Goal: Information Seeking & Learning: Learn about a topic

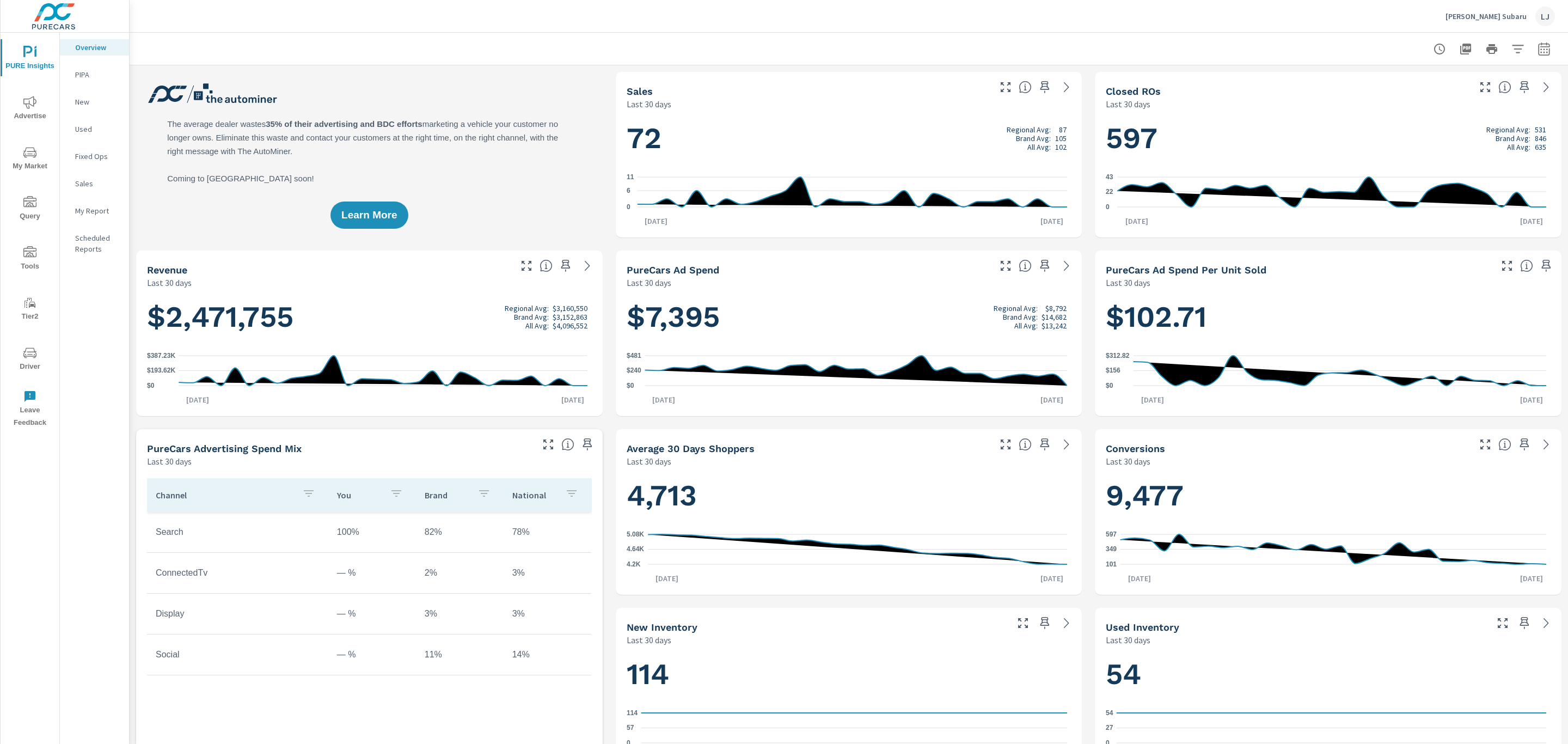
scroll to position [1, 0]
click at [1537, 45] on icon "button" at bounding box center [1544, 49] width 13 height 13
select select "Last 30 days"
click at [1465, 98] on select "Custom Yesterday Last week Last 7 days Last 14 days Last 30 days Last 45 days L…" at bounding box center [1444, 94] width 109 height 22
click at [1510, 85] on div "Date Range Custom Yesterday Last week Last 7 days Last 14 days Last 30 days Las…" at bounding box center [1455, 93] width 139 height 37
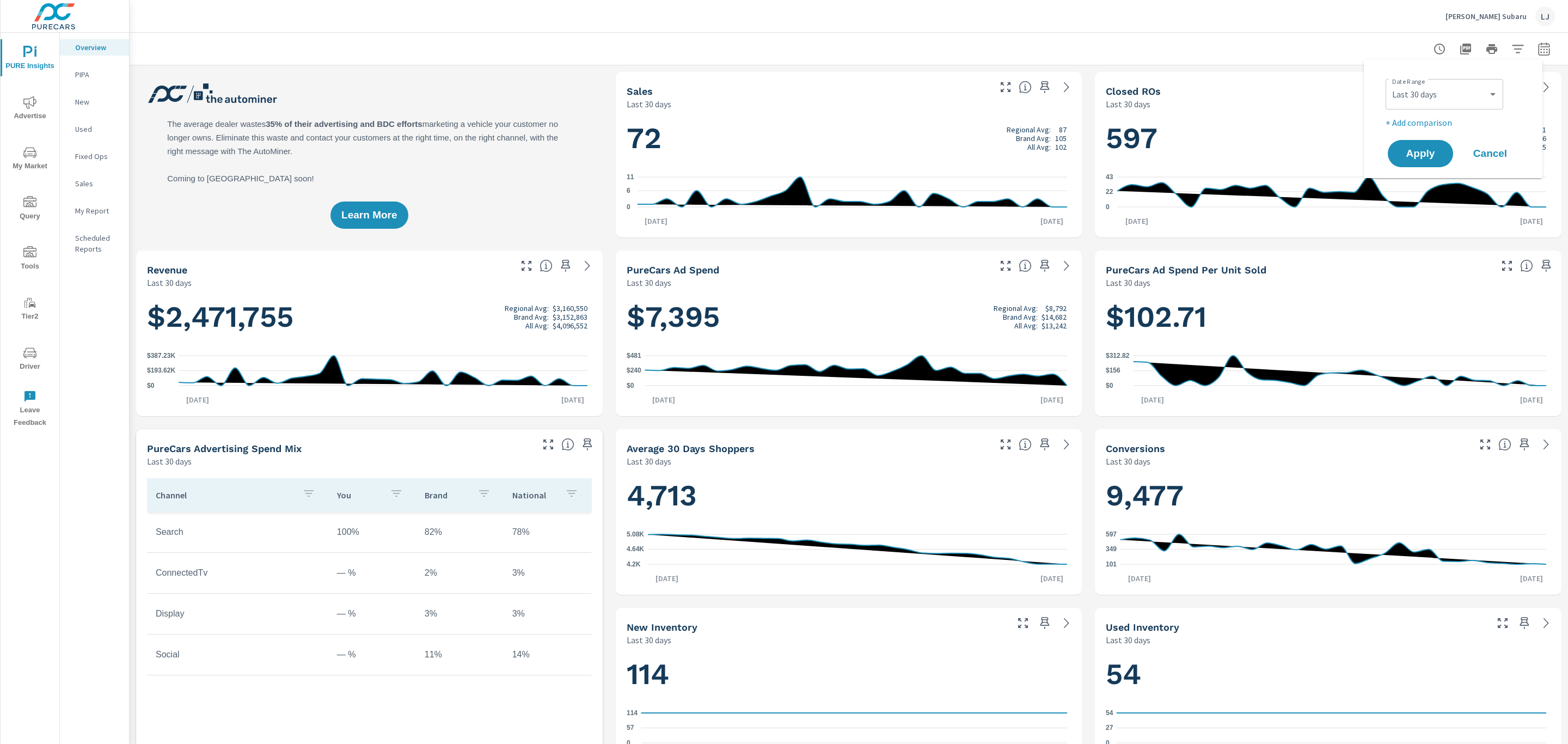
click at [1417, 120] on p "+ Add comparison" at bounding box center [1455, 123] width 139 height 13
select select "Previous period"
click at [1418, 188] on span "Apply" at bounding box center [1421, 185] width 45 height 10
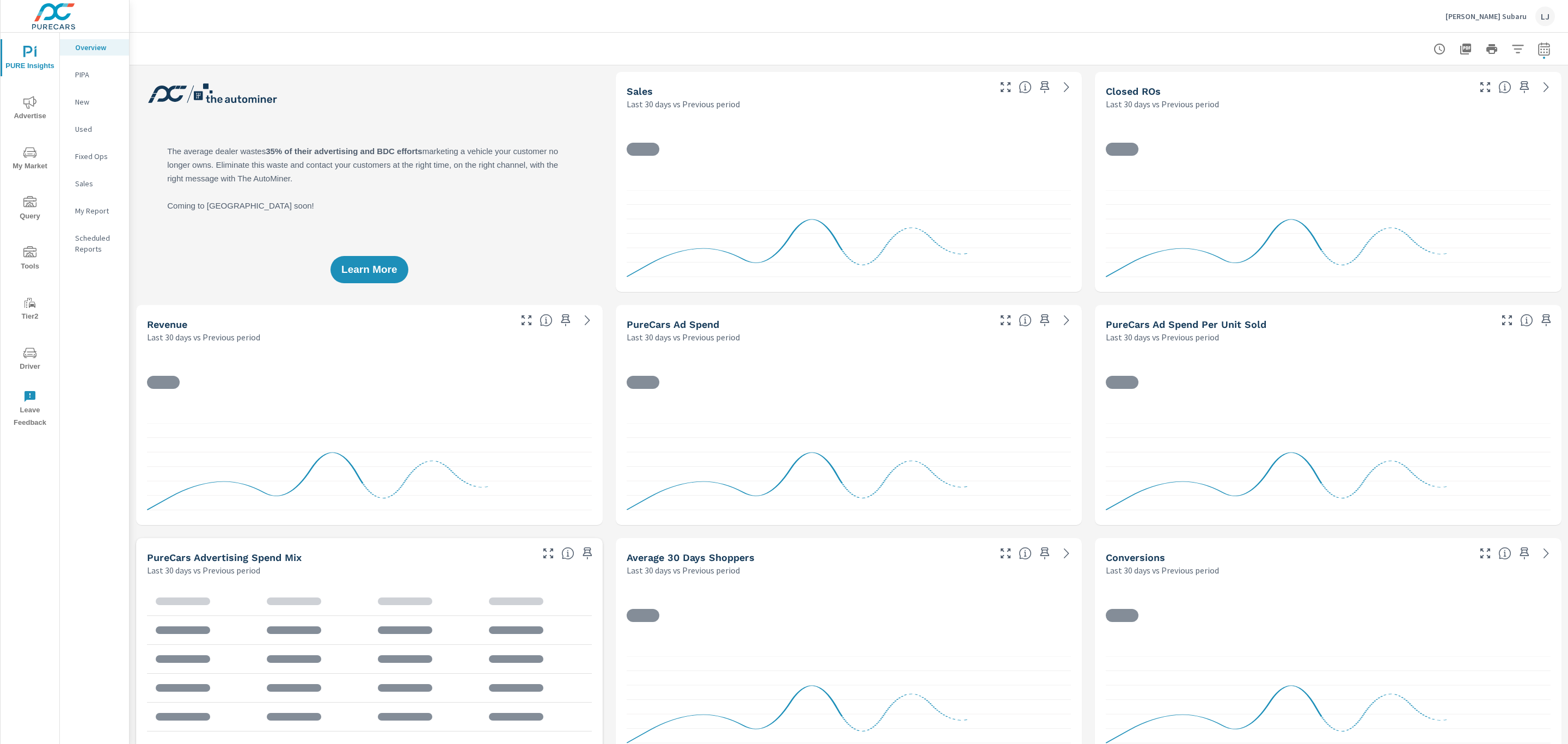
scroll to position [1, 0]
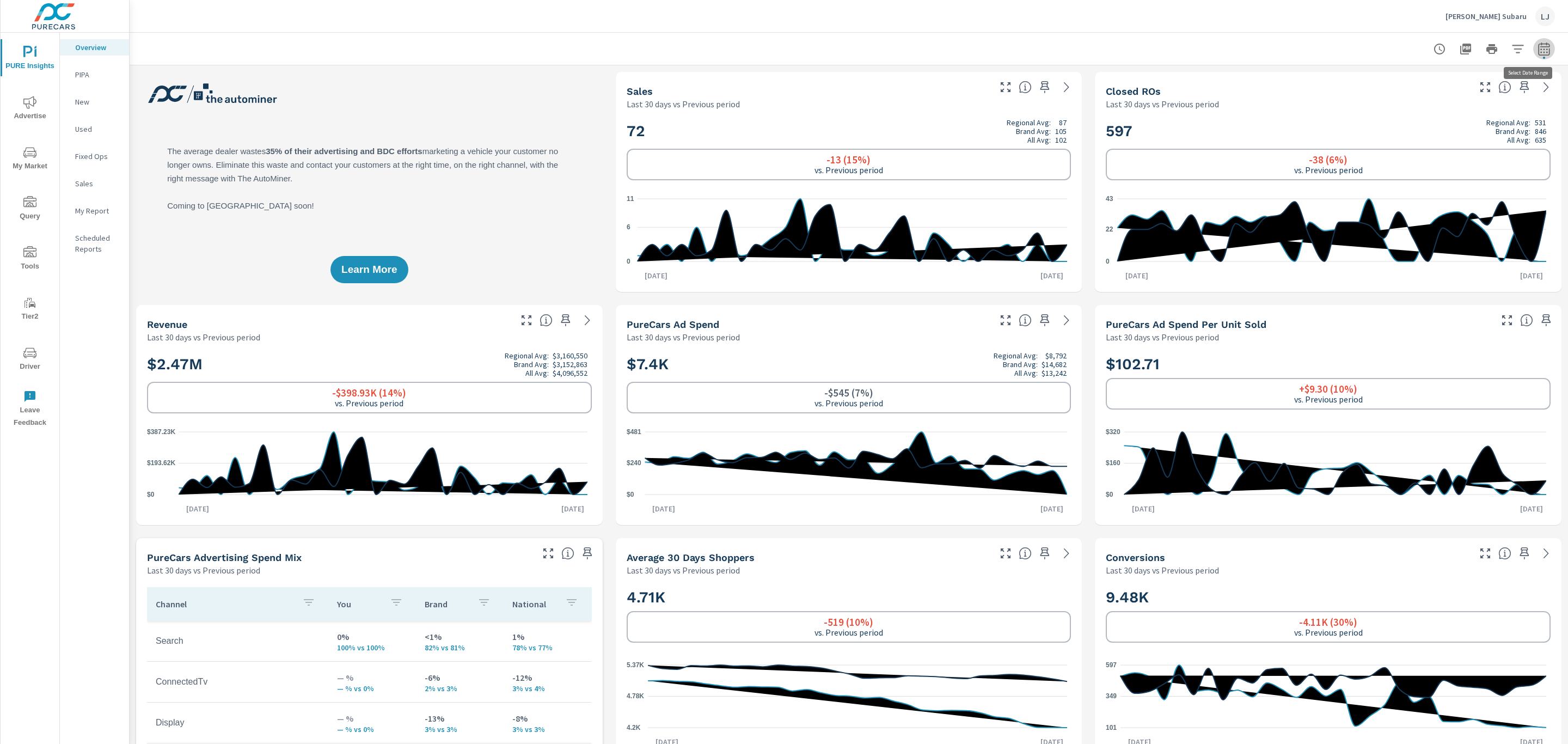
click at [1534, 48] on button "button" at bounding box center [1544, 48] width 22 height 22
select select "Last 30 days"
select select "Previous period"
click at [1313, 48] on div at bounding box center [849, 48] width 1412 height 32
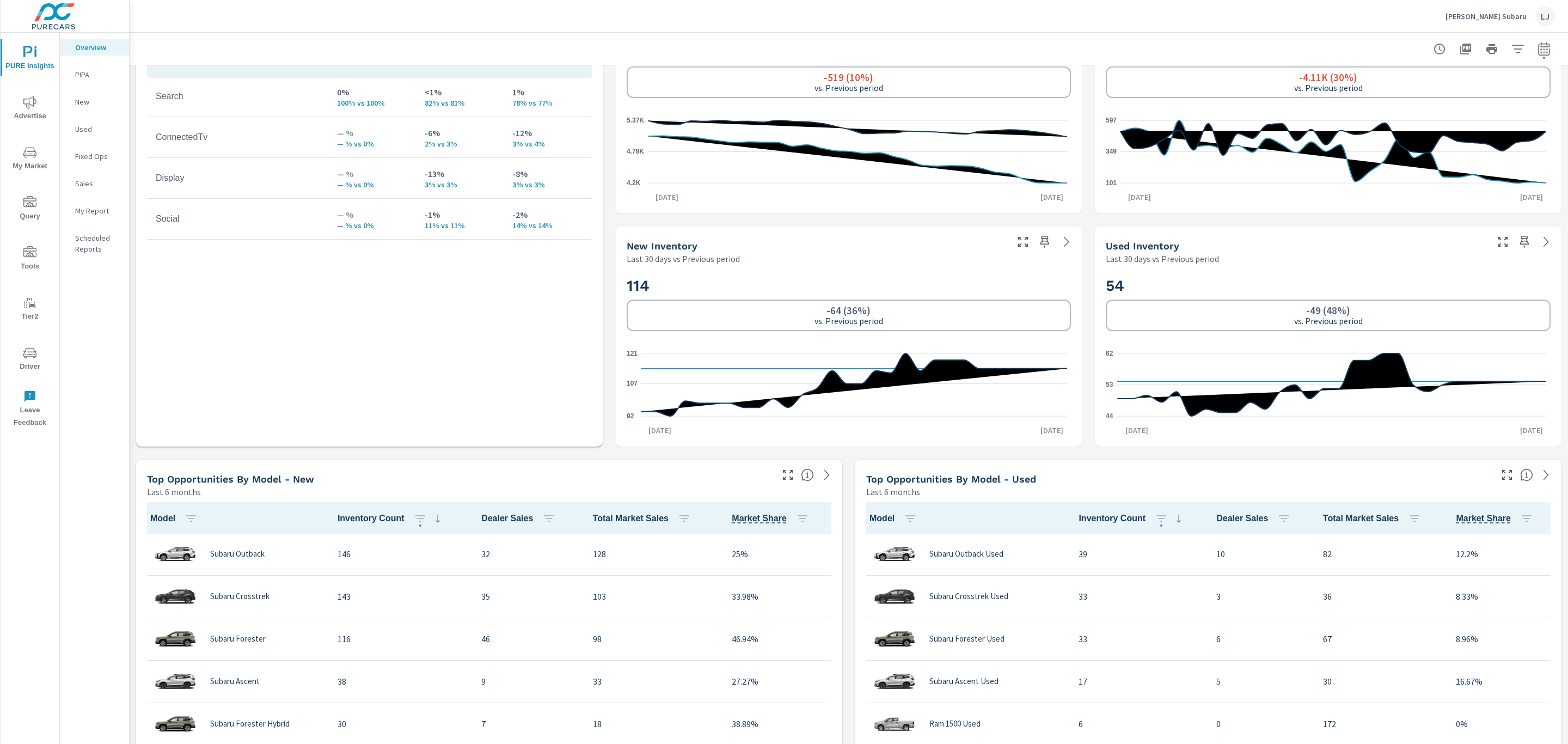
scroll to position [304, 0]
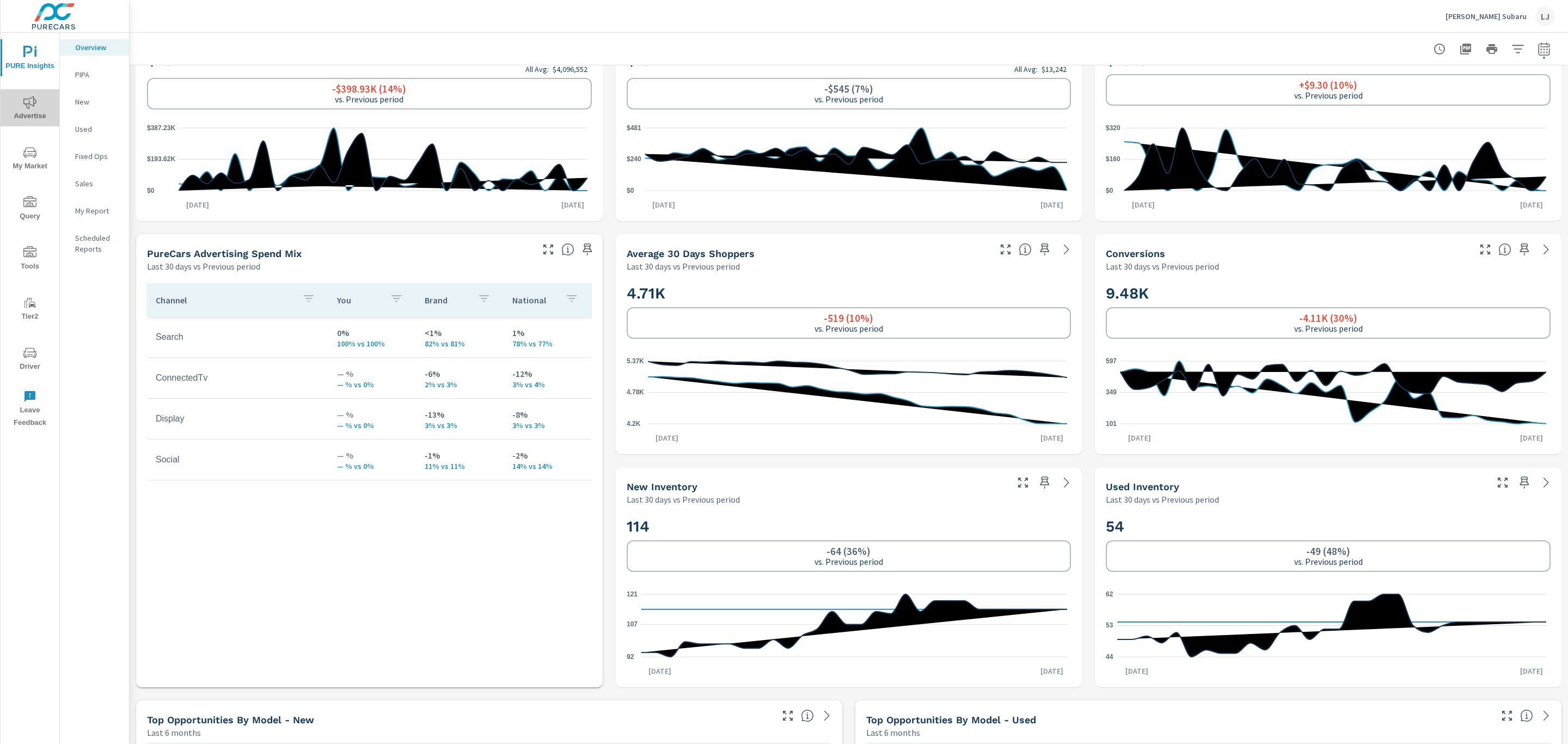
click at [46, 110] on span "Advertise" at bounding box center [30, 109] width 52 height 27
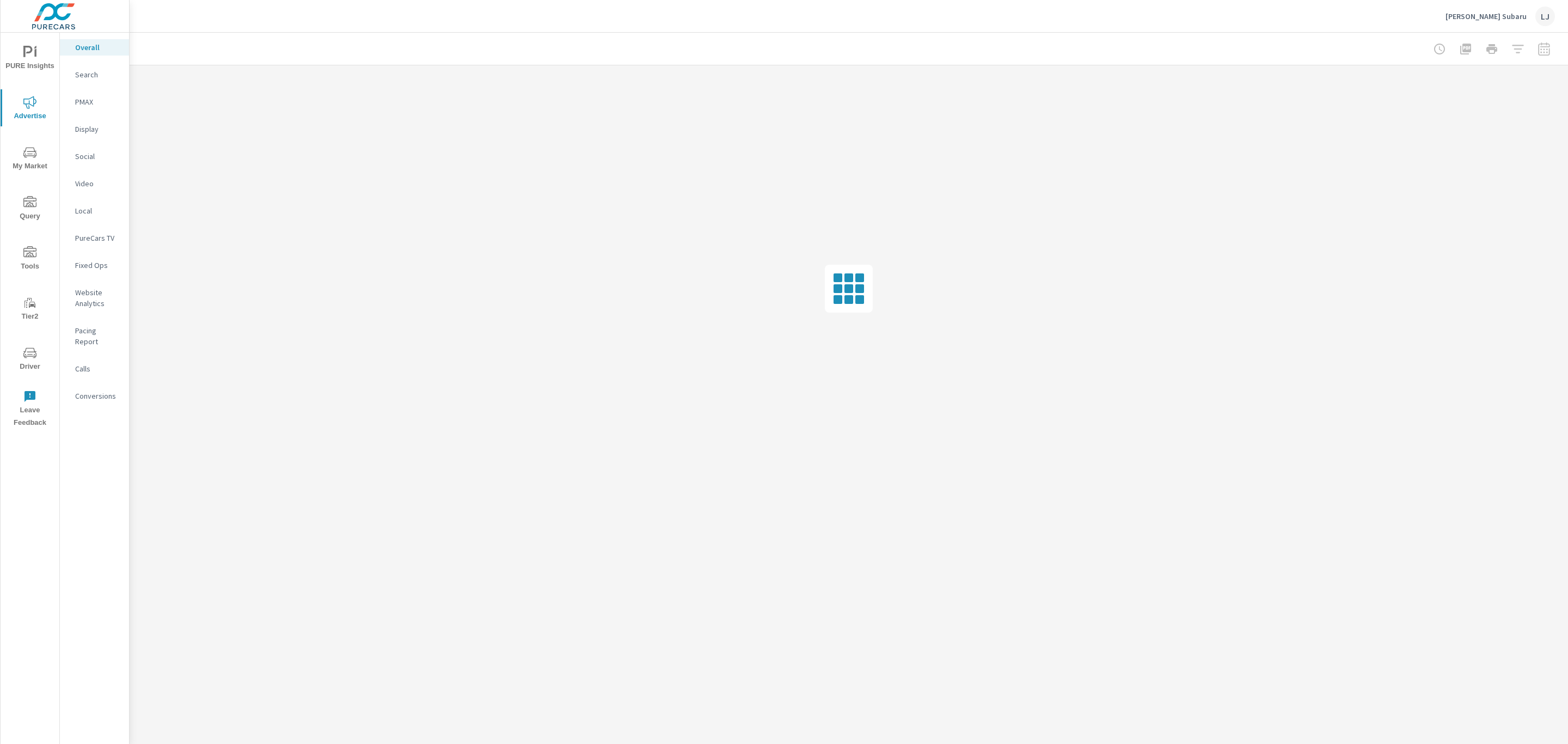
click at [31, 54] on icon "nav menu" at bounding box center [30, 52] width 13 height 13
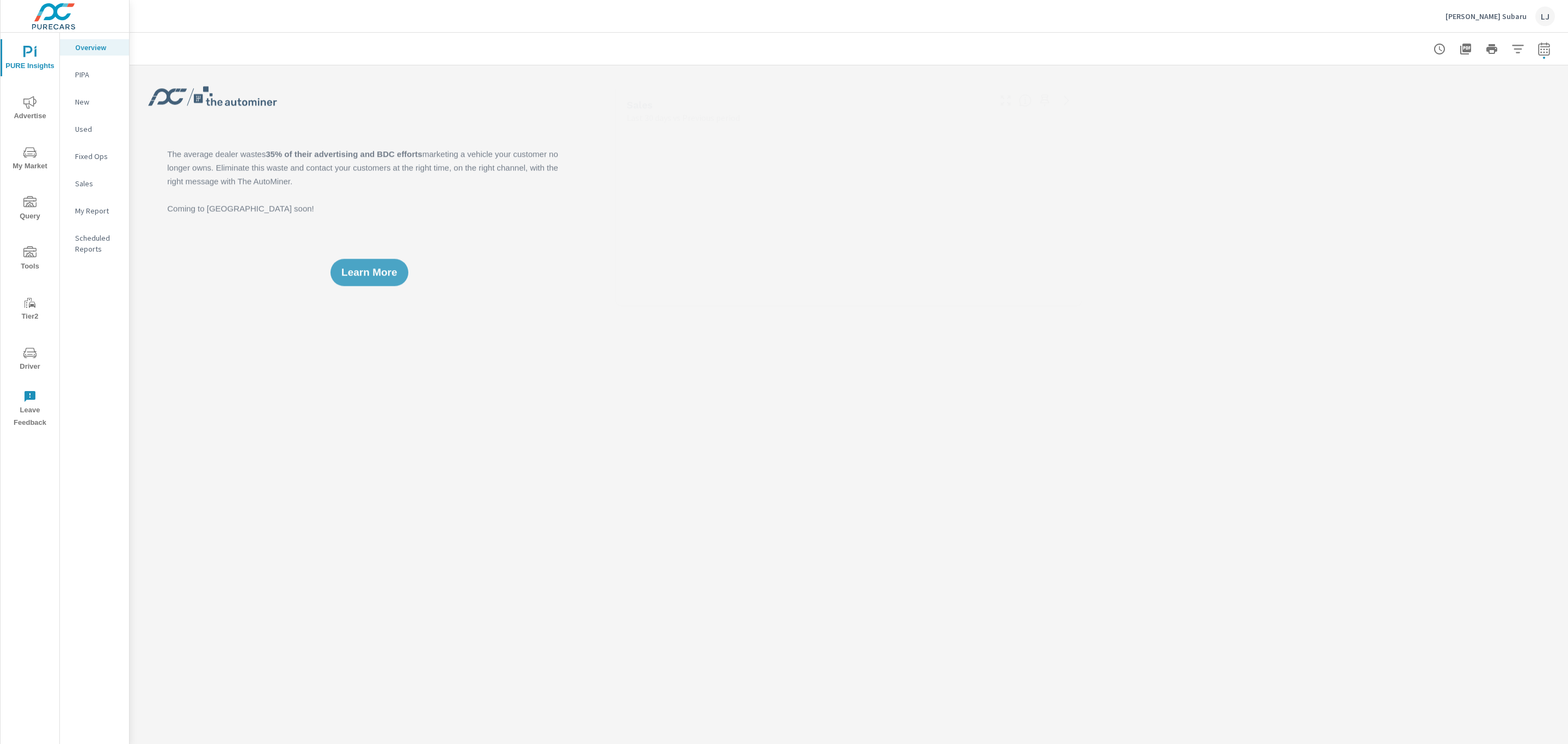
click at [97, 216] on div "My Report" at bounding box center [94, 211] width 69 height 16
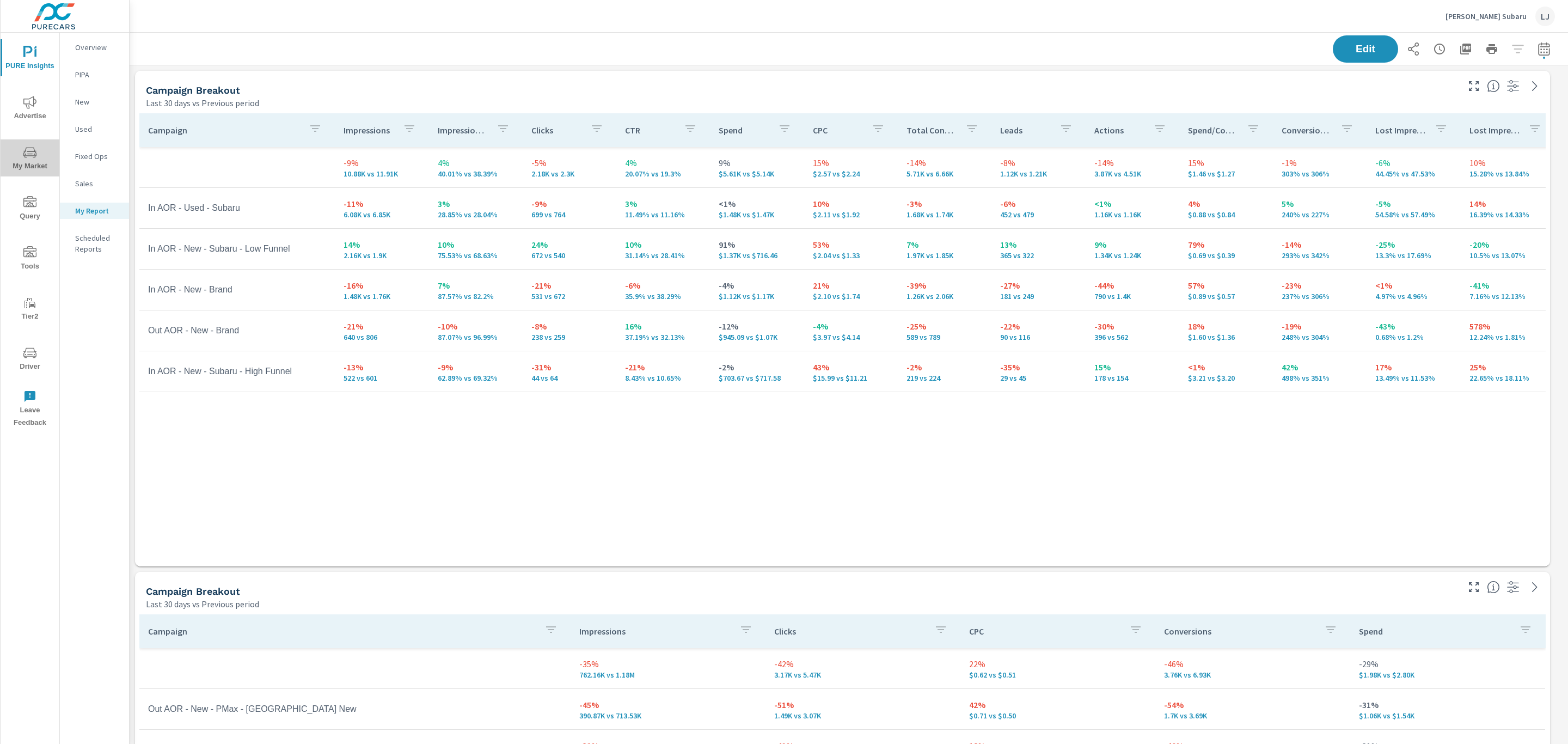
click at [38, 156] on span "My Market" at bounding box center [30, 159] width 52 height 27
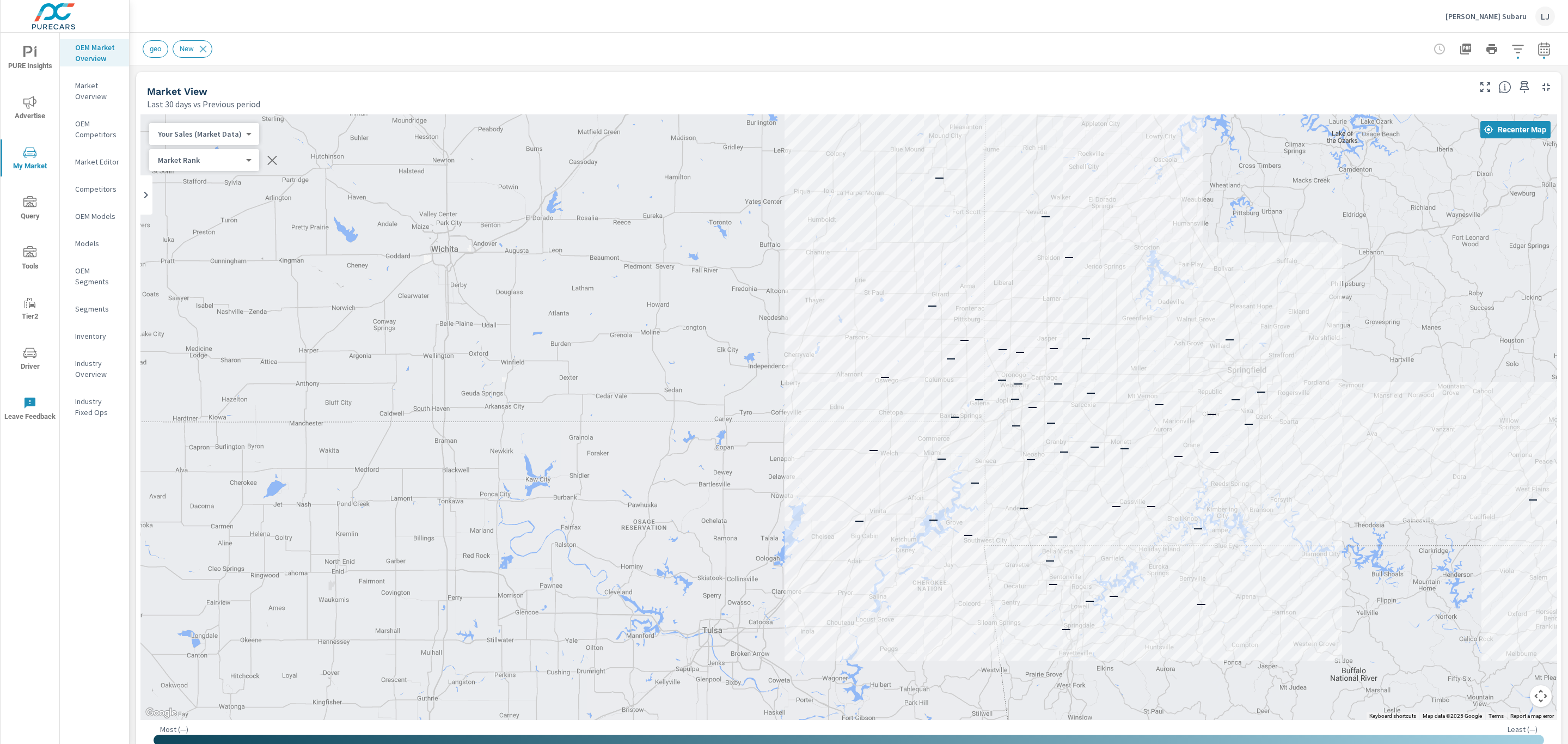
click at [1537, 51] on icon "button" at bounding box center [1544, 49] width 13 height 13
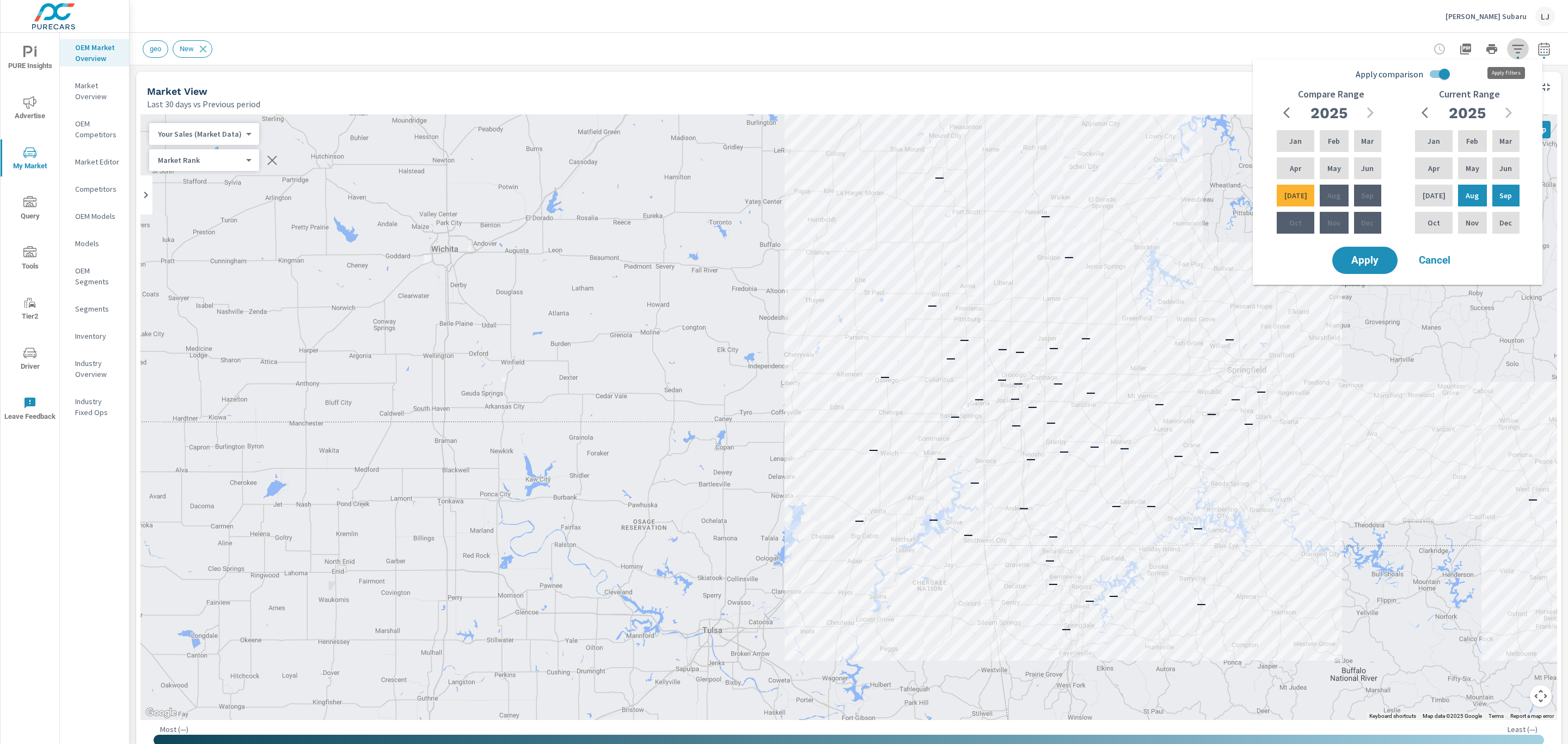
click at [1511, 45] on icon "button" at bounding box center [1518, 49] width 13 height 13
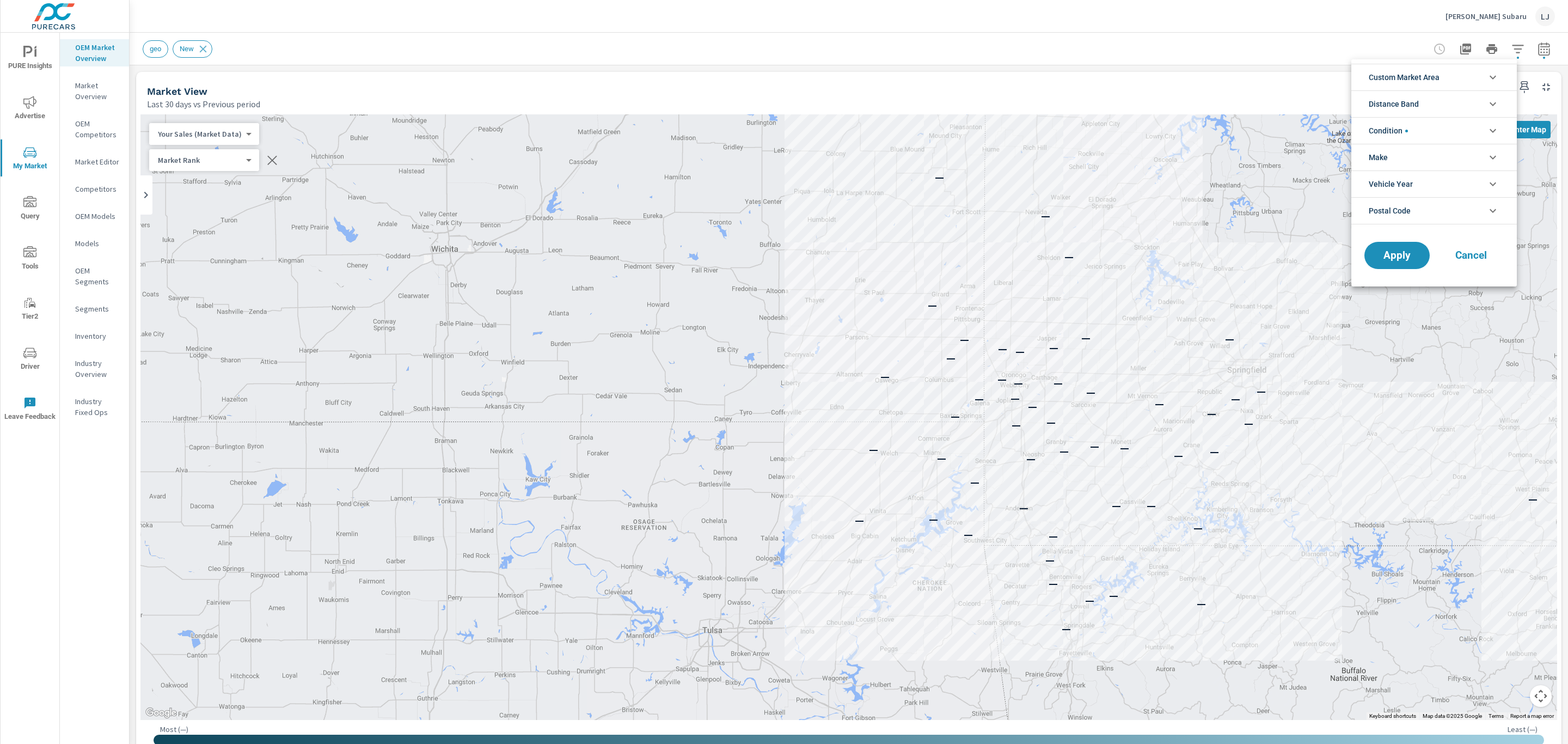
click at [1547, 51] on div at bounding box center [784, 372] width 1568 height 744
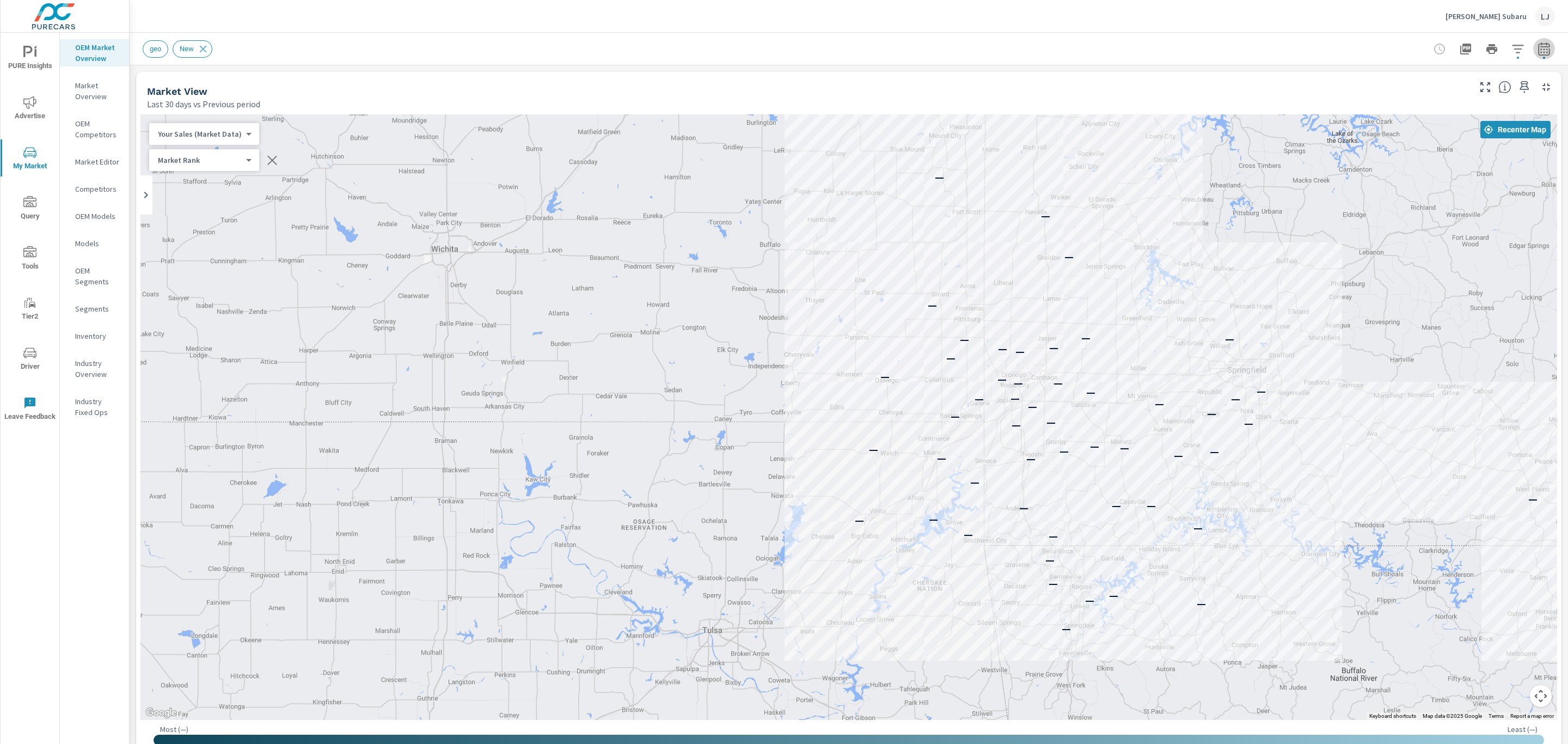
click at [1537, 45] on icon "button" at bounding box center [1544, 49] width 13 height 13
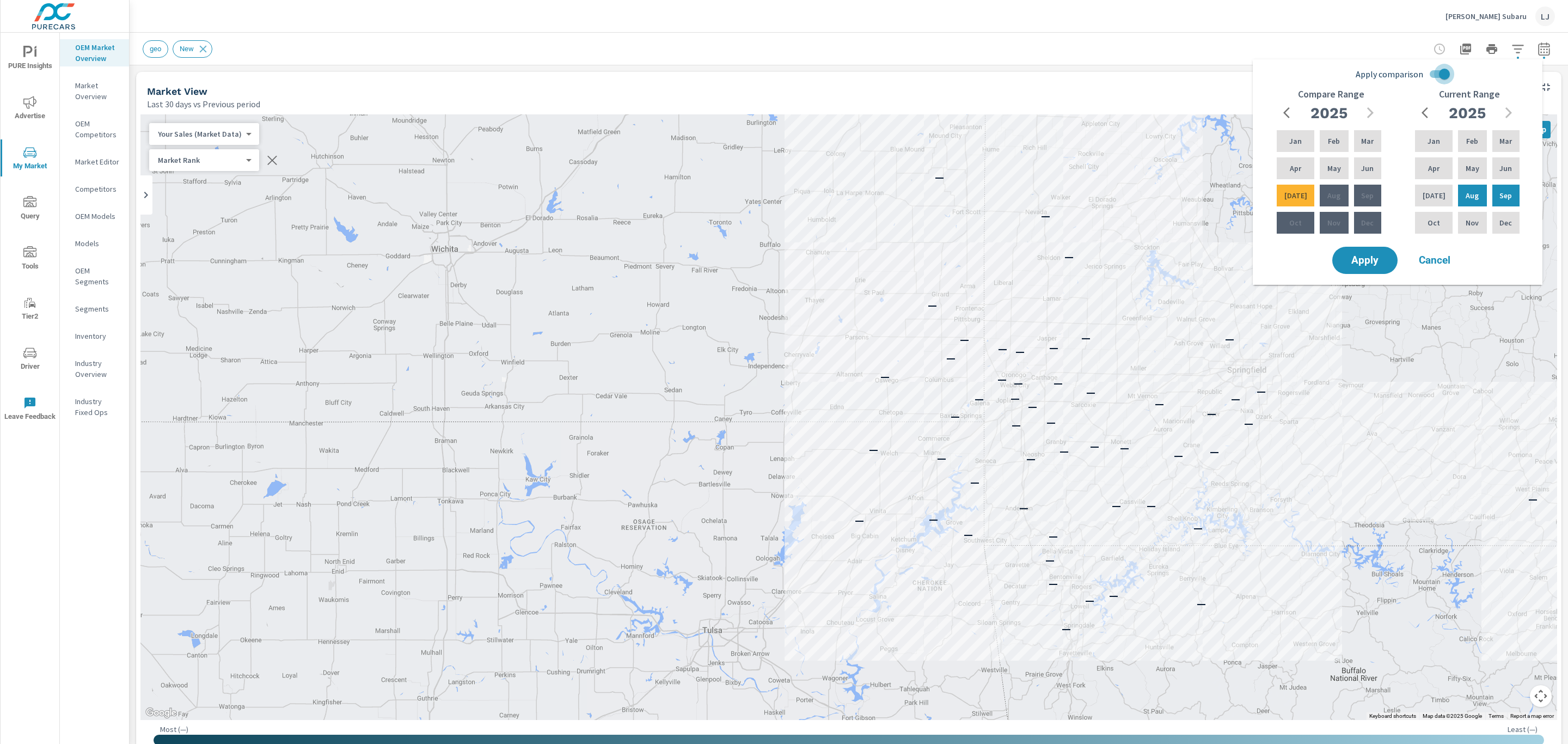
click at [1444, 74] on input "Apply comparison" at bounding box center [1444, 74] width 62 height 21
checkbox input "false"
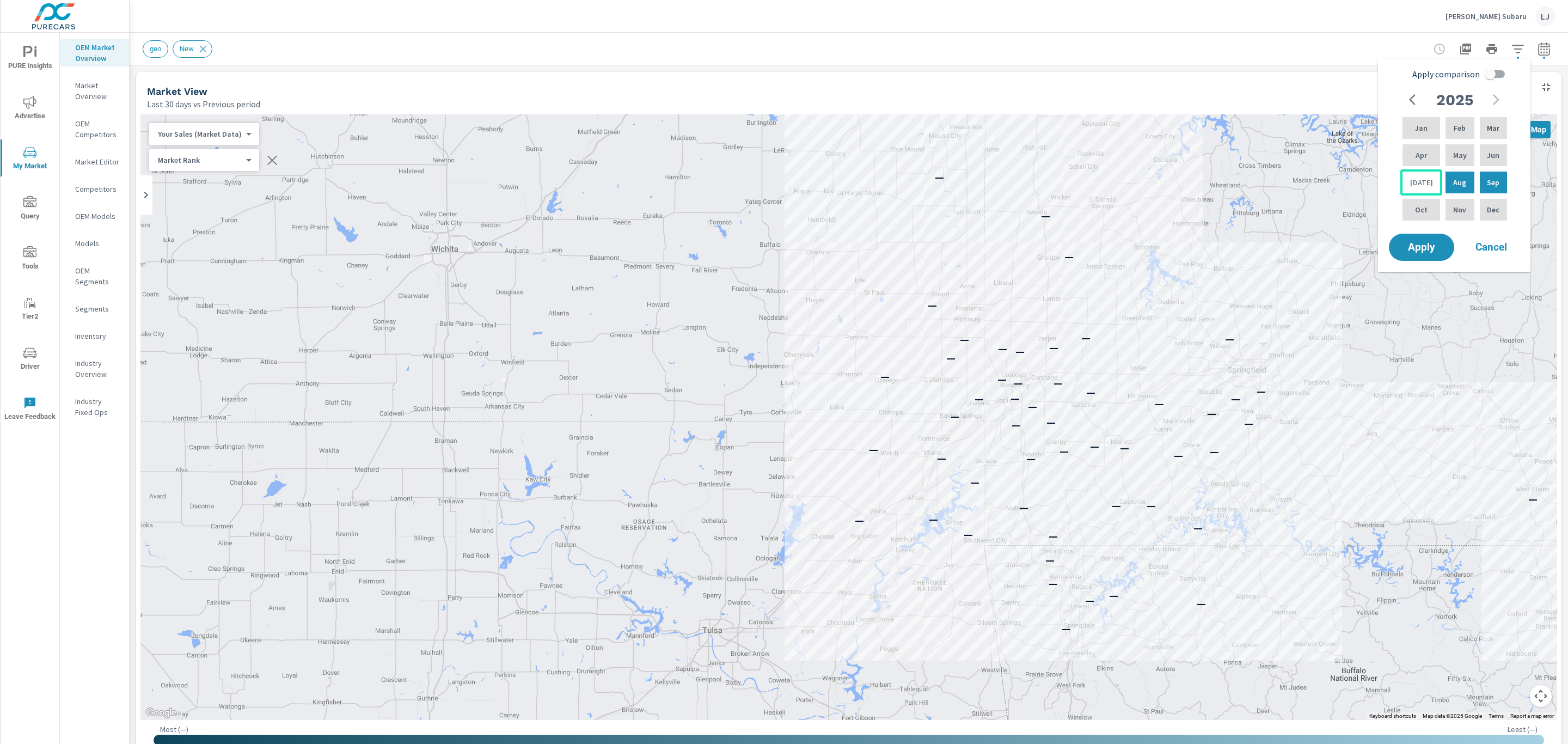
click at [1412, 183] on div "Jul" at bounding box center [1421, 182] width 42 height 26
click at [1487, 155] on p "Jun" at bounding box center [1493, 155] width 13 height 11
click at [1484, 185] on div "Sep" at bounding box center [1494, 182] width 31 height 26
click at [1505, 144] on div "Jun" at bounding box center [1494, 155] width 31 height 26
click at [1428, 247] on span "Apply" at bounding box center [1422, 247] width 45 height 10
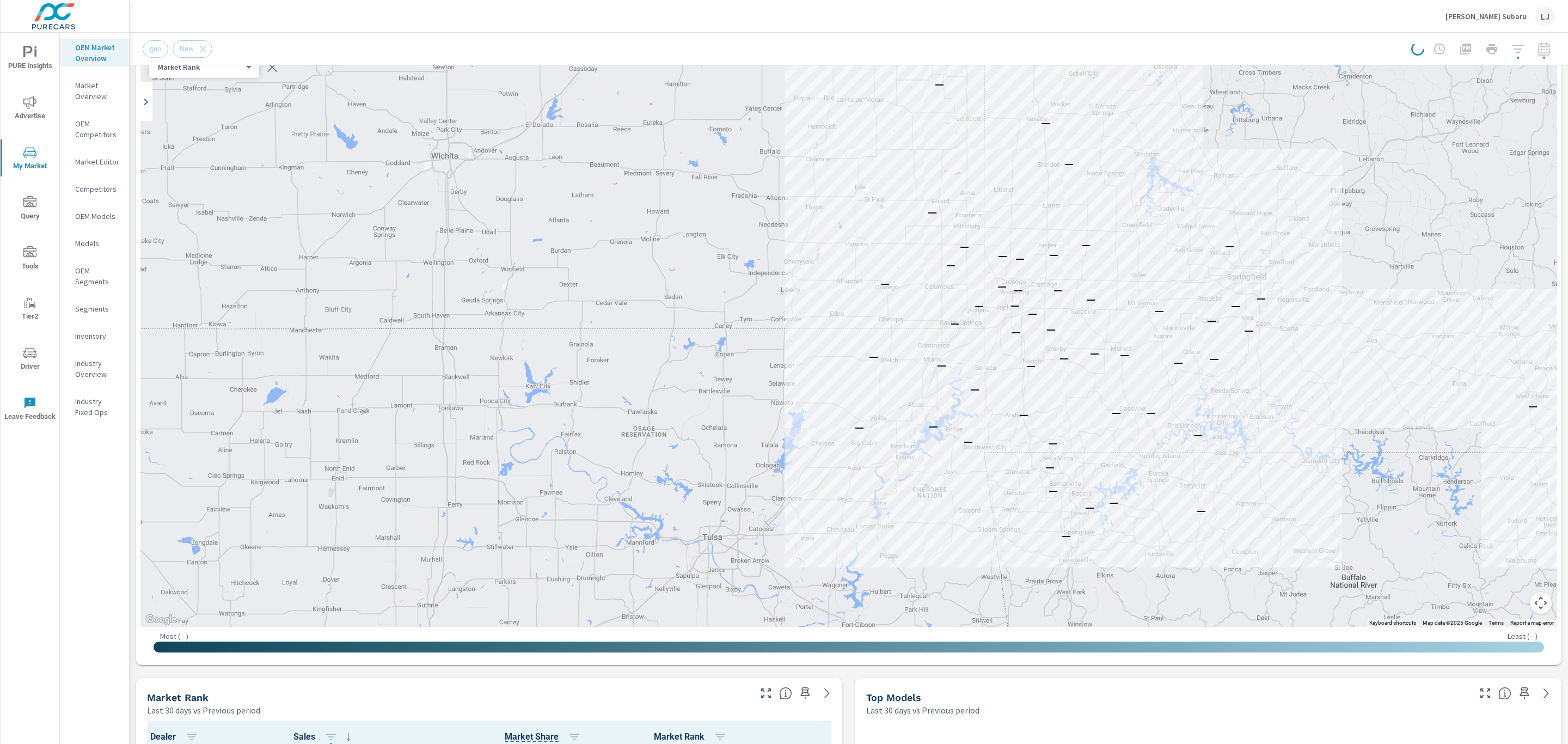
scroll to position [123, 0]
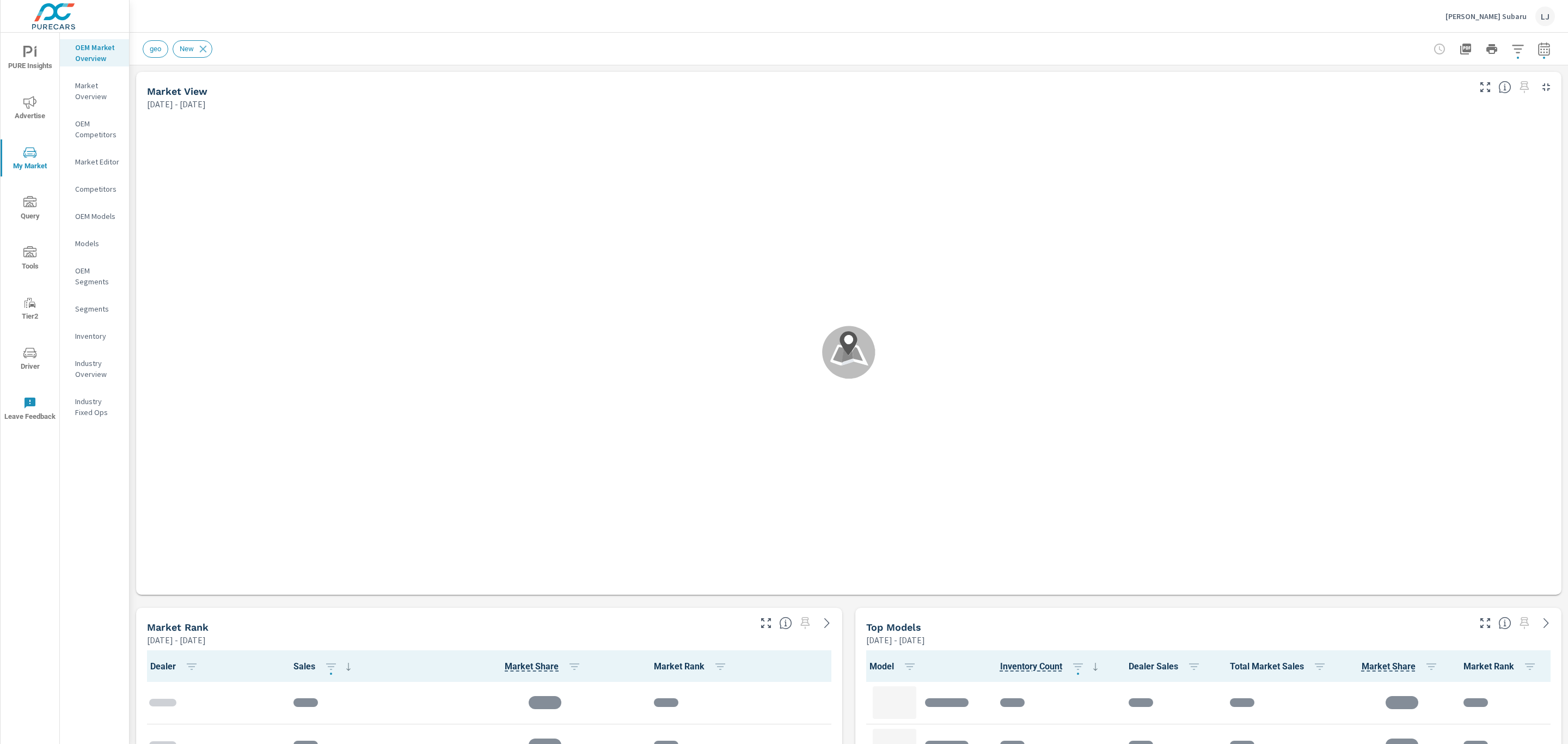
drag, startPoint x: 1564, startPoint y: 109, endPoint x: 1558, endPoint y: 120, distance: 12.5
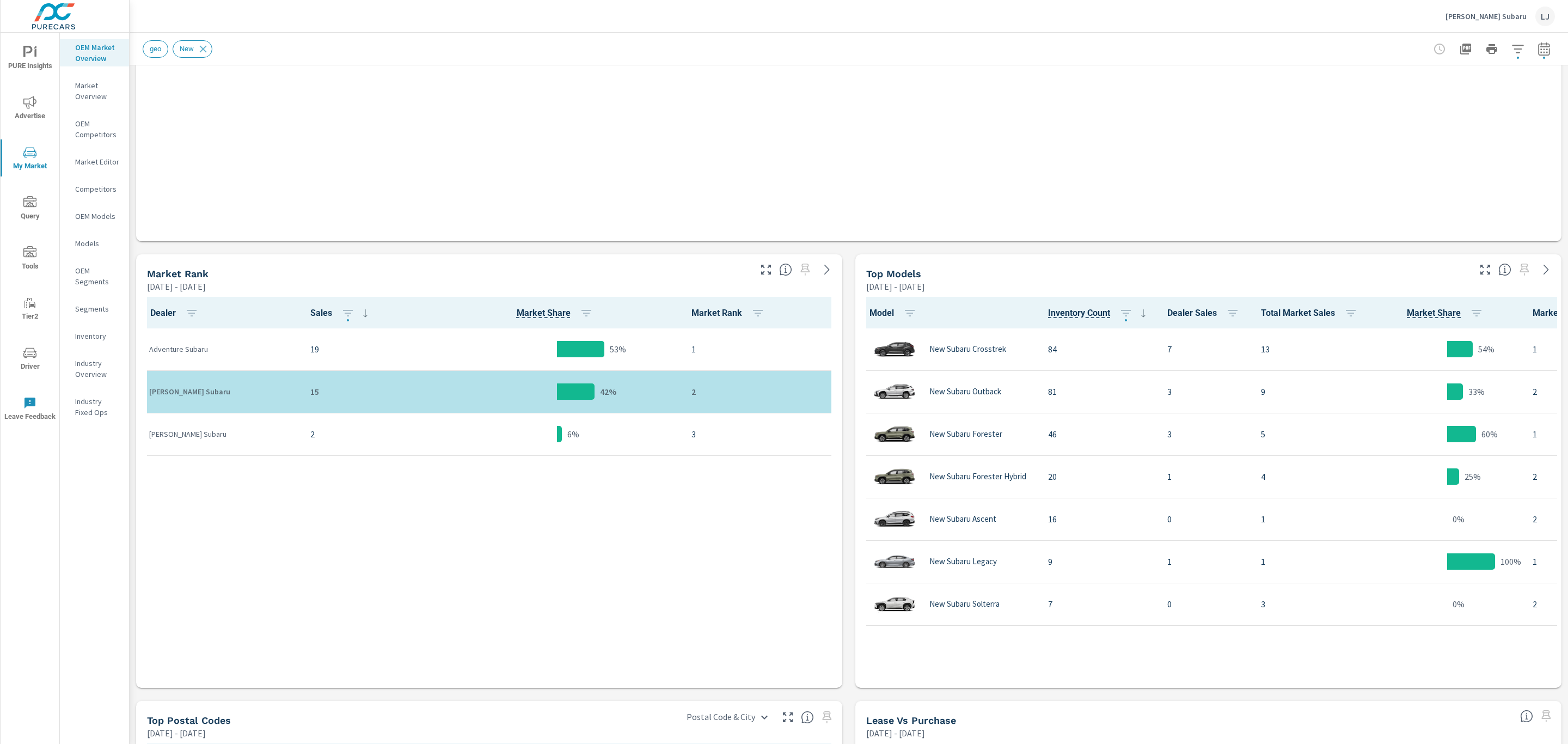
scroll to position [442, 0]
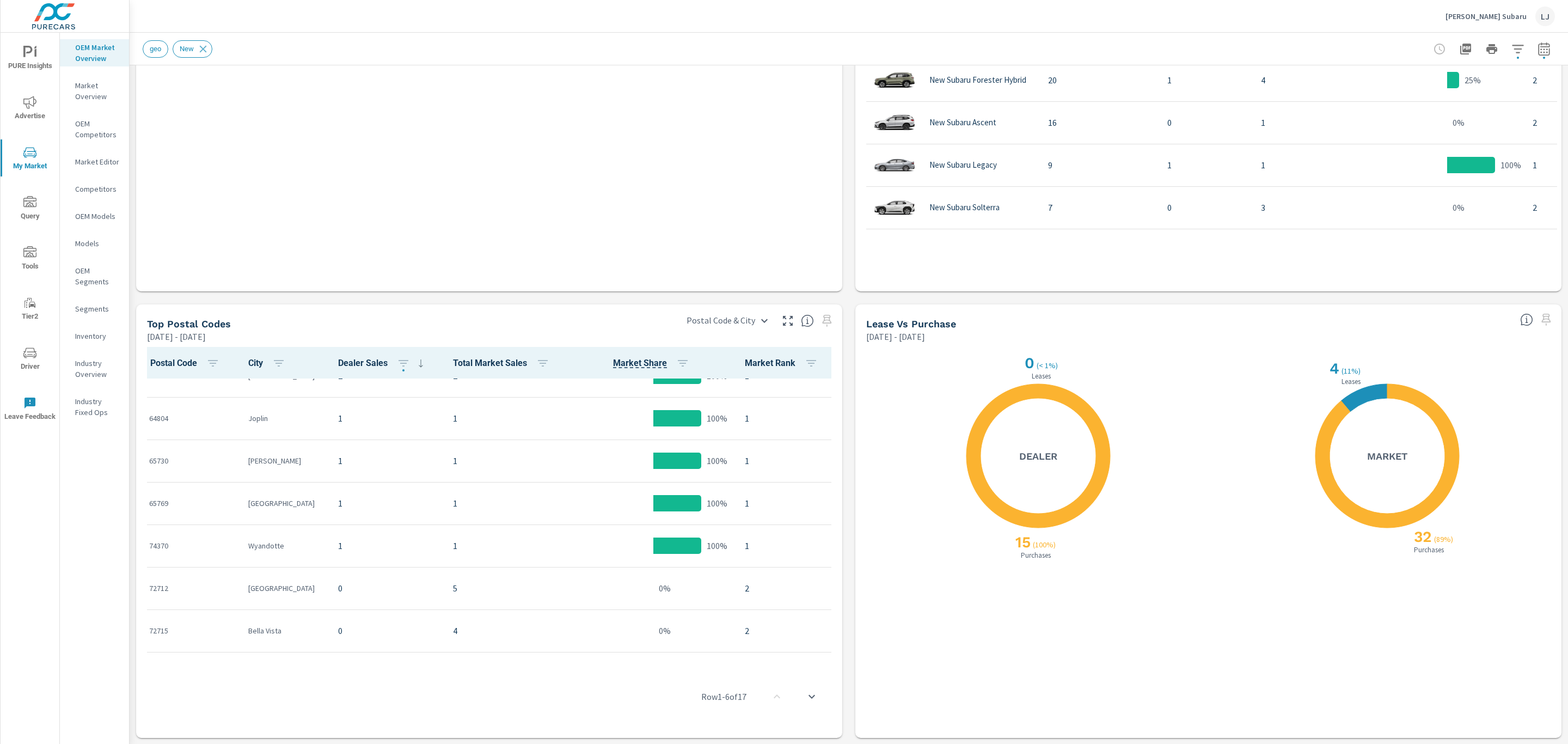
scroll to position [195, 0]
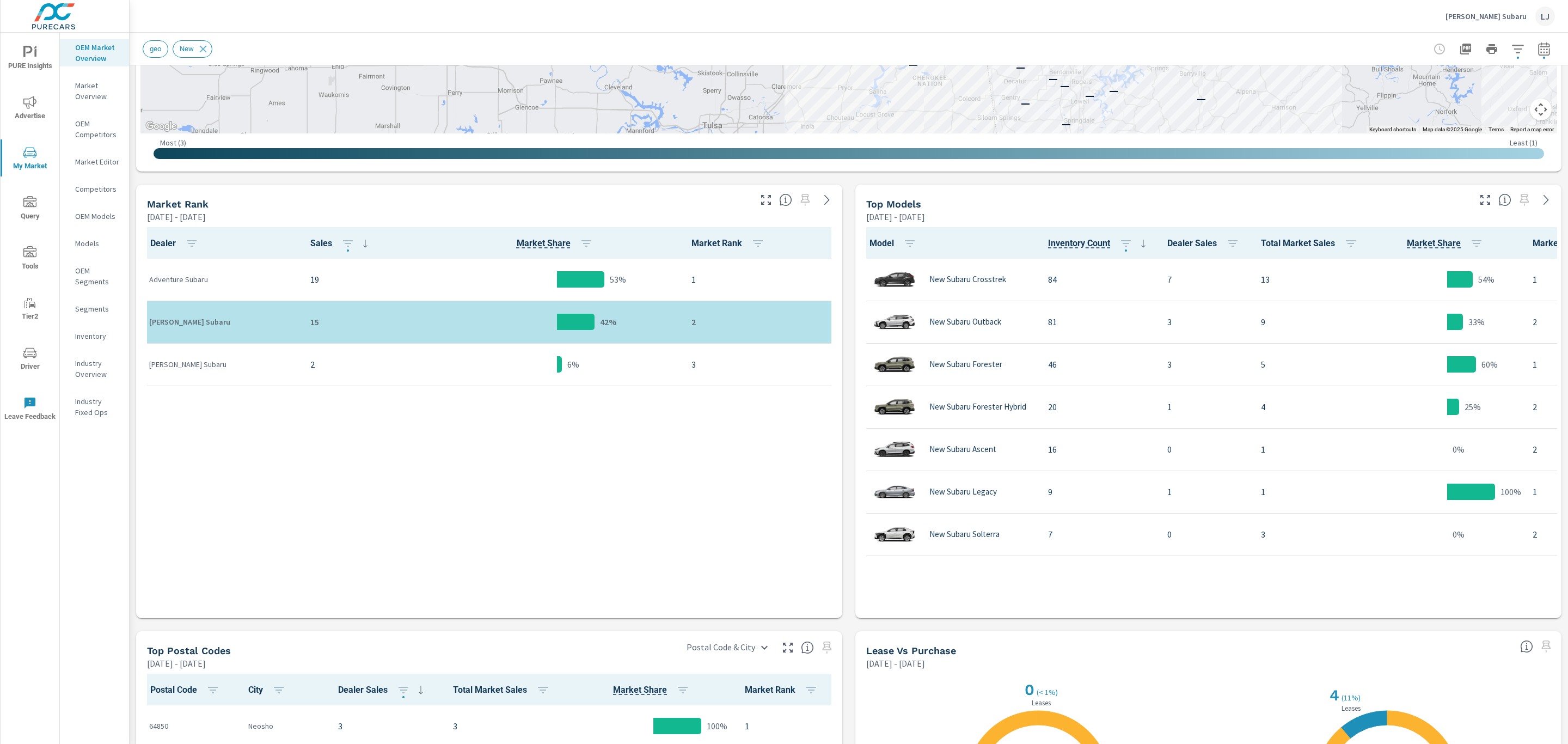
scroll to position [178, 0]
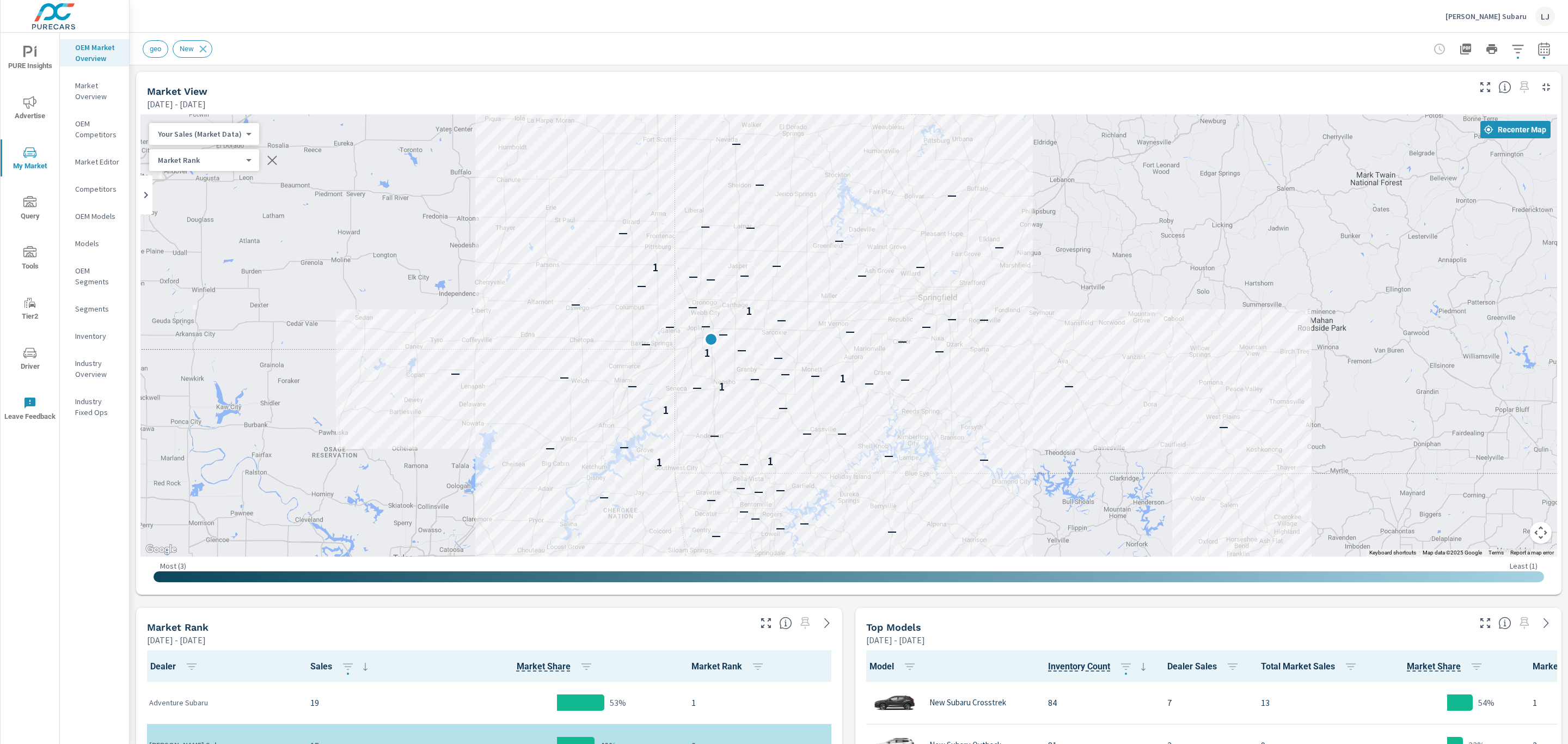
drag, startPoint x: 726, startPoint y: 342, endPoint x: 395, endPoint y: 353, distance: 331.2
click at [395, 353] on div "— — — — — — — — — — — — — — 1 1 — — — — — — — — 1 — — 1 — — — — — 1 — — — — — 1…" at bounding box center [849, 336] width 1417 height 442
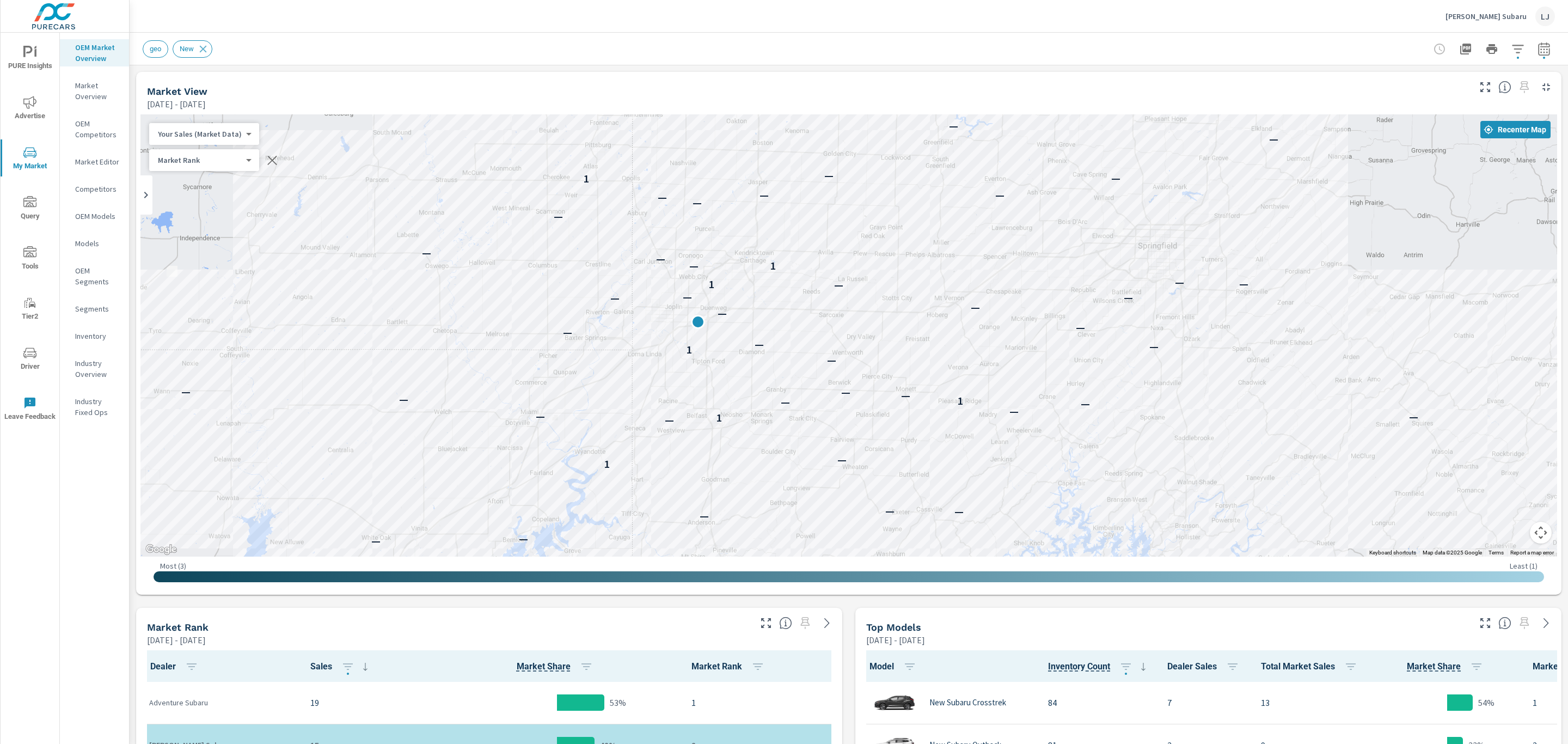
drag, startPoint x: 701, startPoint y: 427, endPoint x: 532, endPoint y: 415, distance: 169.4
click at [536, 415] on p "—" at bounding box center [541, 416] width 9 height 13
click at [1538, 53] on icon "button" at bounding box center [1543, 48] width 11 height 13
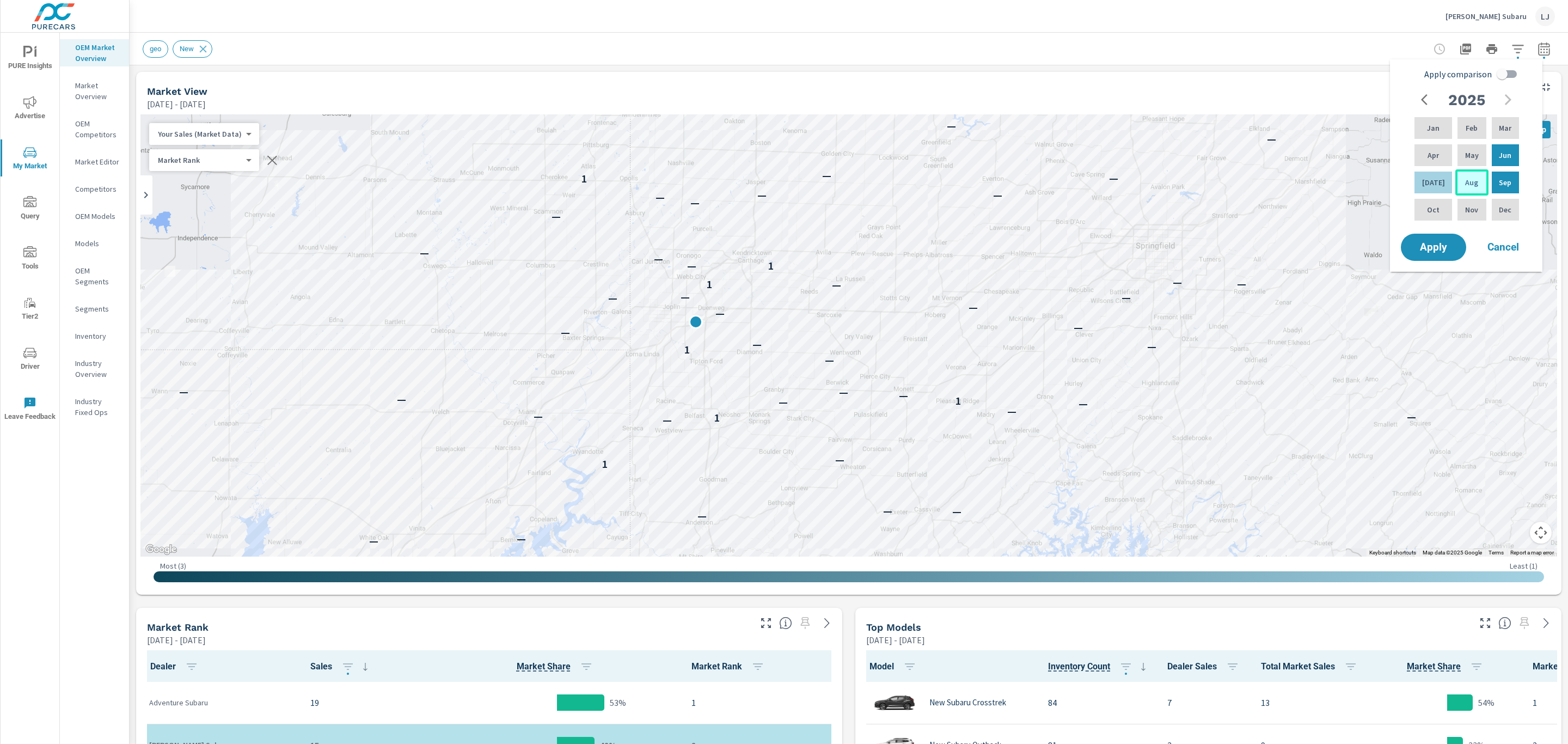
click at [1466, 183] on p "Aug" at bounding box center [1472, 182] width 13 height 11
click at [1491, 161] on div "Jun" at bounding box center [1505, 155] width 31 height 26
click at [1438, 244] on span "Apply" at bounding box center [1434, 247] width 45 height 10
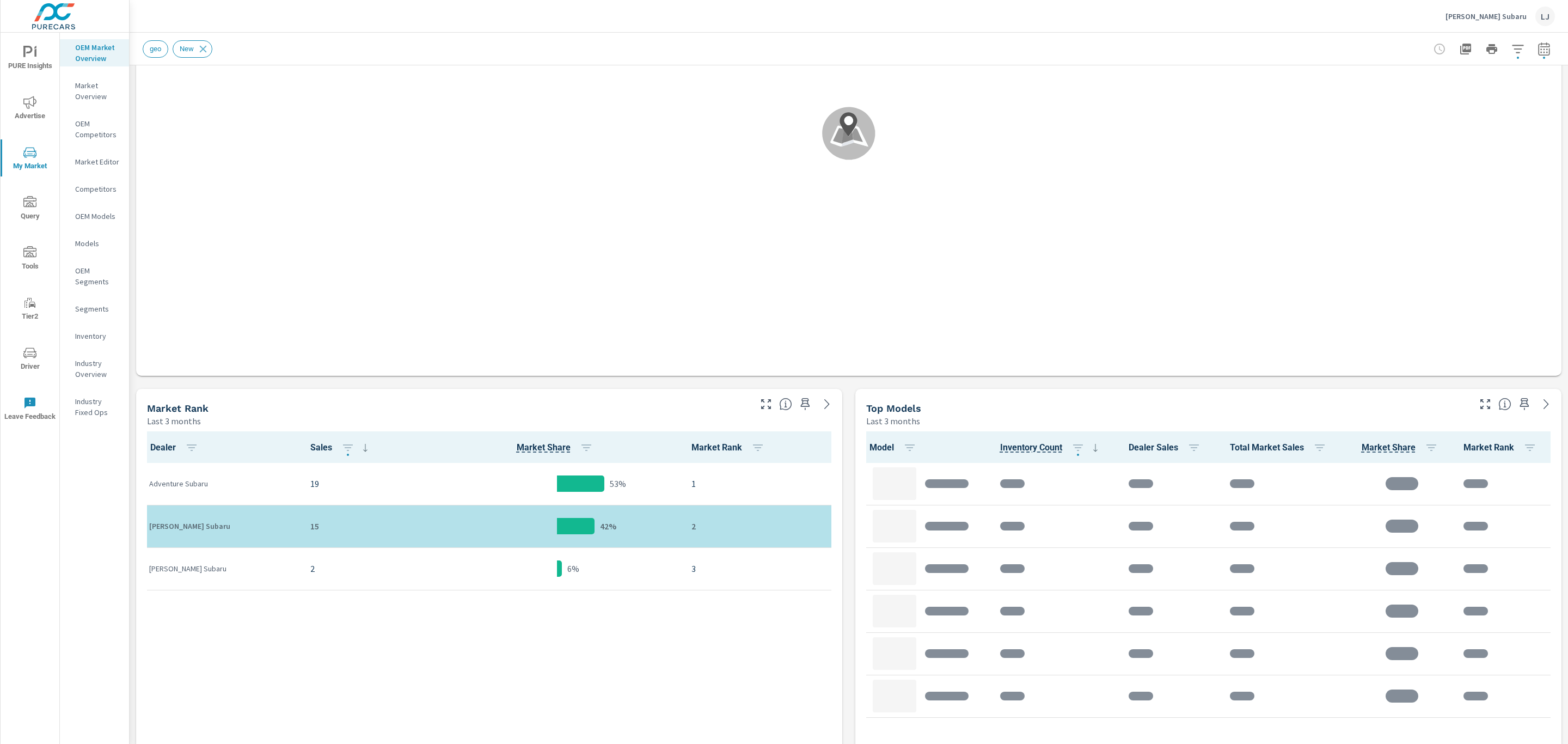
scroll to position [1, 0]
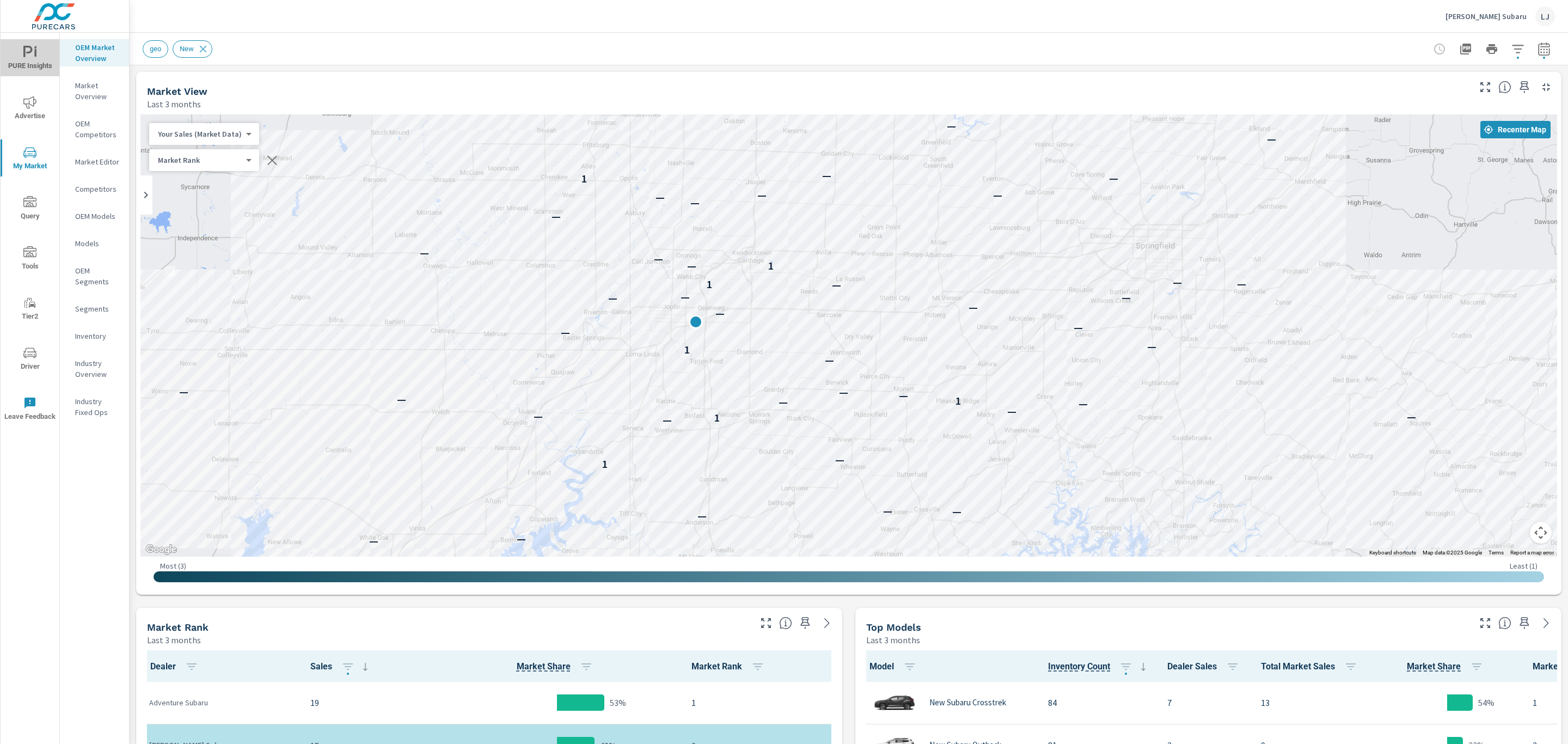
click at [34, 57] on icon "nav menu" at bounding box center [30, 52] width 13 height 13
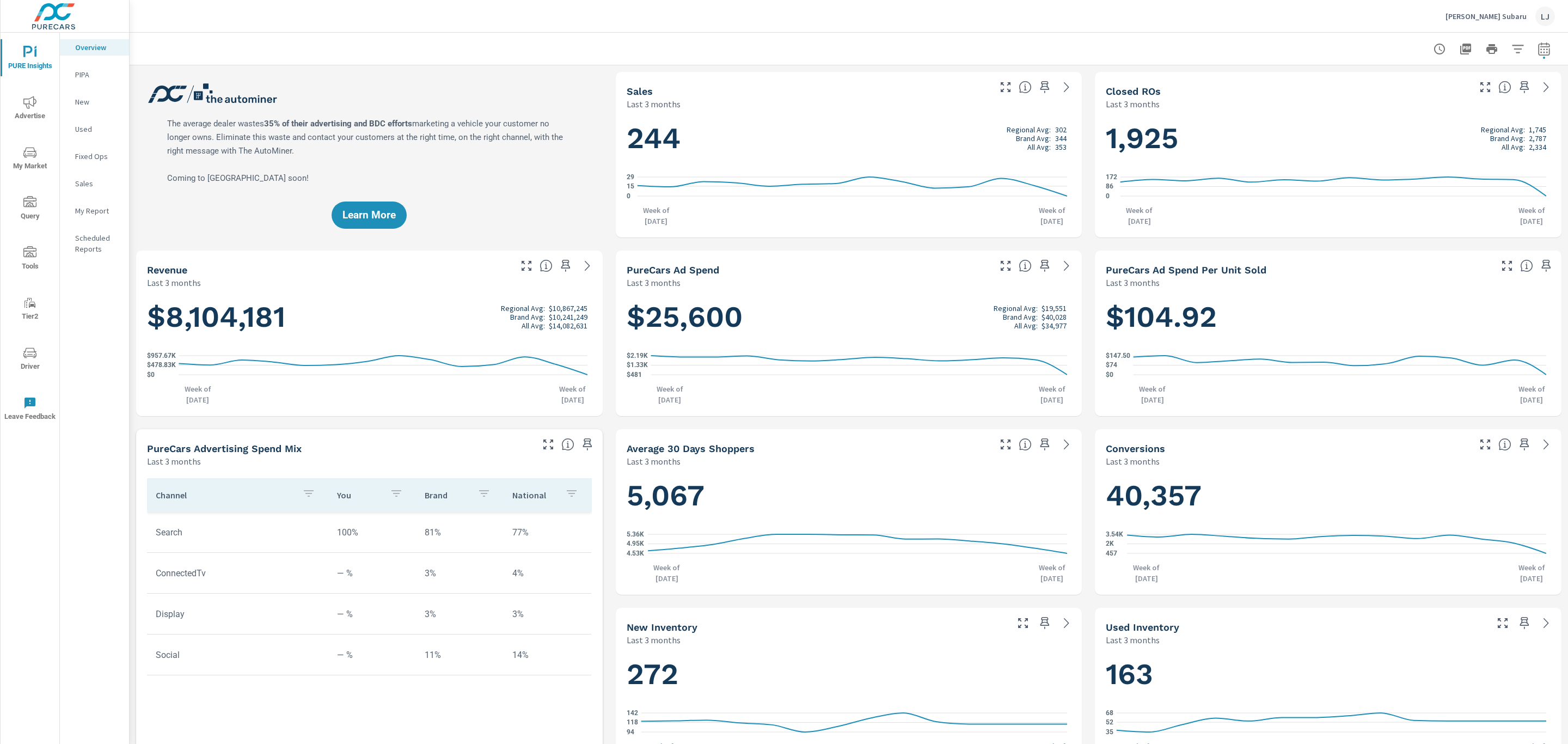
click at [1538, 43] on icon "button" at bounding box center [1543, 48] width 11 height 13
click at [1487, 86] on select "Custom Yesterday Last week Last 7 days Last 14 days Last 30 days Last 45 days L…" at bounding box center [1444, 94] width 109 height 22
click at [1390, 83] on select "Custom Yesterday Last week Last 7 days Last 14 days Last 30 days Last 45 days L…" at bounding box center [1444, 94] width 109 height 22
select select "Last month"
click at [1425, 145] on button "Apply" at bounding box center [1421, 153] width 68 height 28
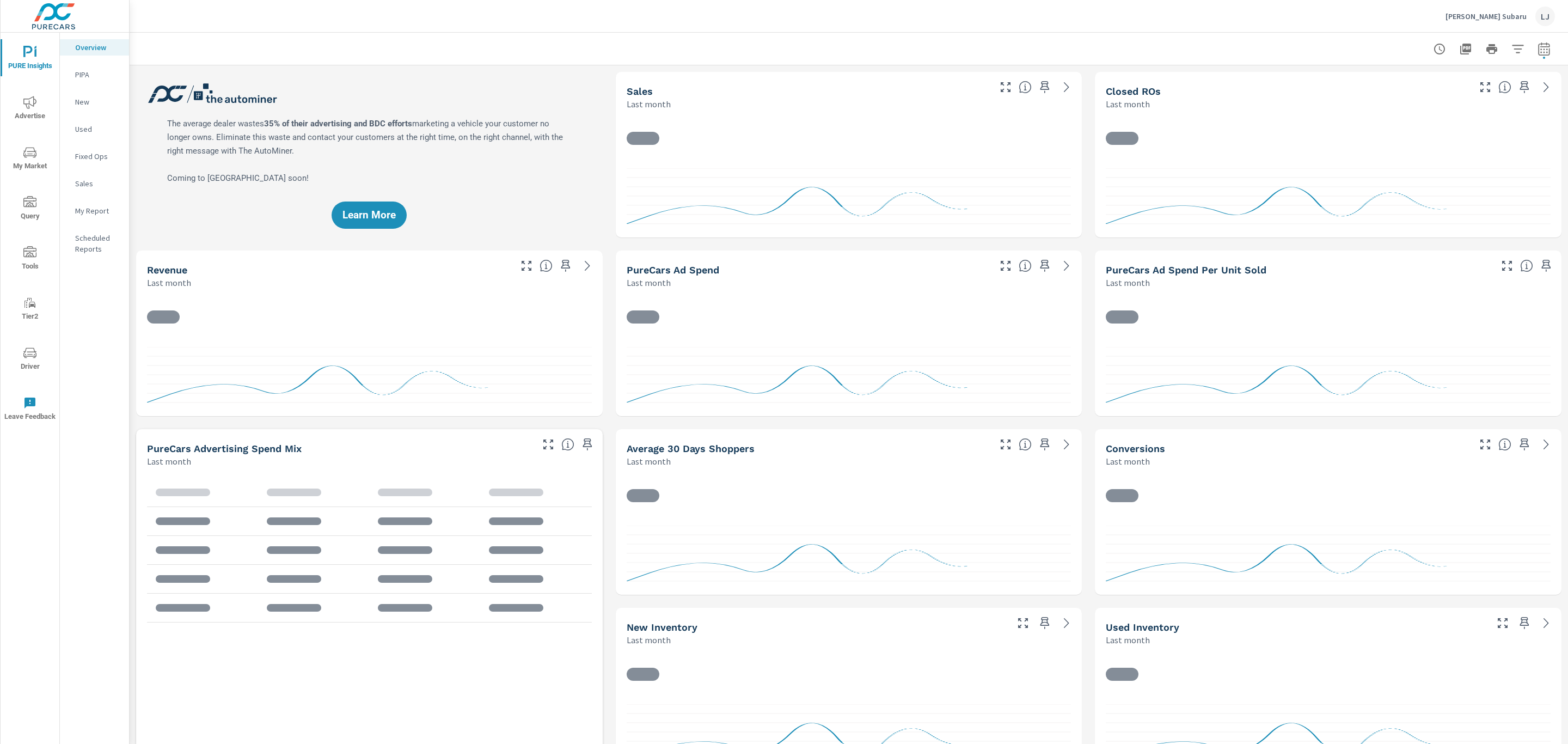
scroll to position [1, 0]
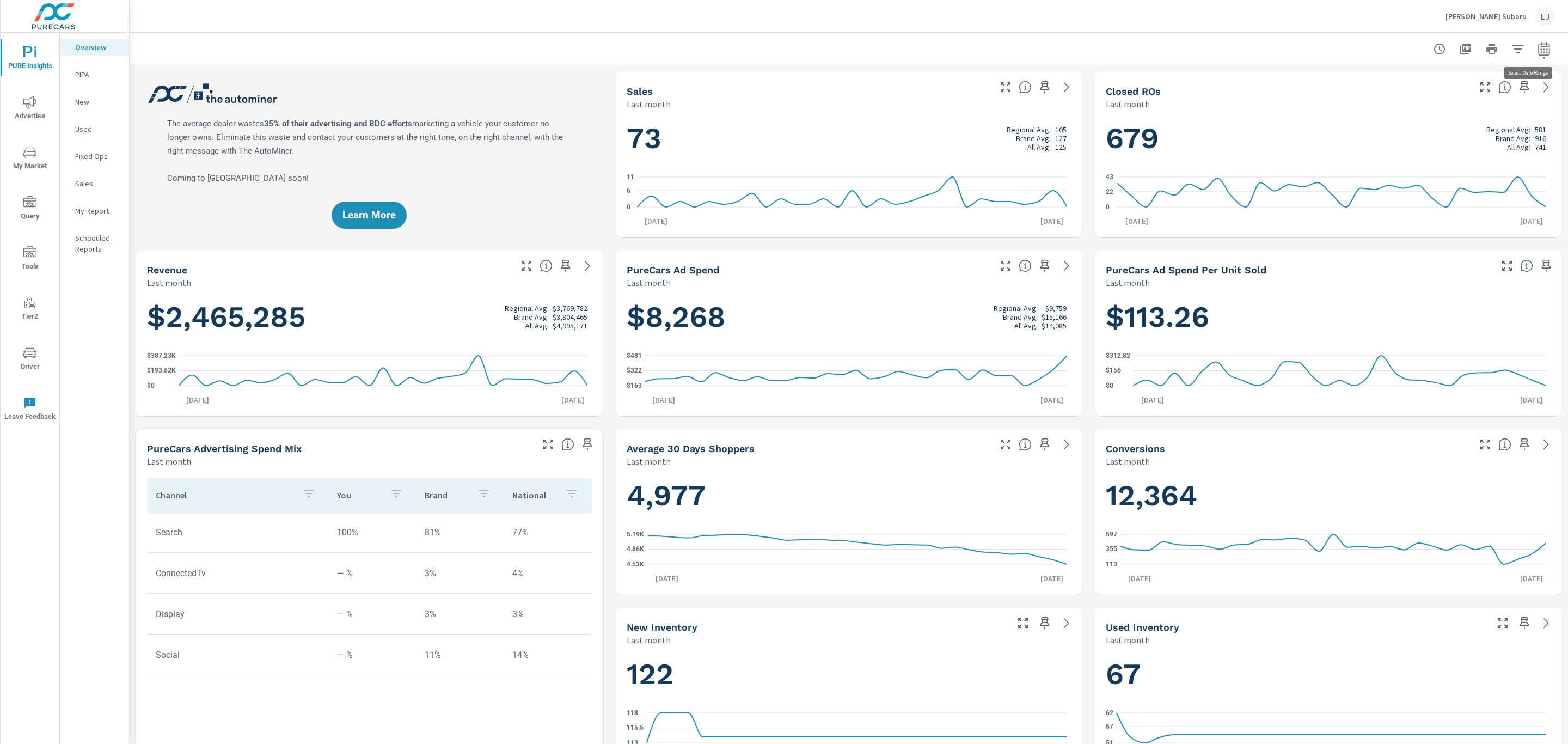
click at [1540, 48] on button "button" at bounding box center [1544, 48] width 22 height 22
select select "Last month"
click at [1416, 121] on p "+ Add comparison" at bounding box center [1455, 123] width 139 height 13
select select "Previous period"
click at [1420, 188] on span "Apply" at bounding box center [1421, 185] width 45 height 10
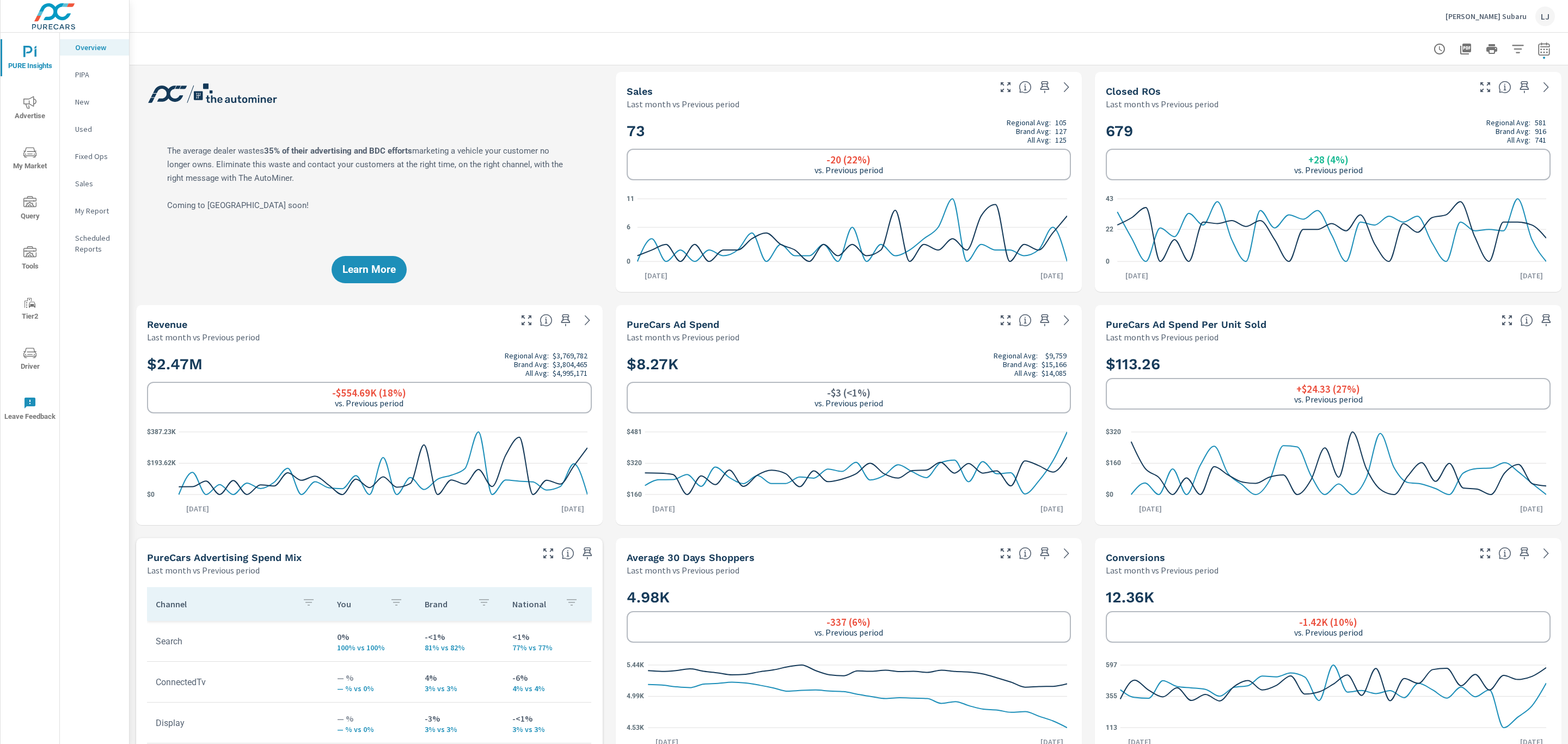
click at [95, 96] on p "New" at bounding box center [98, 101] width 45 height 11
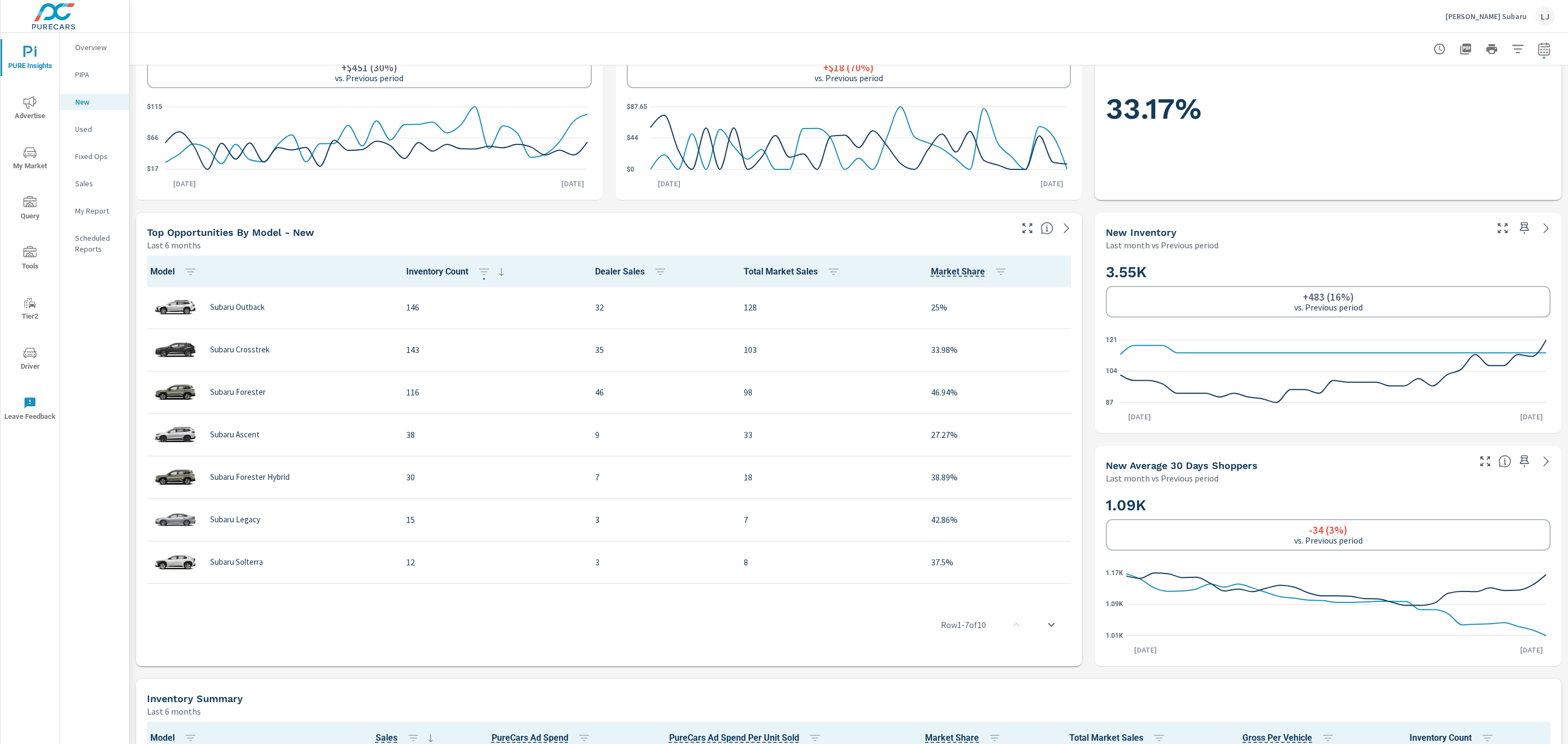
scroll to position [327, 0]
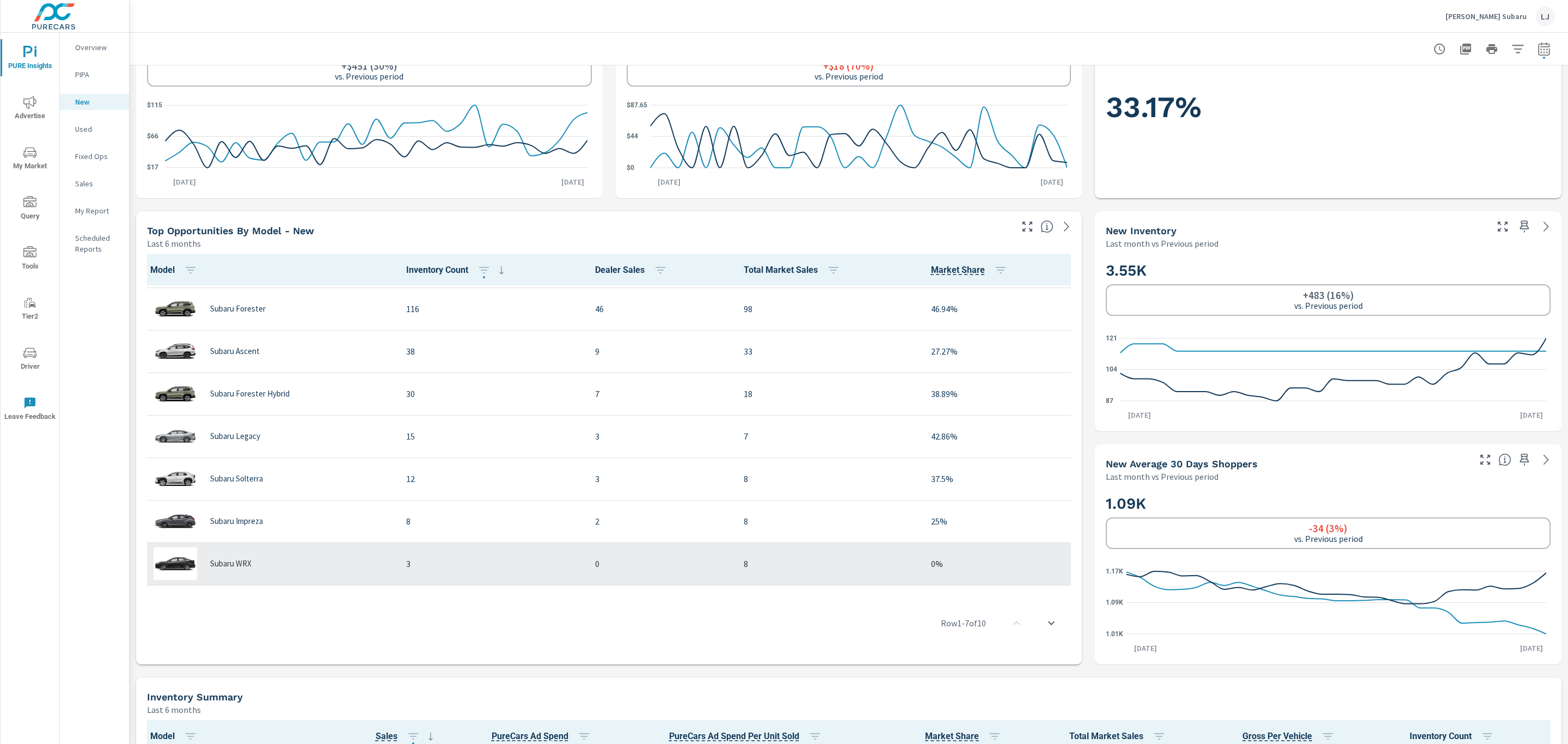
scroll to position [23, 0]
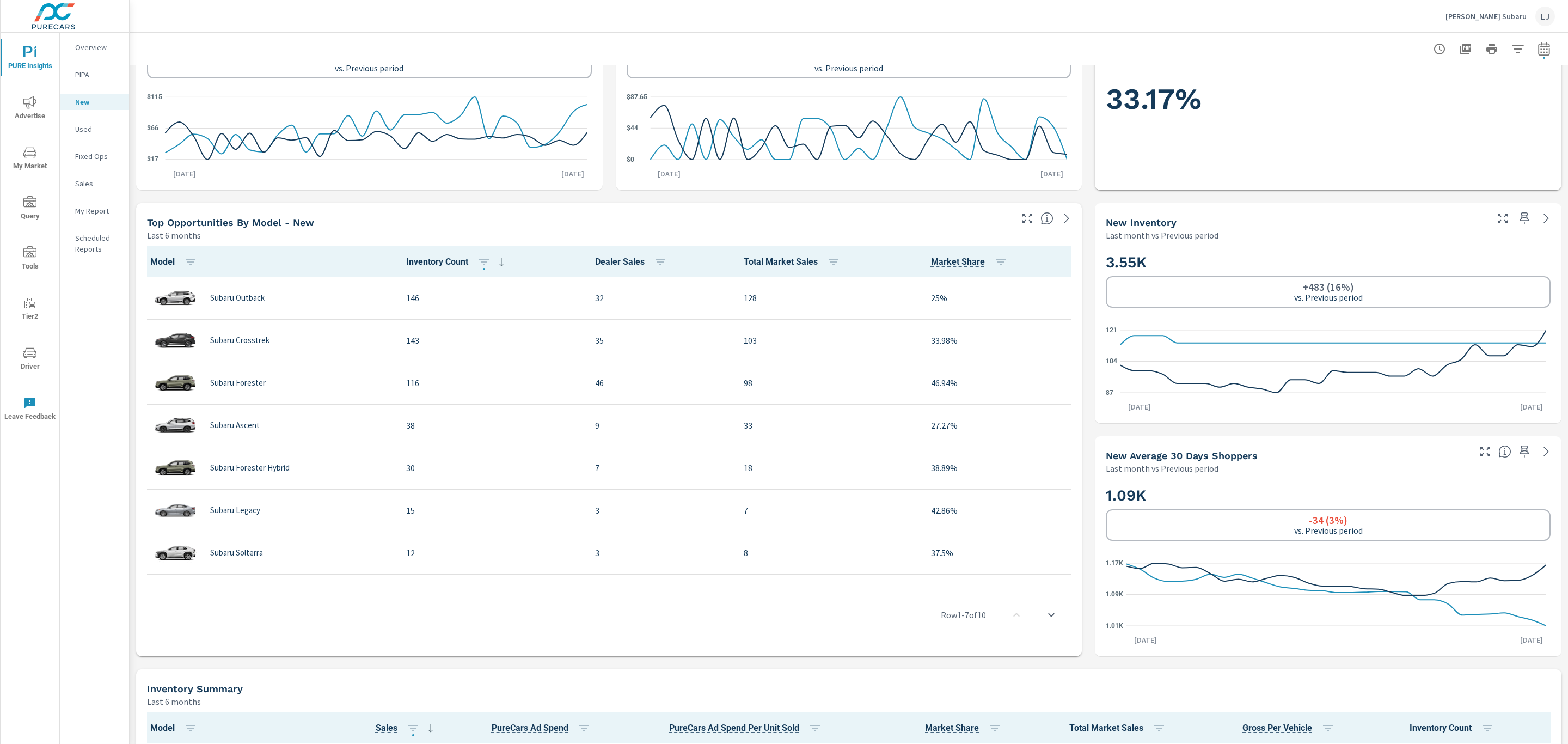
scroll to position [339, 0]
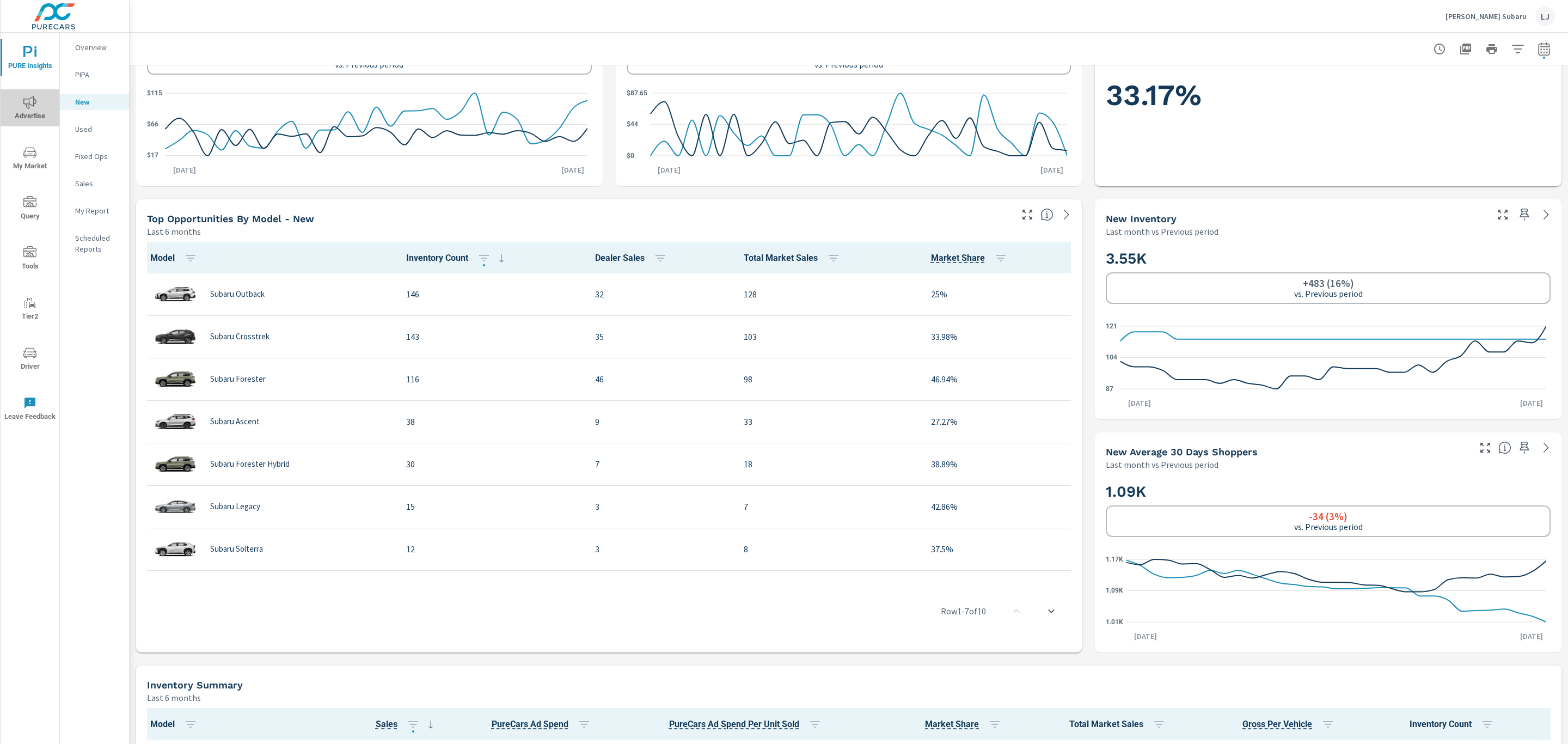
click at [39, 111] on span "Advertise" at bounding box center [30, 109] width 52 height 27
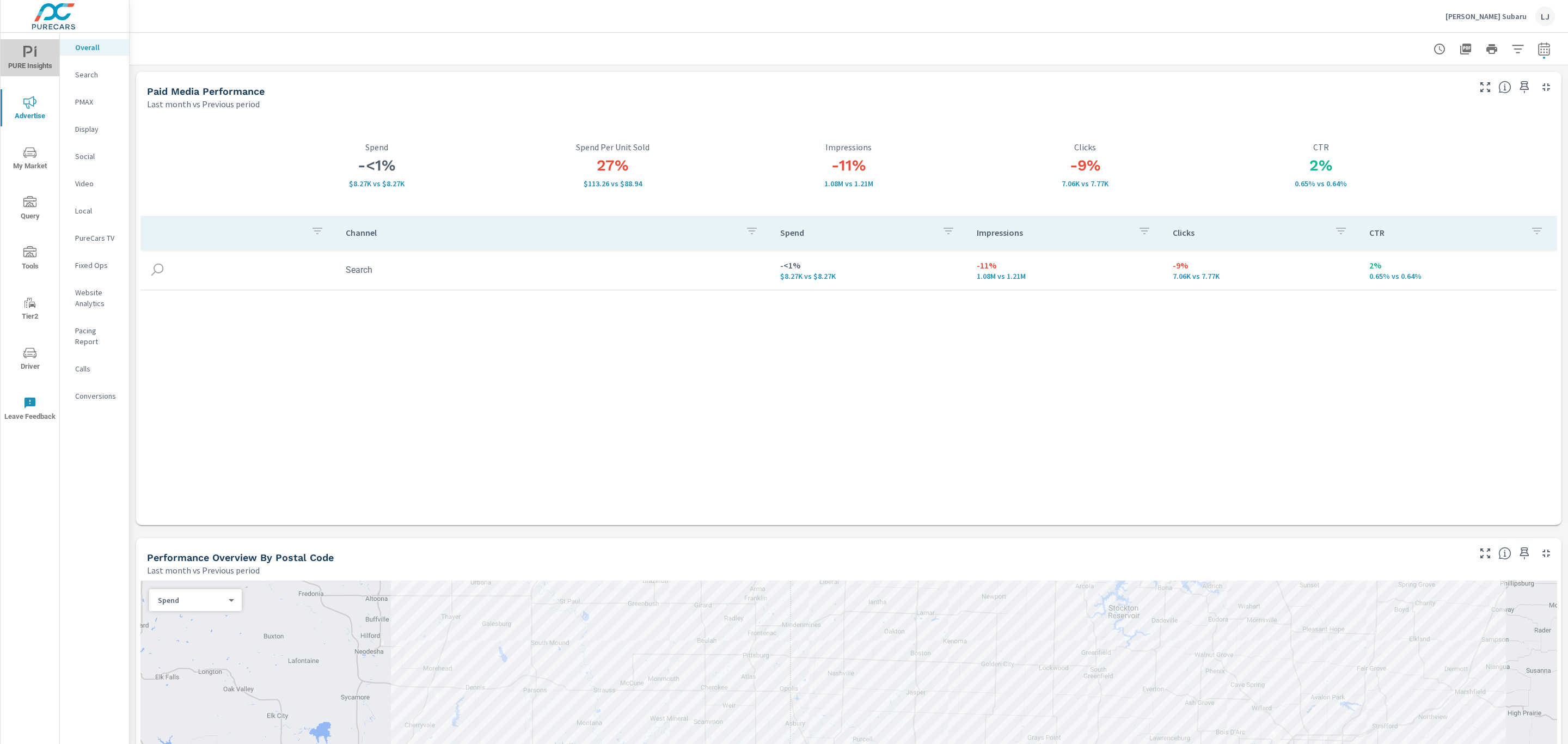
click at [53, 54] on span "PURE Insights" at bounding box center [30, 59] width 52 height 27
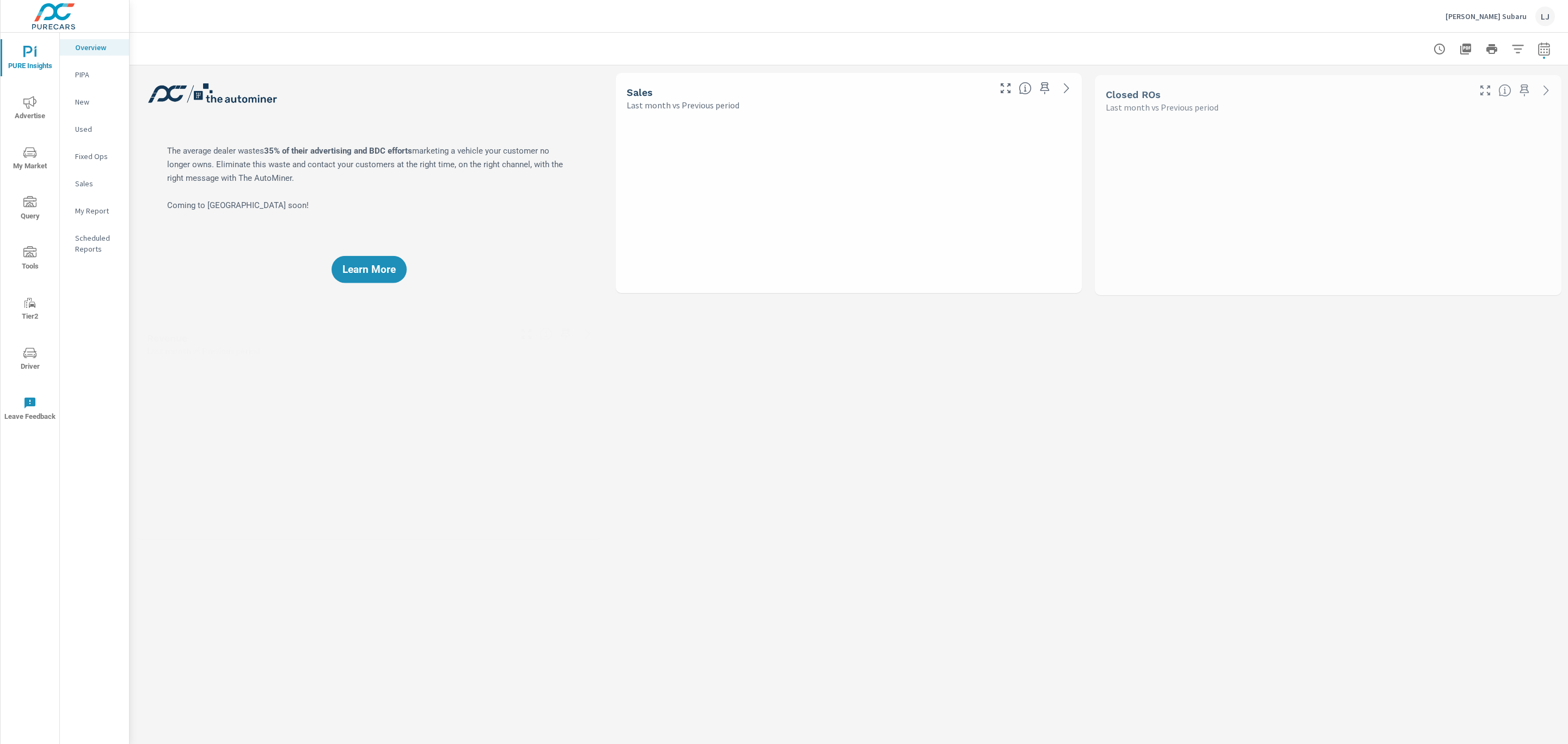
click at [97, 206] on p "My Report" at bounding box center [98, 211] width 45 height 11
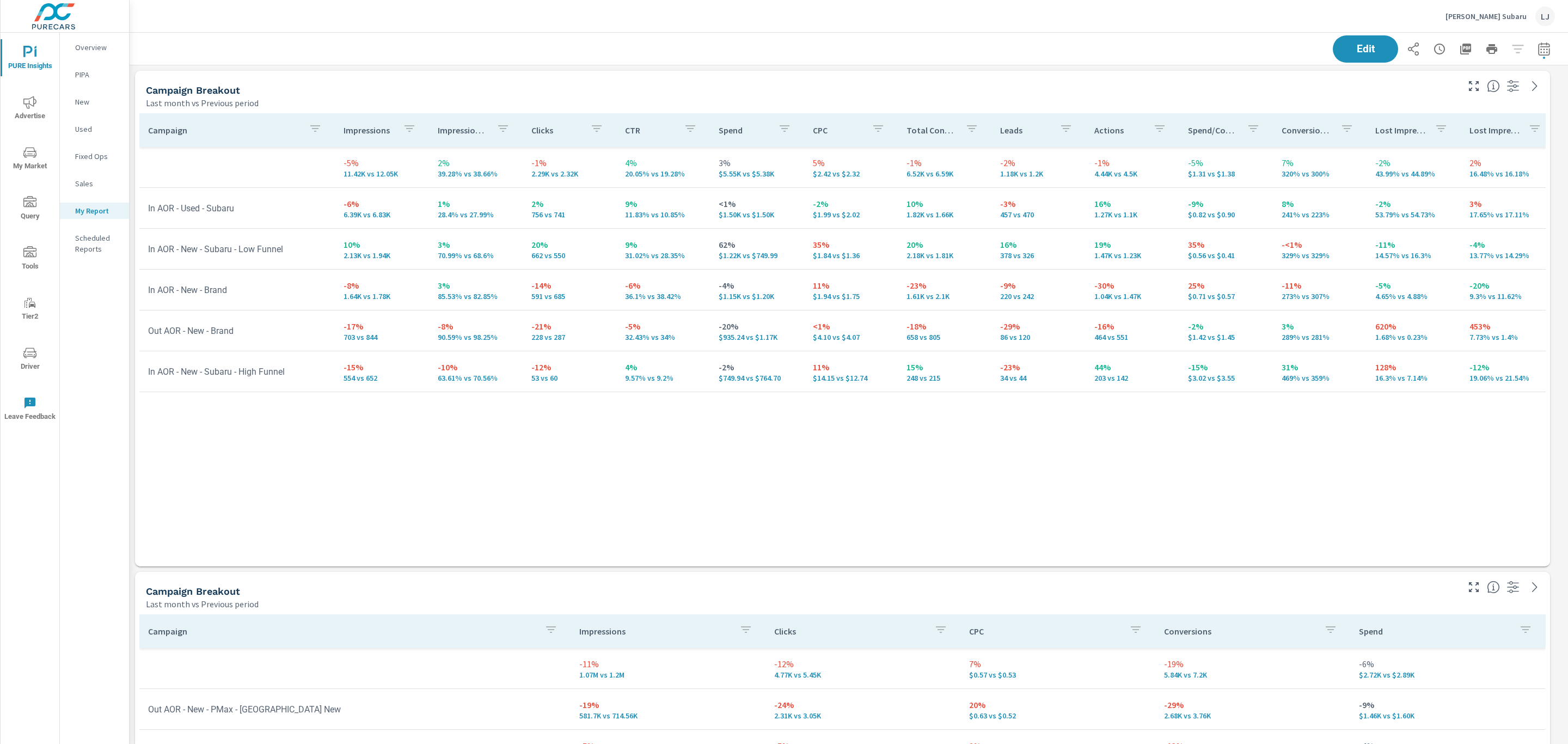
scroll to position [1, 0]
drag, startPoint x: 250, startPoint y: 331, endPoint x: 142, endPoint y: 331, distance: 108.0
click at [142, 331] on td "Out AOR - New - Brand" at bounding box center [237, 331] width 196 height 28
drag, startPoint x: 291, startPoint y: 254, endPoint x: 144, endPoint y: 260, distance: 147.1
click at [144, 260] on td "In AOR - New - Subaru - Low Funnel" at bounding box center [237, 249] width 196 height 28
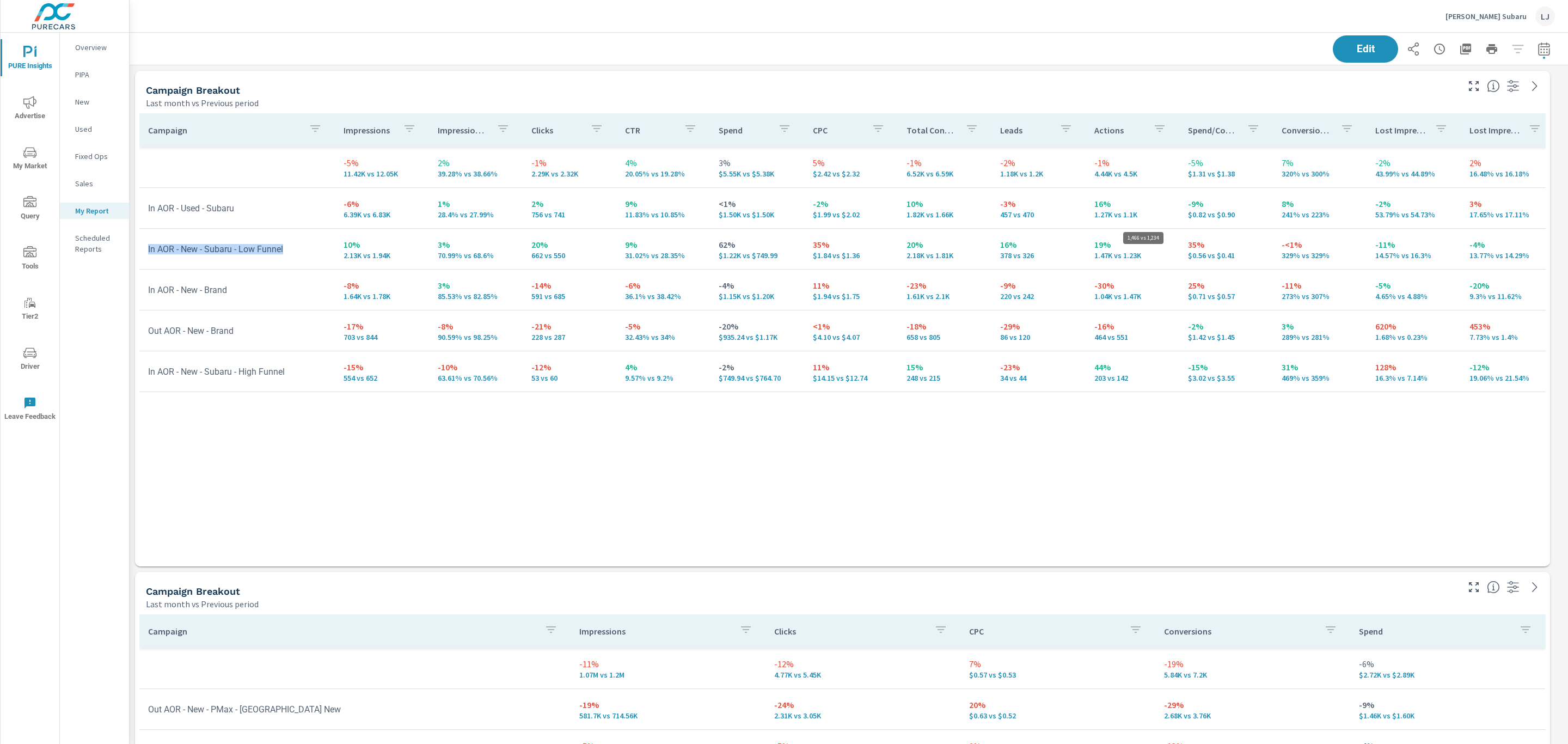
scroll to position [2286, 1451]
click at [1305, 129] on p "Conversion Rate" at bounding box center [1307, 130] width 50 height 11
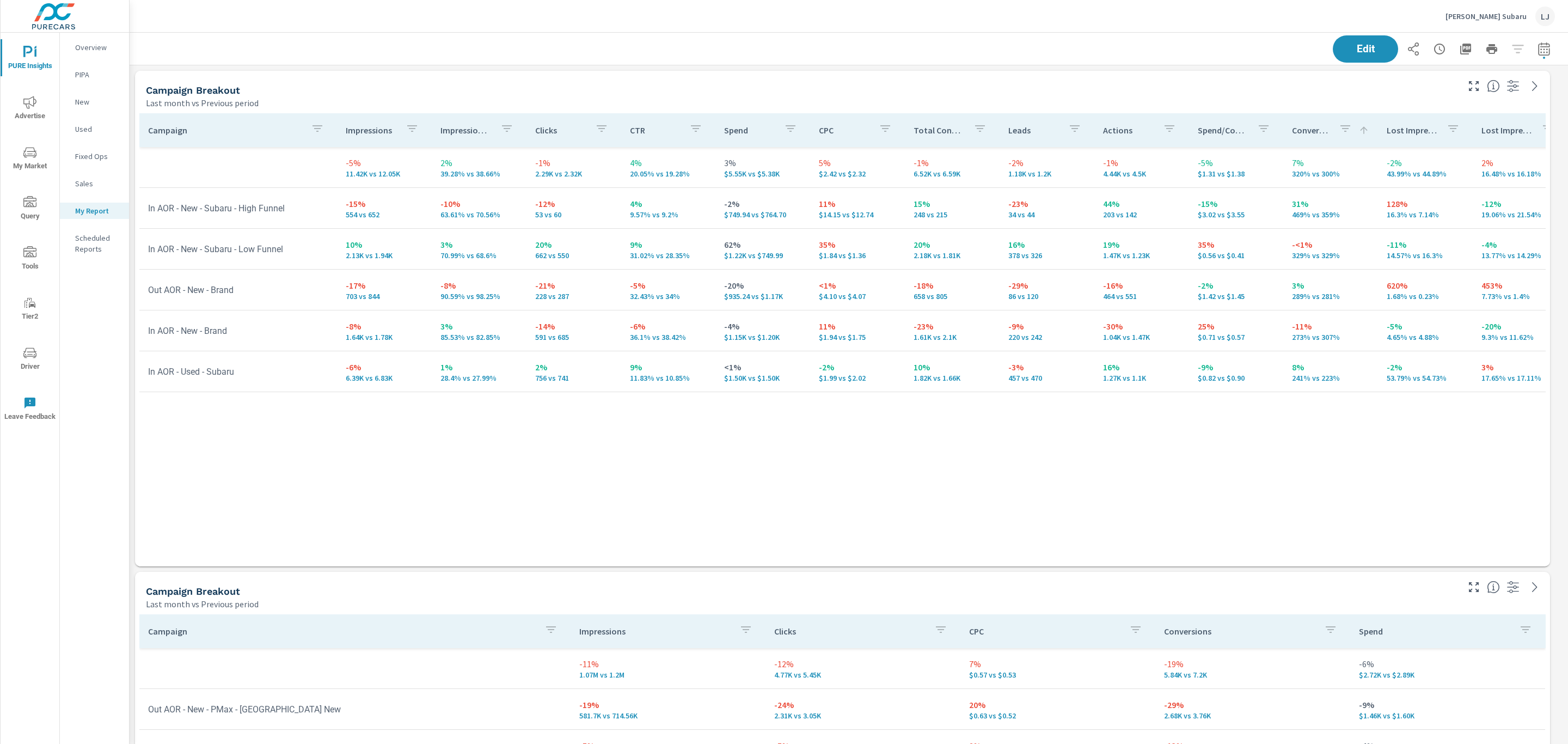
click at [1305, 129] on p "Conversion Rate" at bounding box center [1311, 130] width 38 height 11
click at [1114, 431] on div "Campaign Impressions Impression Share Clicks CTR Spend CPC Total Conversions Le…" at bounding box center [842, 329] width 1406 height 433
click at [374, 128] on p "Impressions" at bounding box center [371, 130] width 51 height 11
click at [183, 136] on div "Campaign" at bounding box center [238, 130] width 180 height 25
click at [550, 439] on div "Campaign Impressions Impression Share Clicks CTR Spend CPC Total Conversions Le…" at bounding box center [842, 329] width 1406 height 433
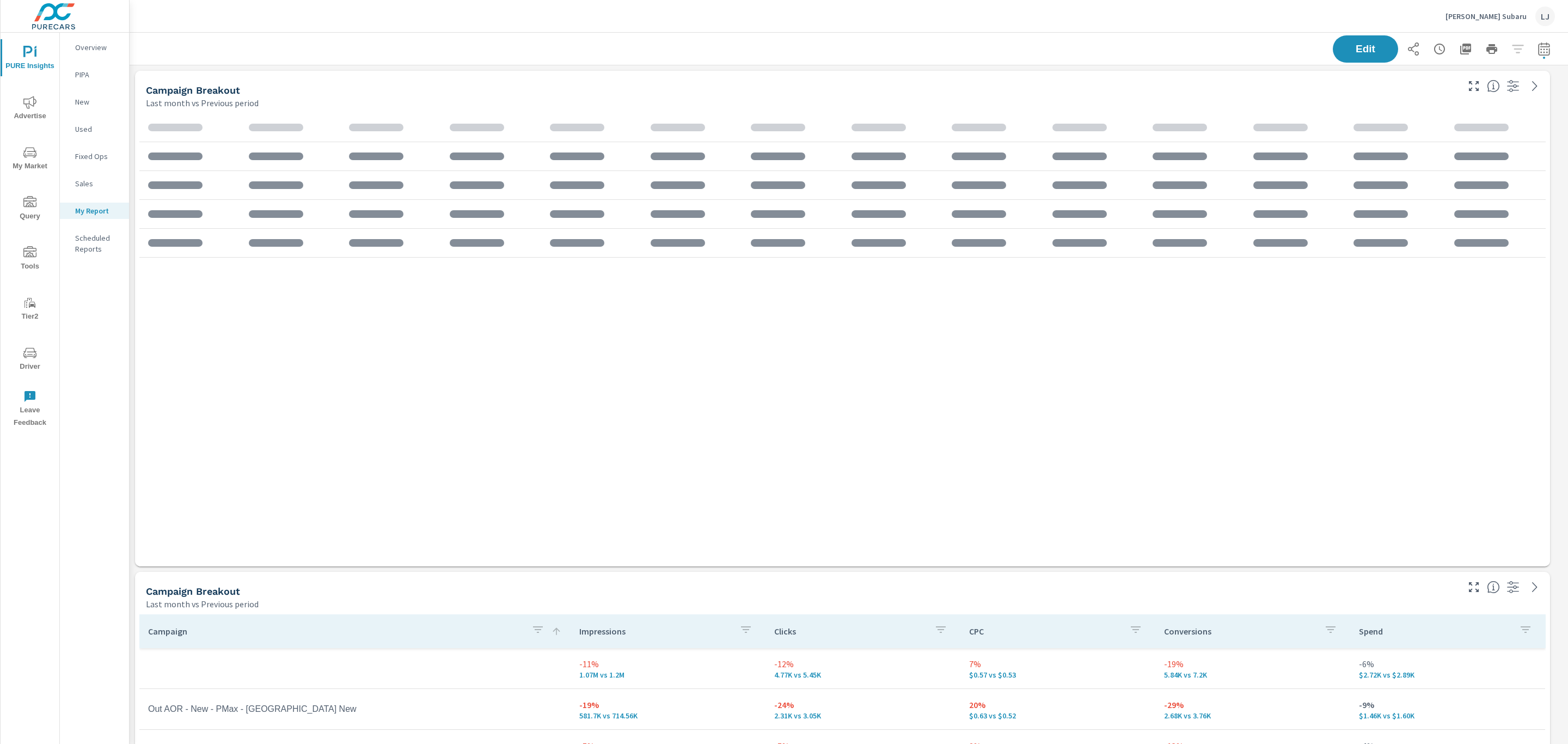
scroll to position [1, 0]
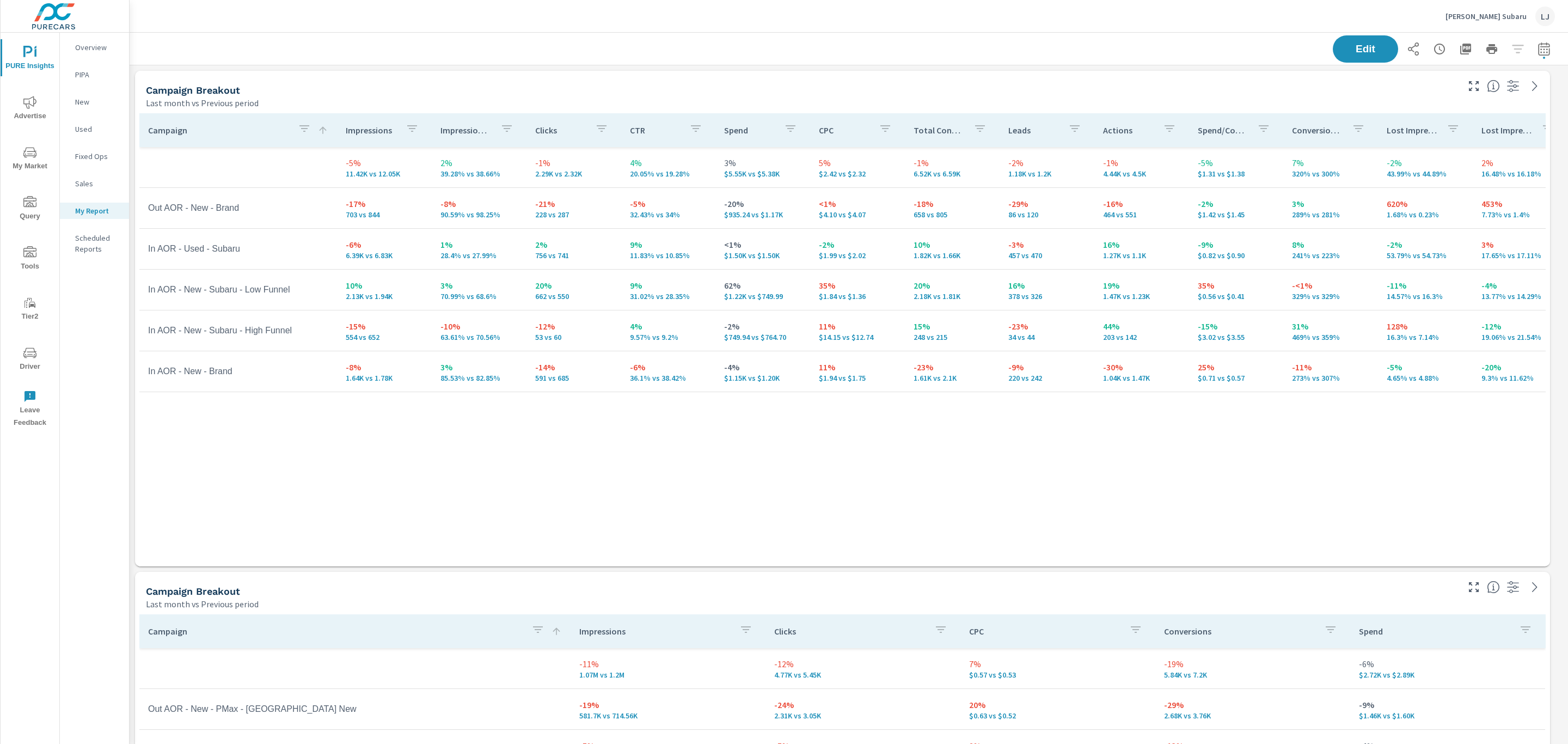
click at [1537, 48] on icon "button" at bounding box center [1544, 49] width 13 height 13
select select "Last month"
select select "Previous period"
click at [1430, 182] on span "Apply" at bounding box center [1421, 185] width 45 height 10
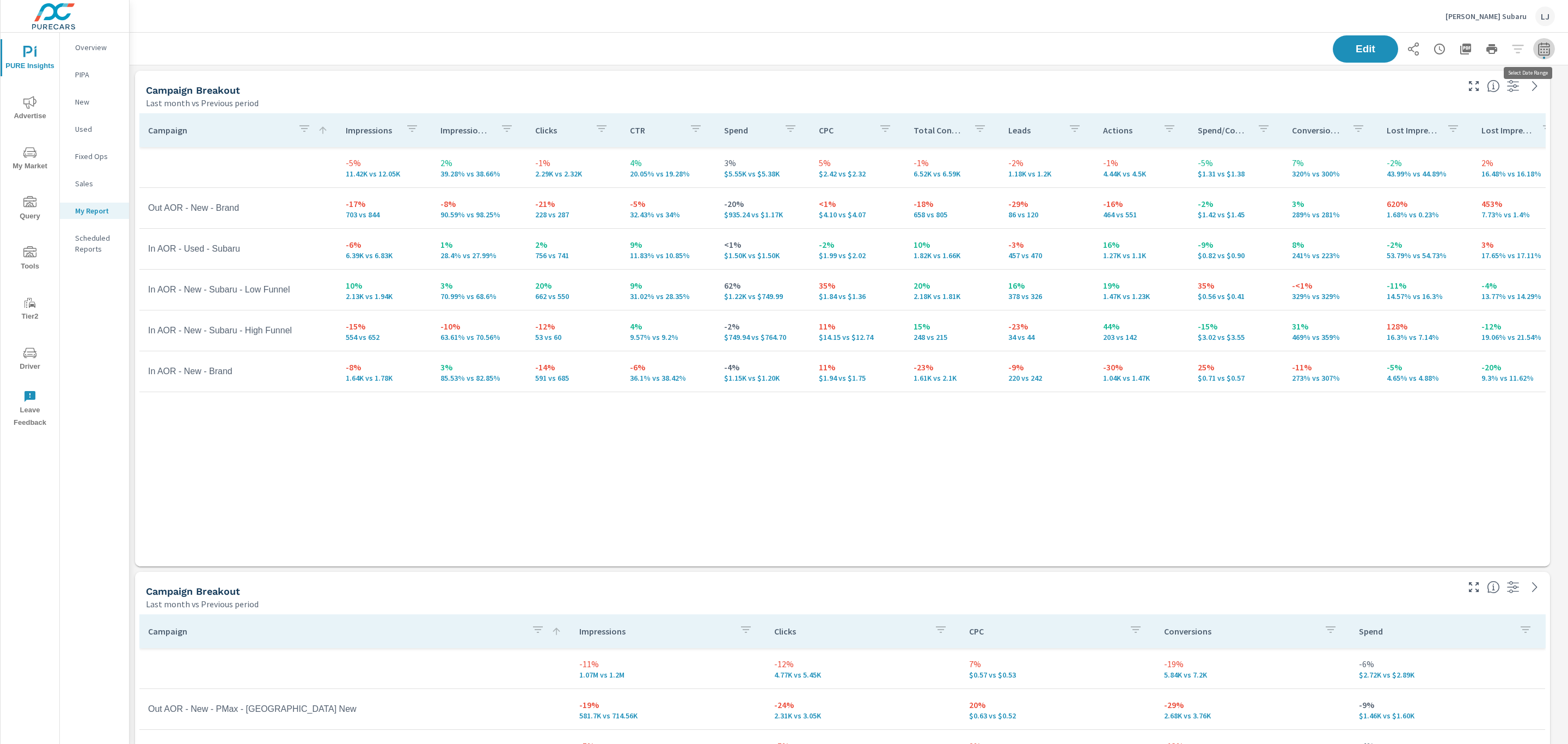
click at [1537, 45] on icon "button" at bounding box center [1544, 49] width 13 height 13
select select "Last month"
select select "Previous period"
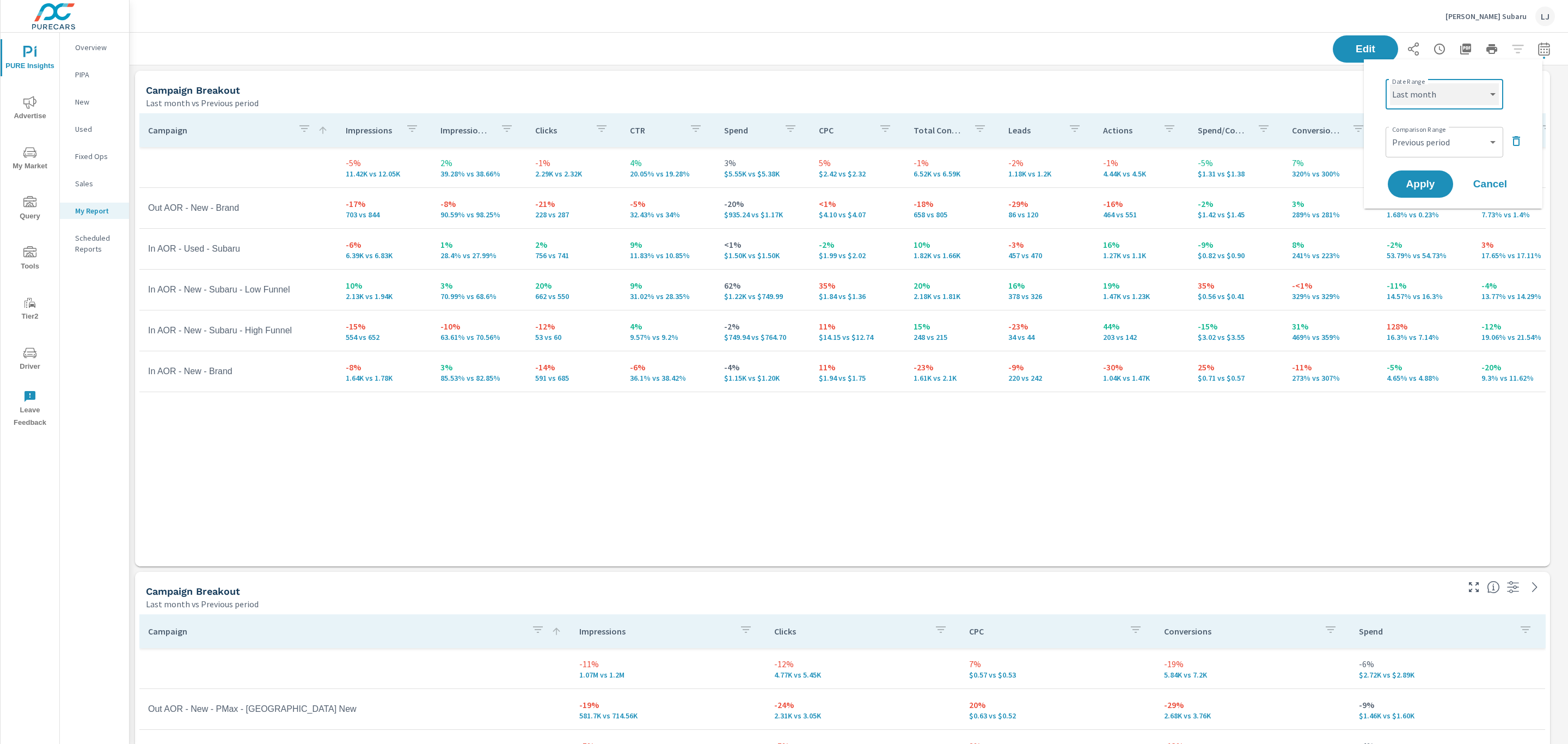
click at [1456, 90] on select "Custom [DATE] Last week Last 7 days Last 14 days Last 30 days Last 45 days Last…" at bounding box center [1444, 94] width 109 height 22
click at [1390, 83] on select "Custom [DATE] Last week Last 7 days Last 14 days Last 30 days Last 45 days Last…" at bounding box center [1444, 94] width 109 height 22
select select "Last 30 days"
click at [1414, 182] on span "Apply" at bounding box center [1421, 185] width 45 height 10
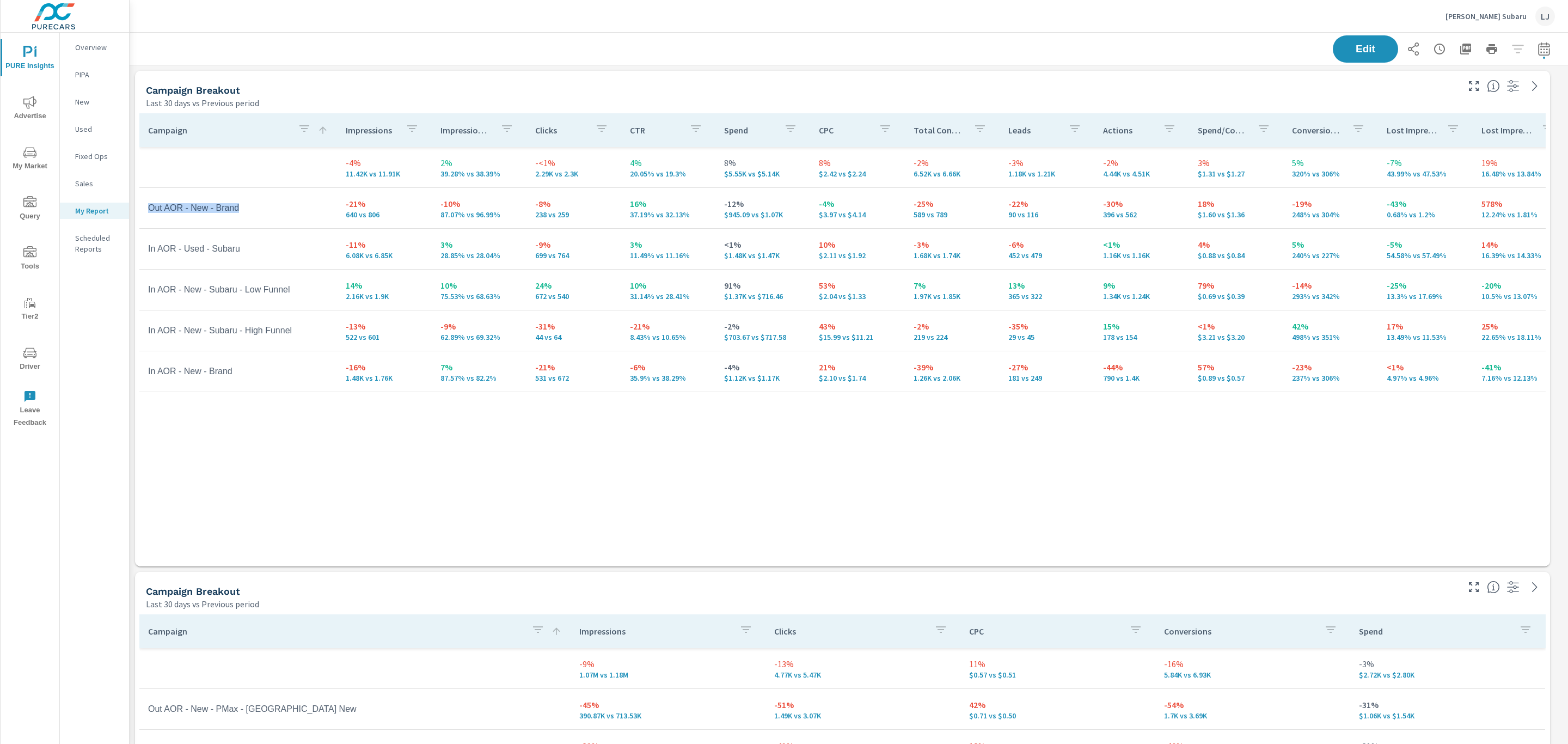
drag, startPoint x: 149, startPoint y: 201, endPoint x: 242, endPoint y: 200, distance: 93.0
click at [242, 200] on td "Out AOR - New - Brand" at bounding box center [238, 208] width 197 height 28
click at [270, 204] on td "Out AOR - New - Brand" at bounding box center [238, 208] width 197 height 28
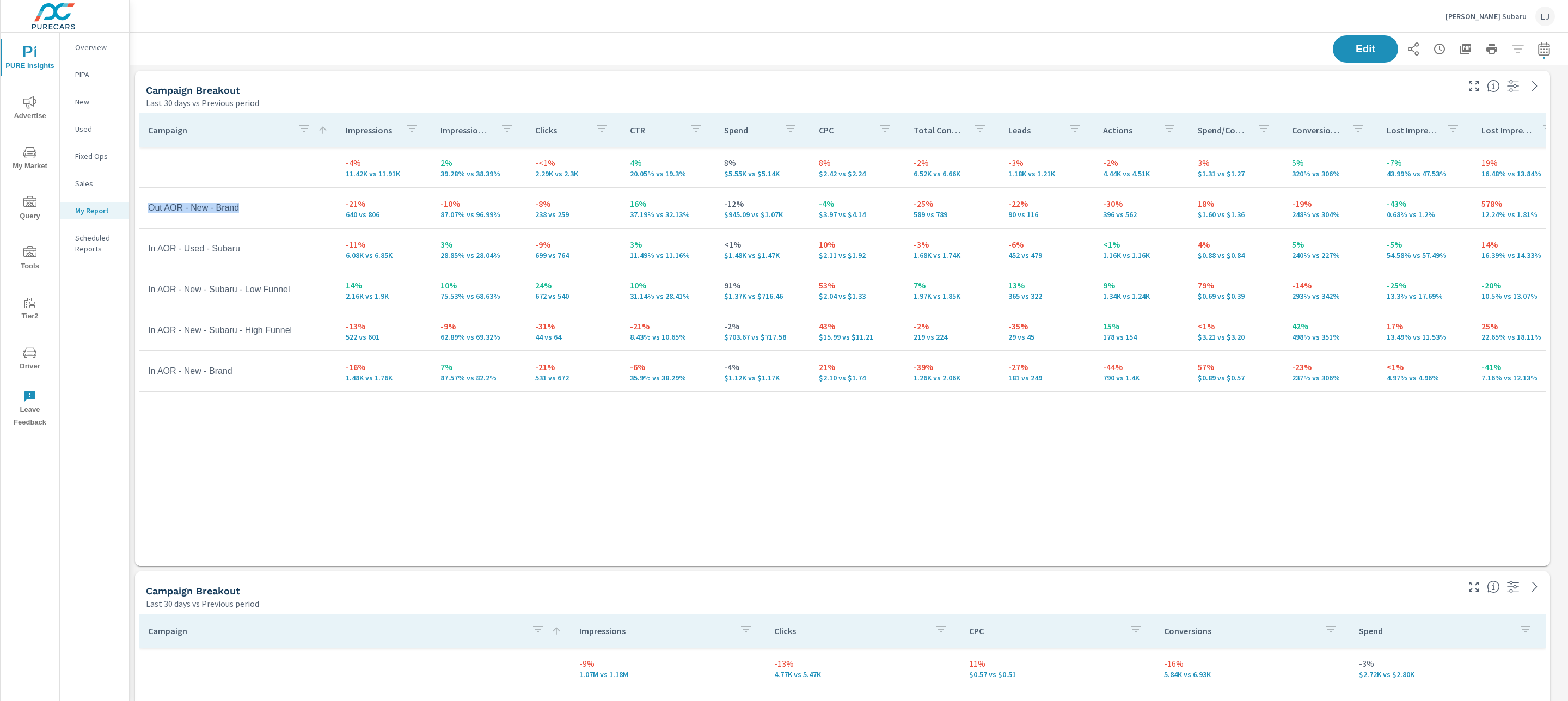
drag, startPoint x: 249, startPoint y: 211, endPoint x: 144, endPoint y: 210, distance: 105.0
click at [144, 210] on td "Out AOR - New - Brand" at bounding box center [238, 208] width 197 height 28
click at [267, 202] on td "Out AOR - New - Brand" at bounding box center [238, 208] width 197 height 28
drag, startPoint x: 152, startPoint y: 295, endPoint x: 314, endPoint y: 297, distance: 162.0
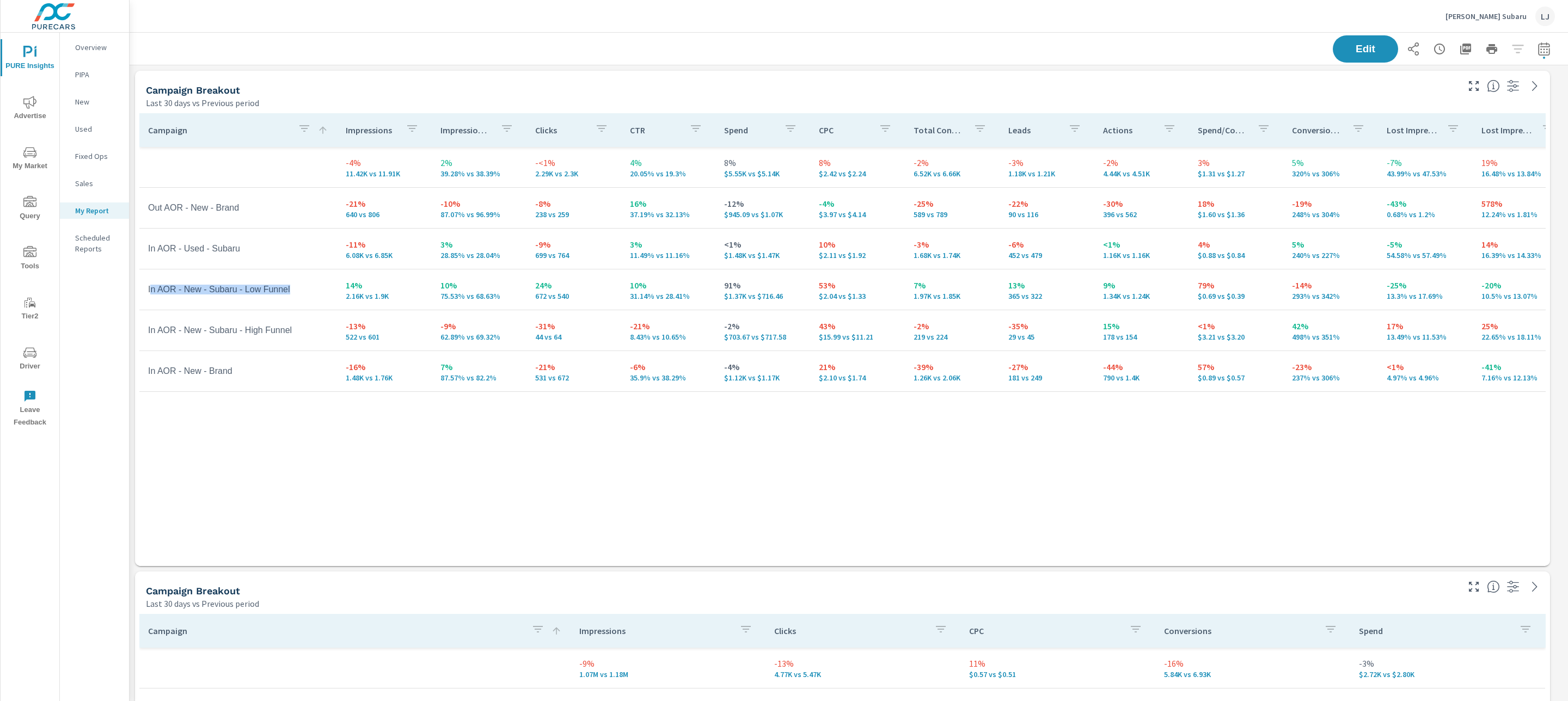
click at [314, 297] on td "In AOR - New - Subaru - Low Funnel" at bounding box center [238, 289] width 197 height 28
click at [301, 292] on td "In AOR - New - Subaru - Low Funnel" at bounding box center [238, 289] width 197 height 28
click at [435, 286] on td "10% 75.53% vs 68.63%" at bounding box center [479, 289] width 95 height 39
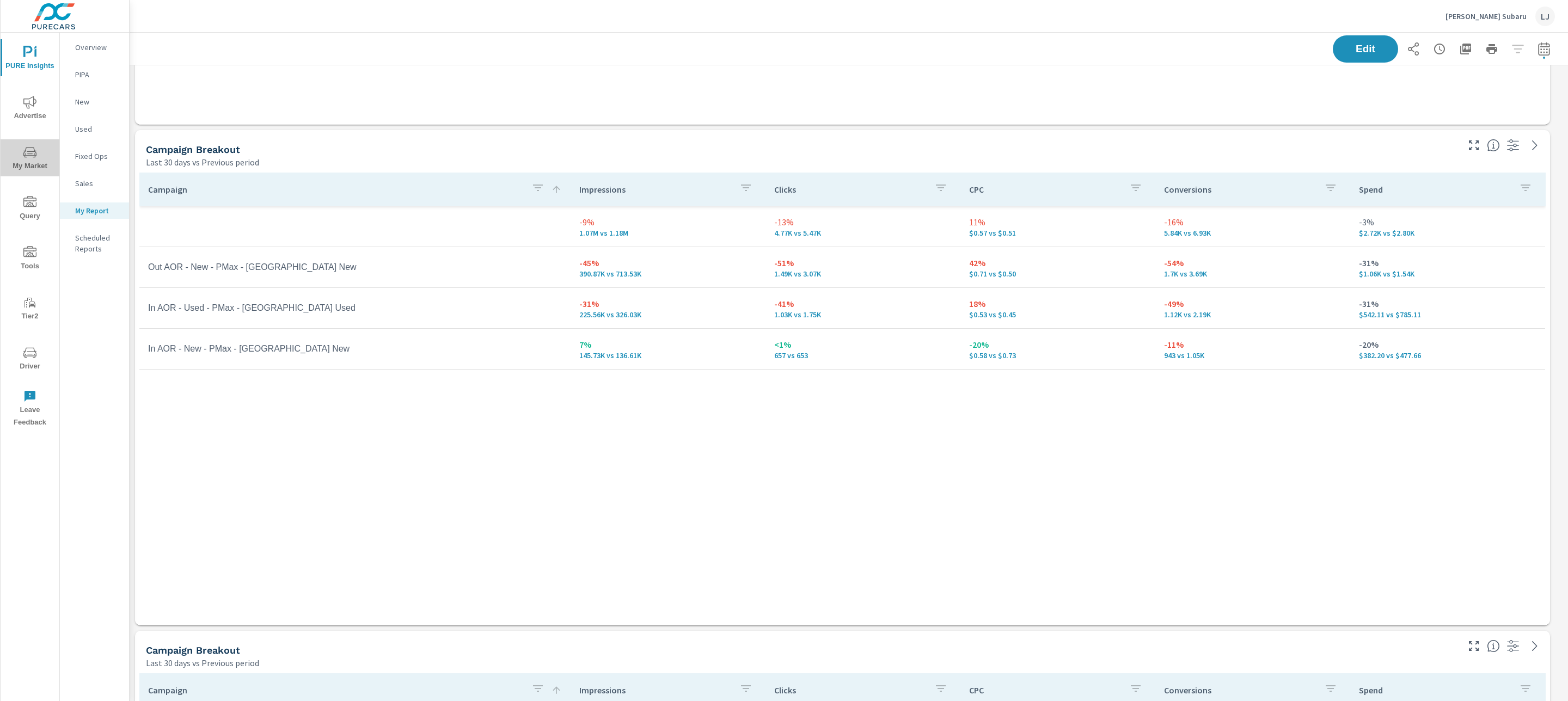
click at [42, 159] on span "My Market" at bounding box center [30, 159] width 52 height 27
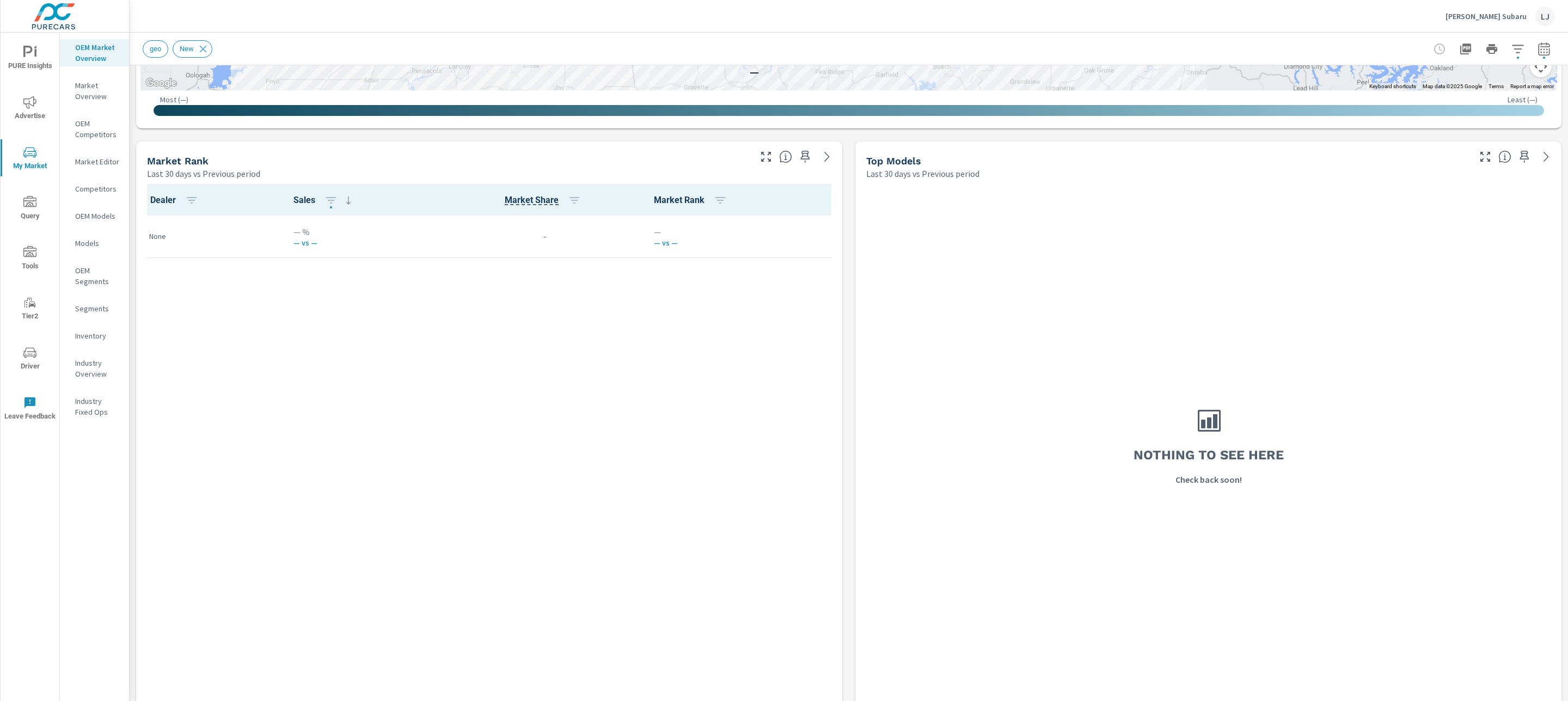
scroll to position [574, 0]
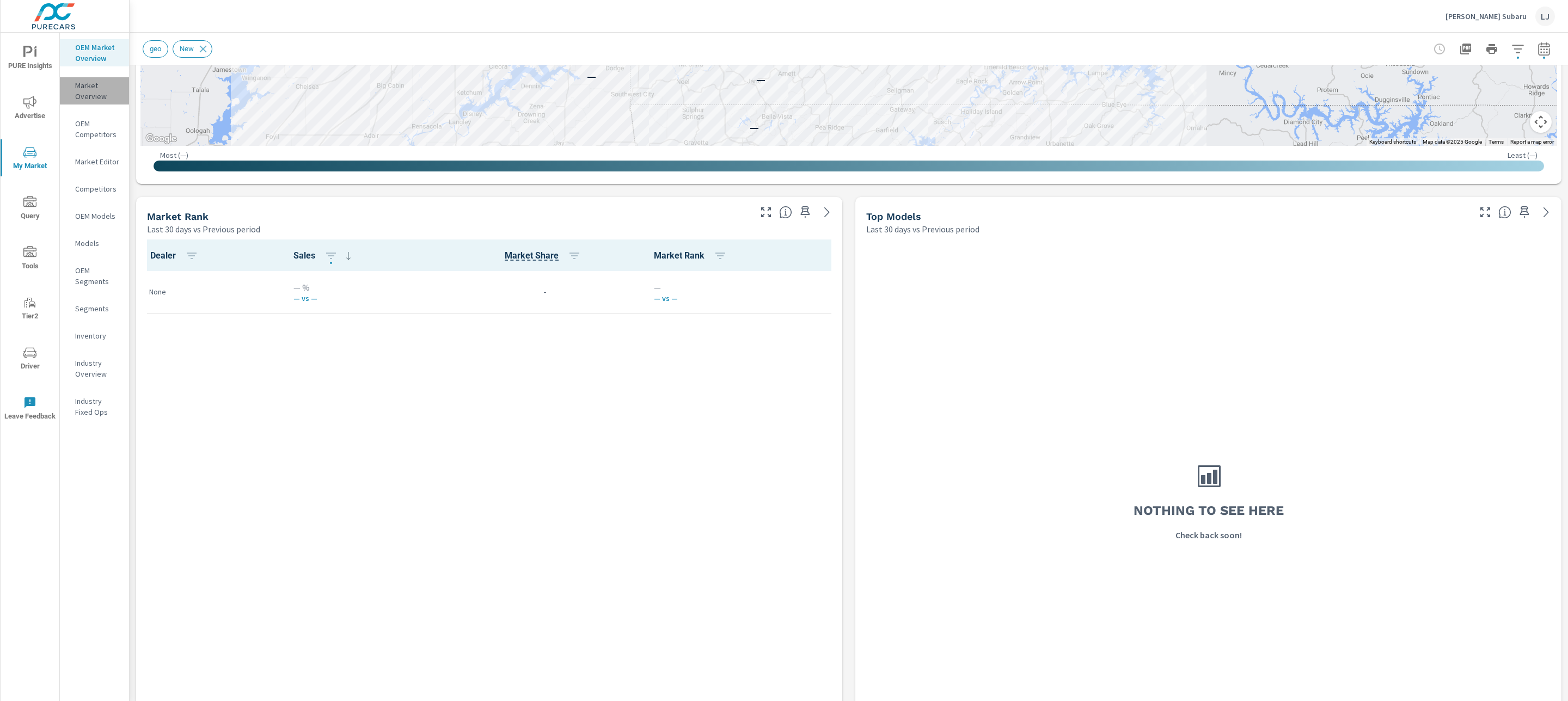
click at [83, 89] on p "Market Overview" at bounding box center [98, 91] width 45 height 22
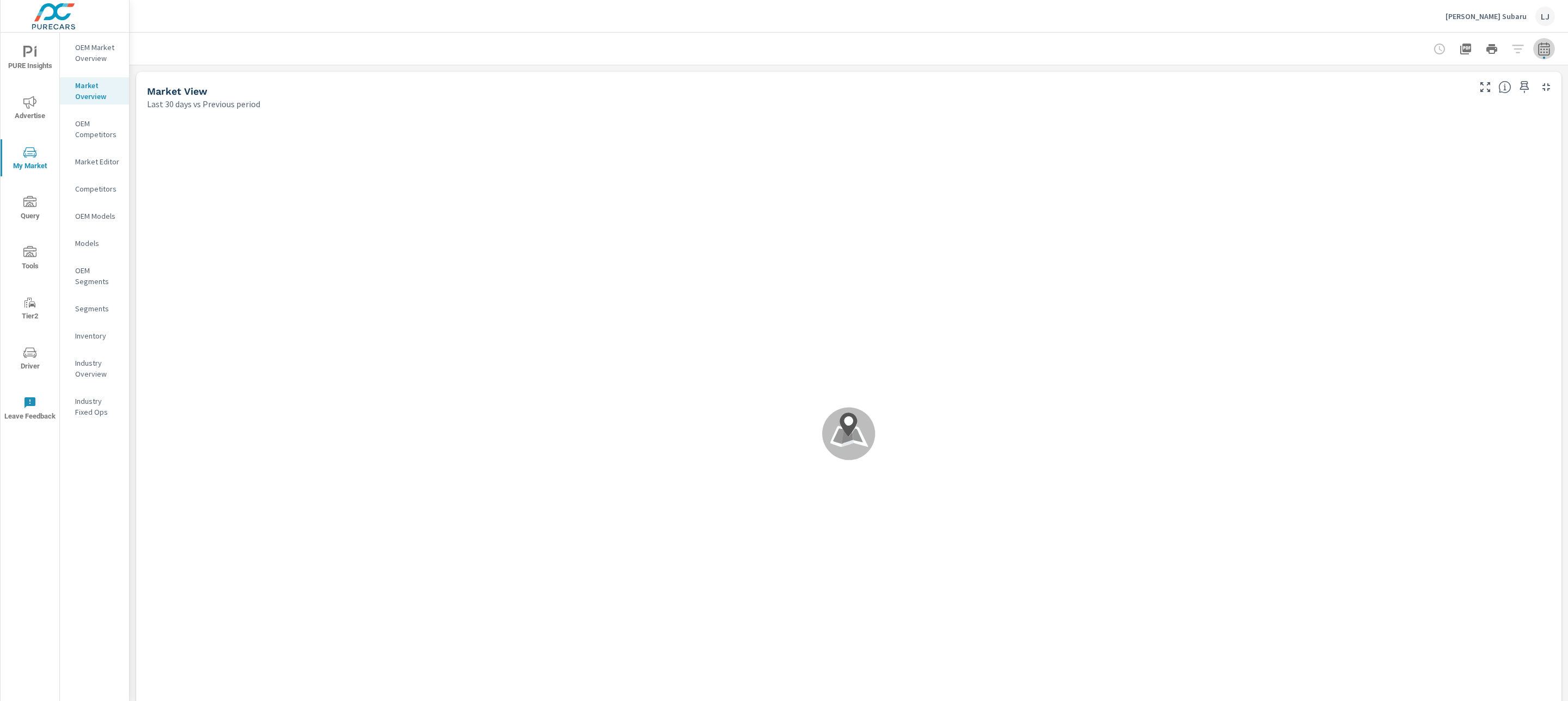
click at [1539, 56] on button "button" at bounding box center [1544, 48] width 22 height 22
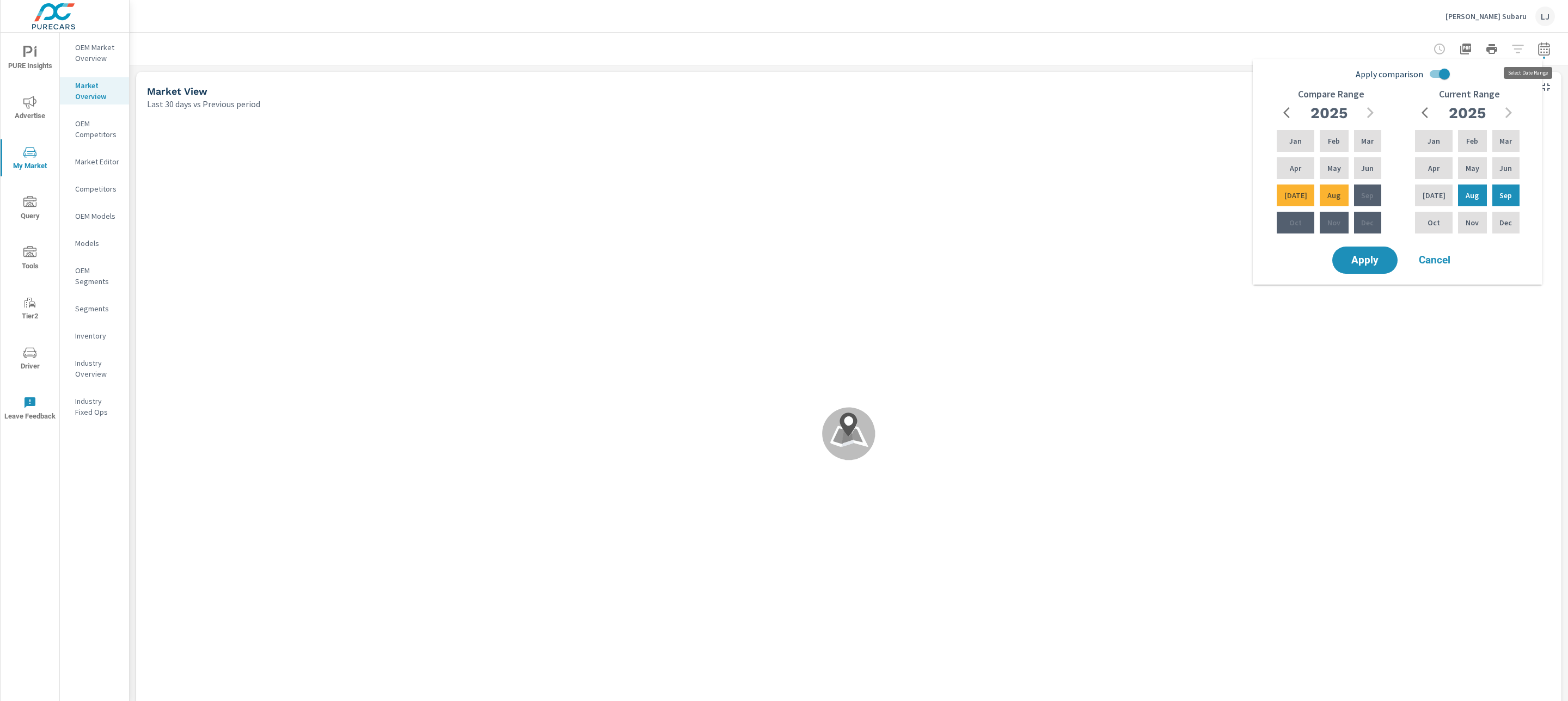
scroll to position [1, 0]
click at [1431, 71] on input "Apply comparison" at bounding box center [1444, 74] width 62 height 21
click at [1424, 72] on span "Apply comparison" at bounding box center [1389, 74] width 68 height 13
click at [1444, 72] on input "Apply comparison" at bounding box center [1444, 74] width 62 height 21
checkbox input "true"
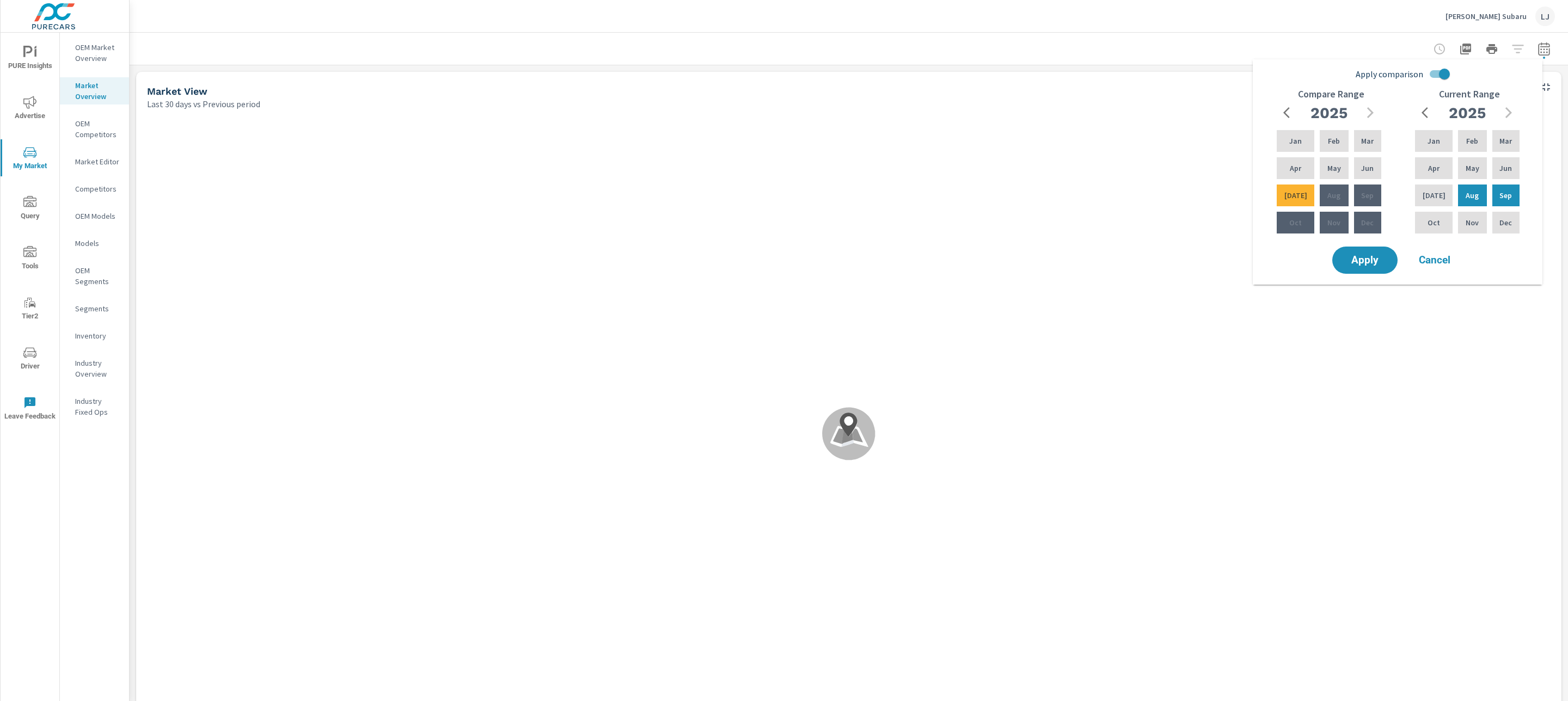
click at [1432, 263] on span "Cancel" at bounding box center [1435, 260] width 44 height 10
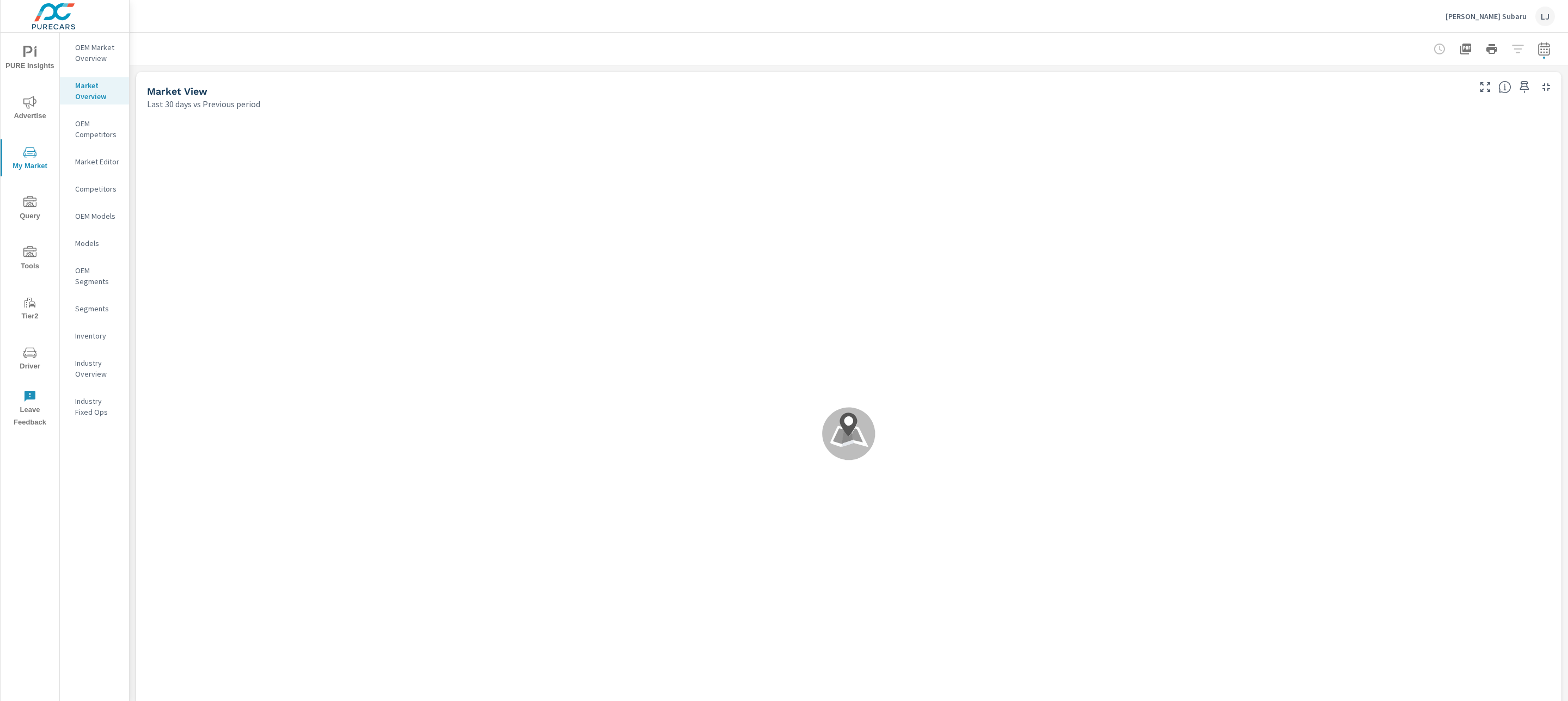
scroll to position [1, 0]
click at [1537, 48] on icon "button" at bounding box center [1544, 49] width 13 height 13
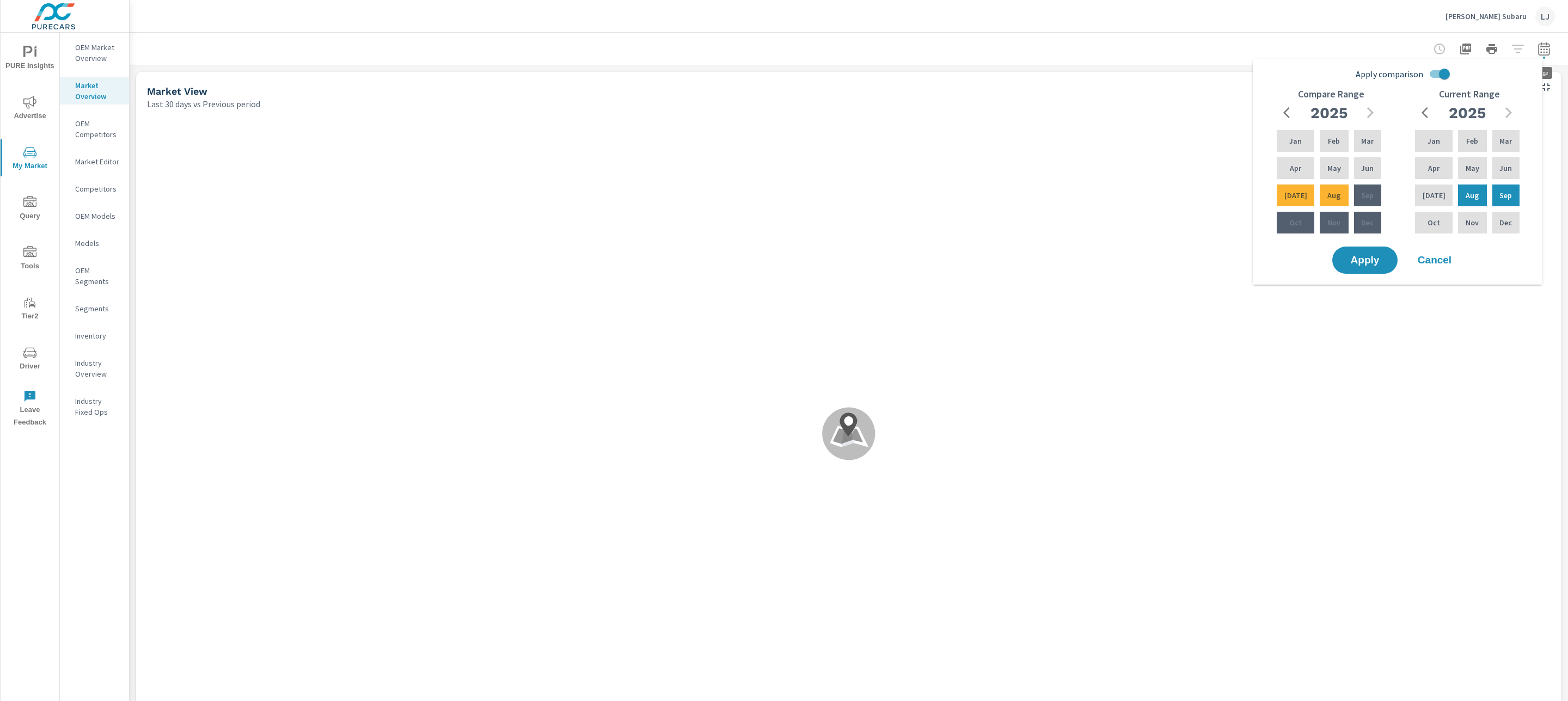
scroll to position [1, 0]
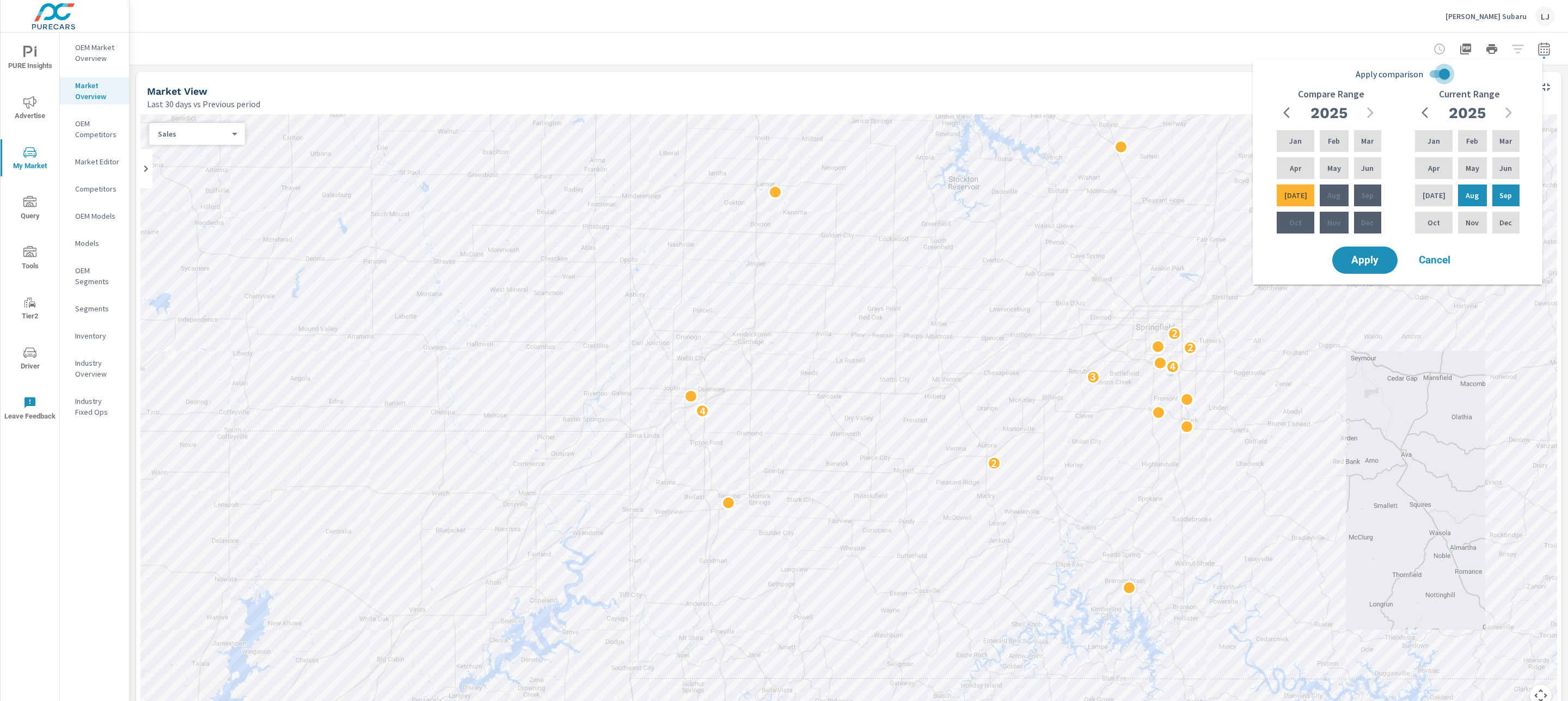
click at [1442, 77] on input "Apply comparison" at bounding box center [1444, 74] width 62 height 21
checkbox input "false"
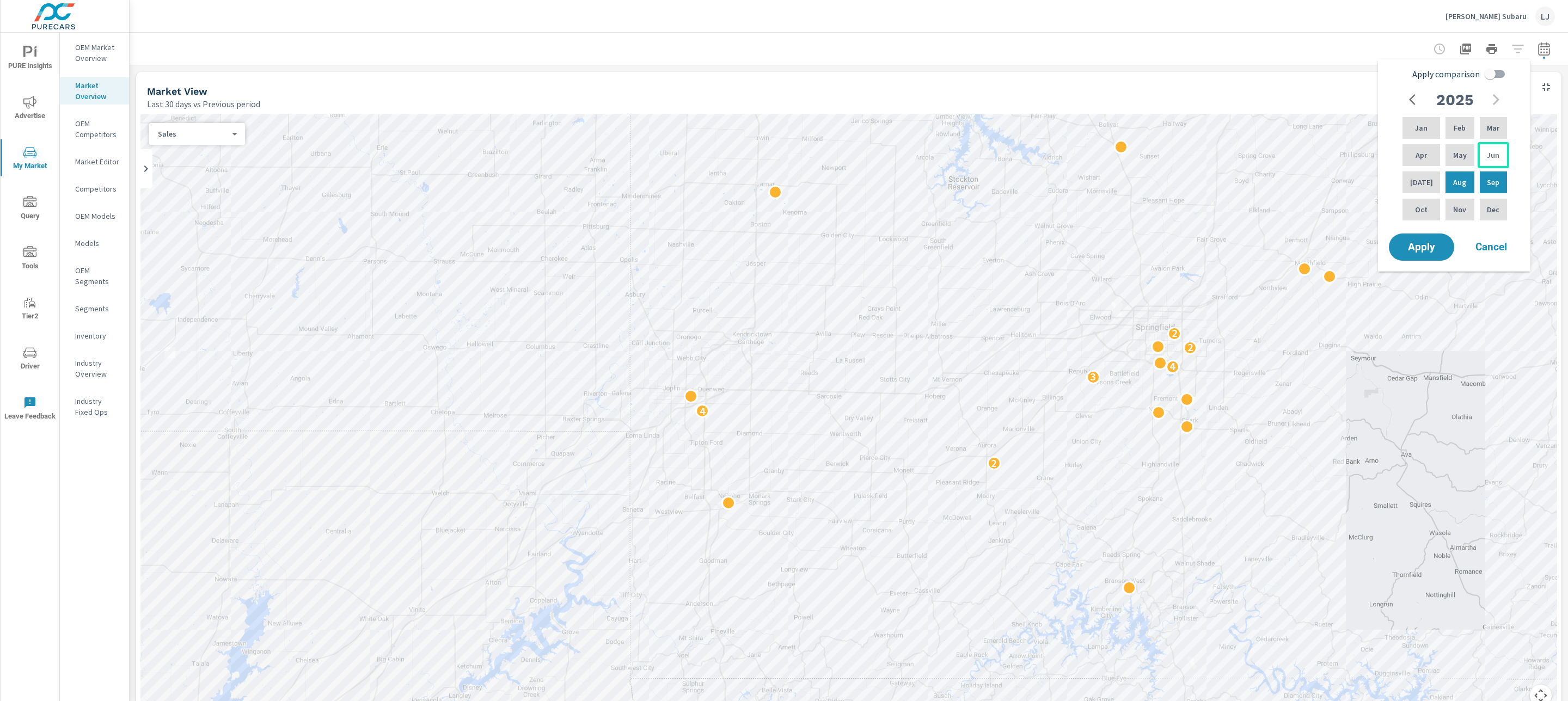
click at [1501, 151] on div "Jun" at bounding box center [1494, 155] width 31 height 26
click at [1478, 185] on div "Sep" at bounding box center [1494, 182] width 31 height 26
click at [1420, 255] on button "Apply" at bounding box center [1421, 247] width 68 height 28
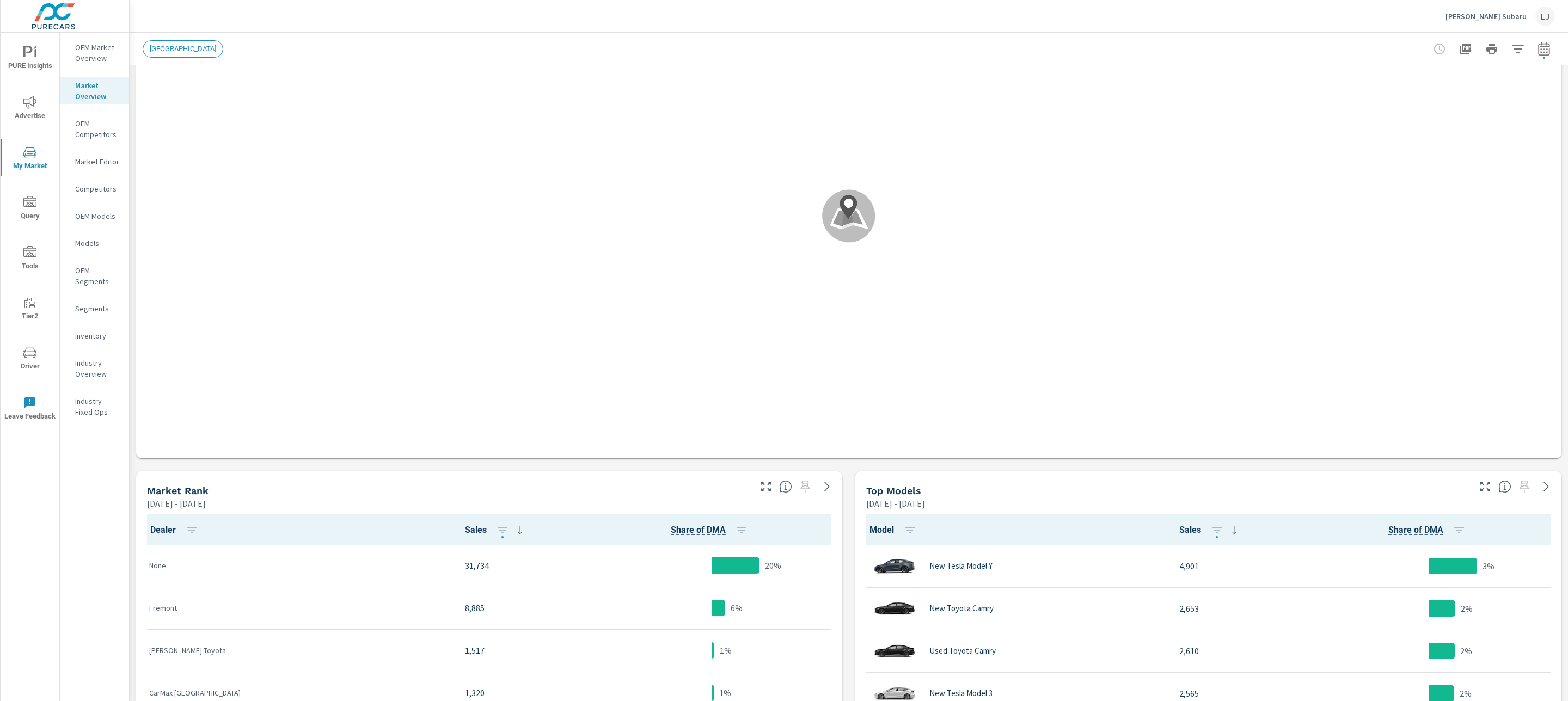
scroll to position [1, 0]
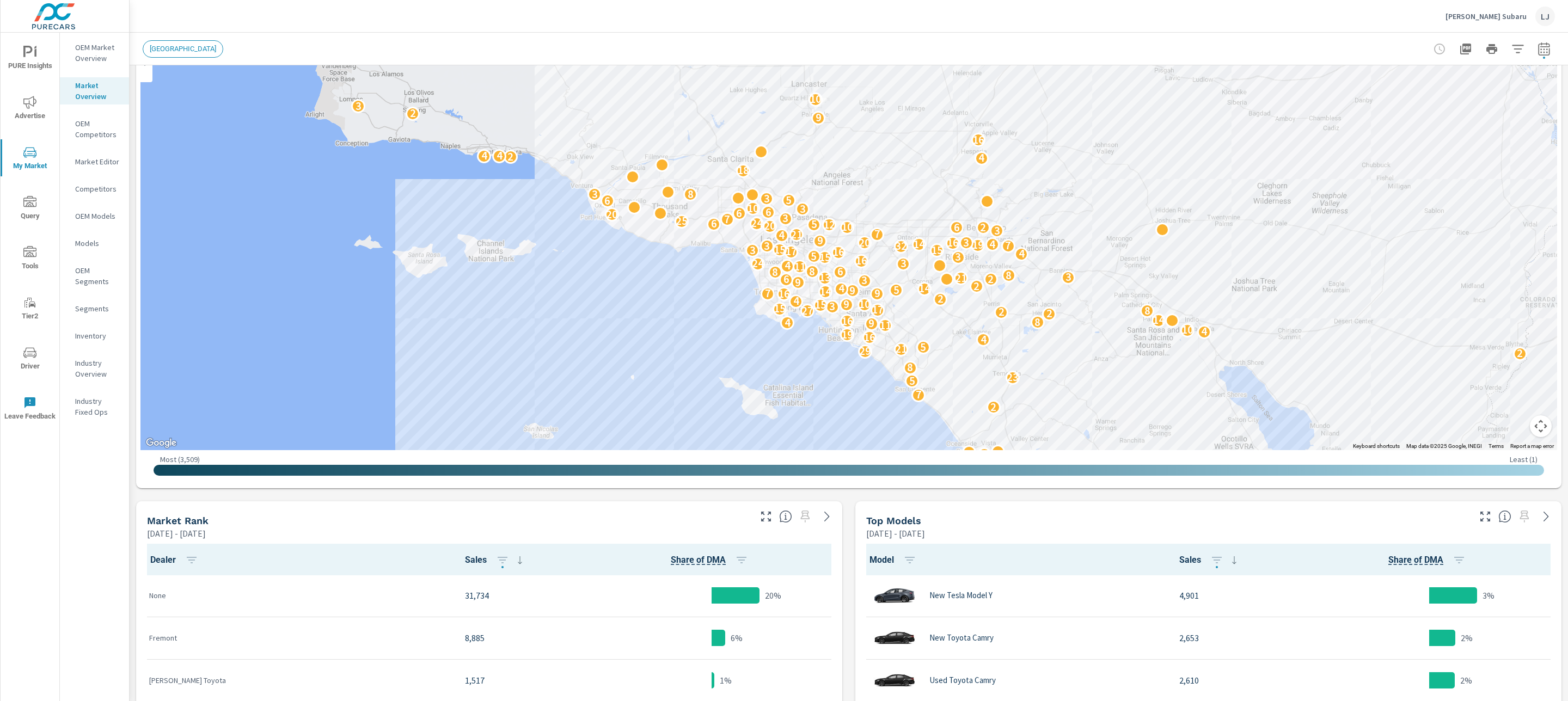
scroll to position [54, 0]
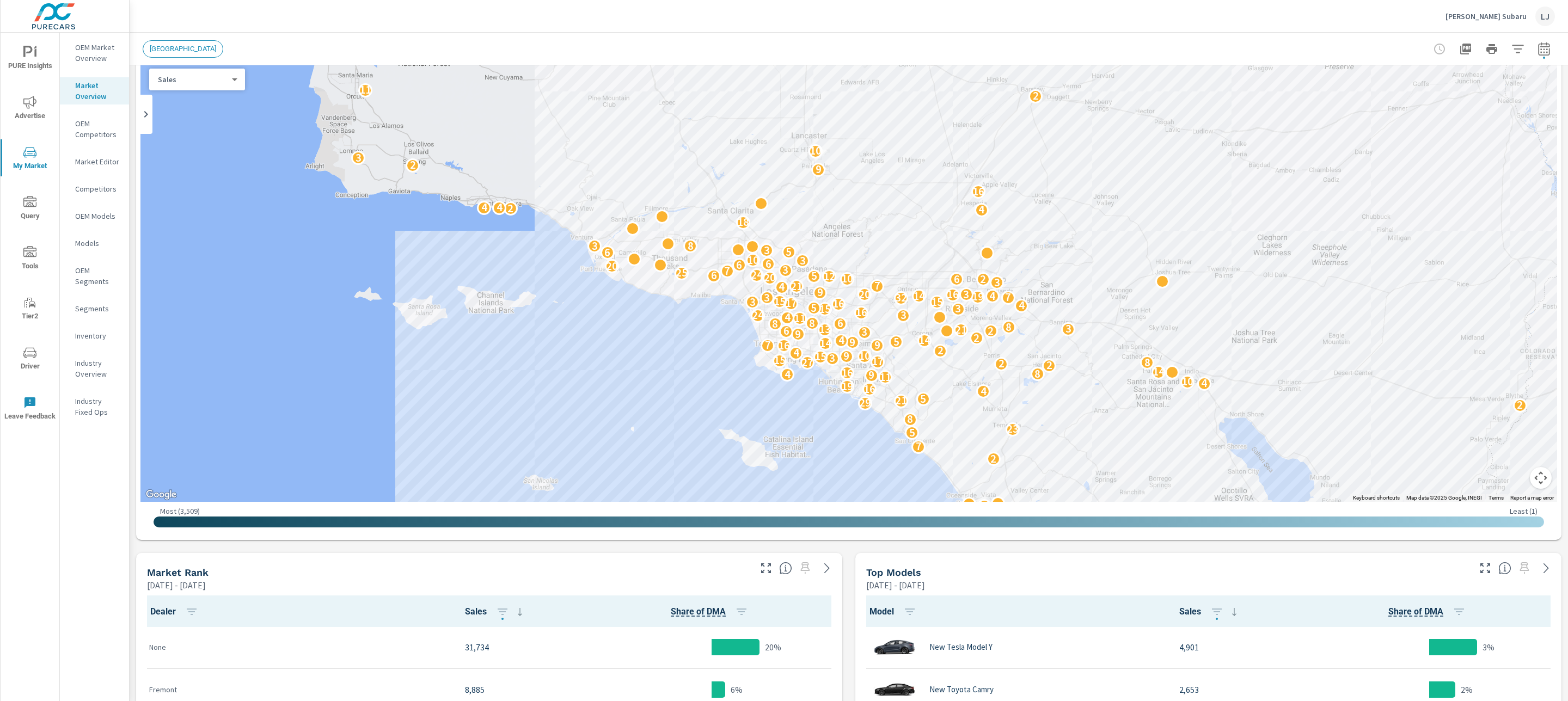
click at [89, 61] on p "OEM Market Overview" at bounding box center [98, 52] width 45 height 22
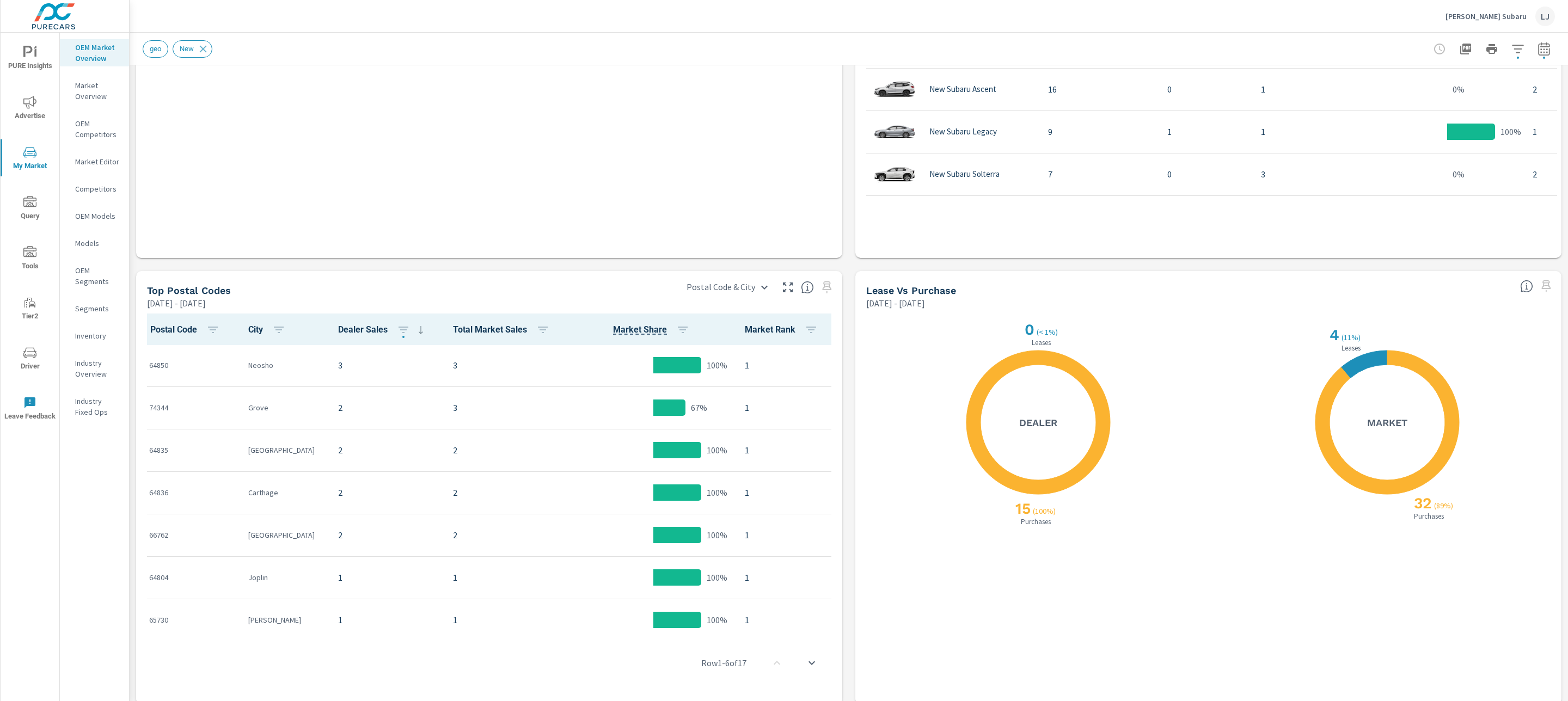
scroll to position [792, 0]
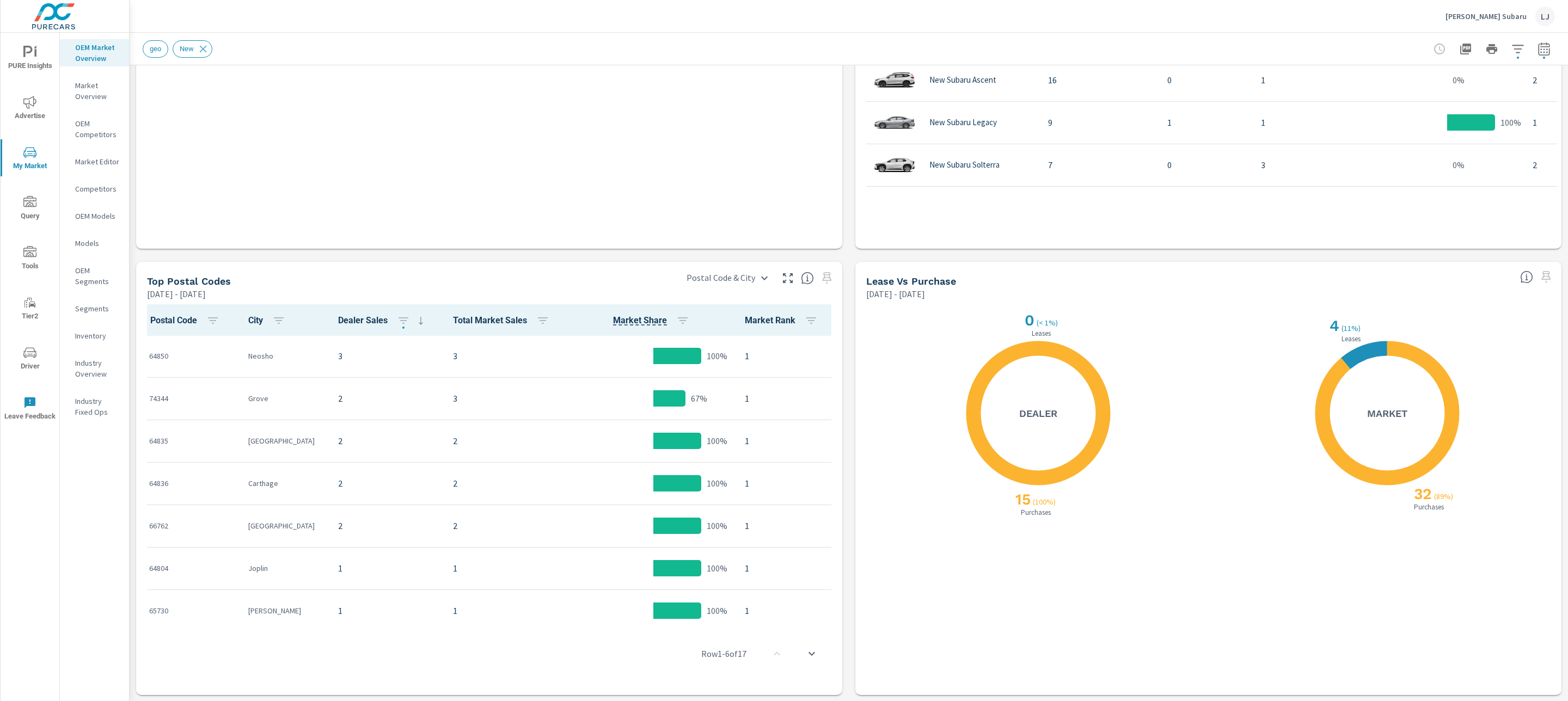
click at [29, 106] on icon "nav menu" at bounding box center [30, 103] width 13 height 13
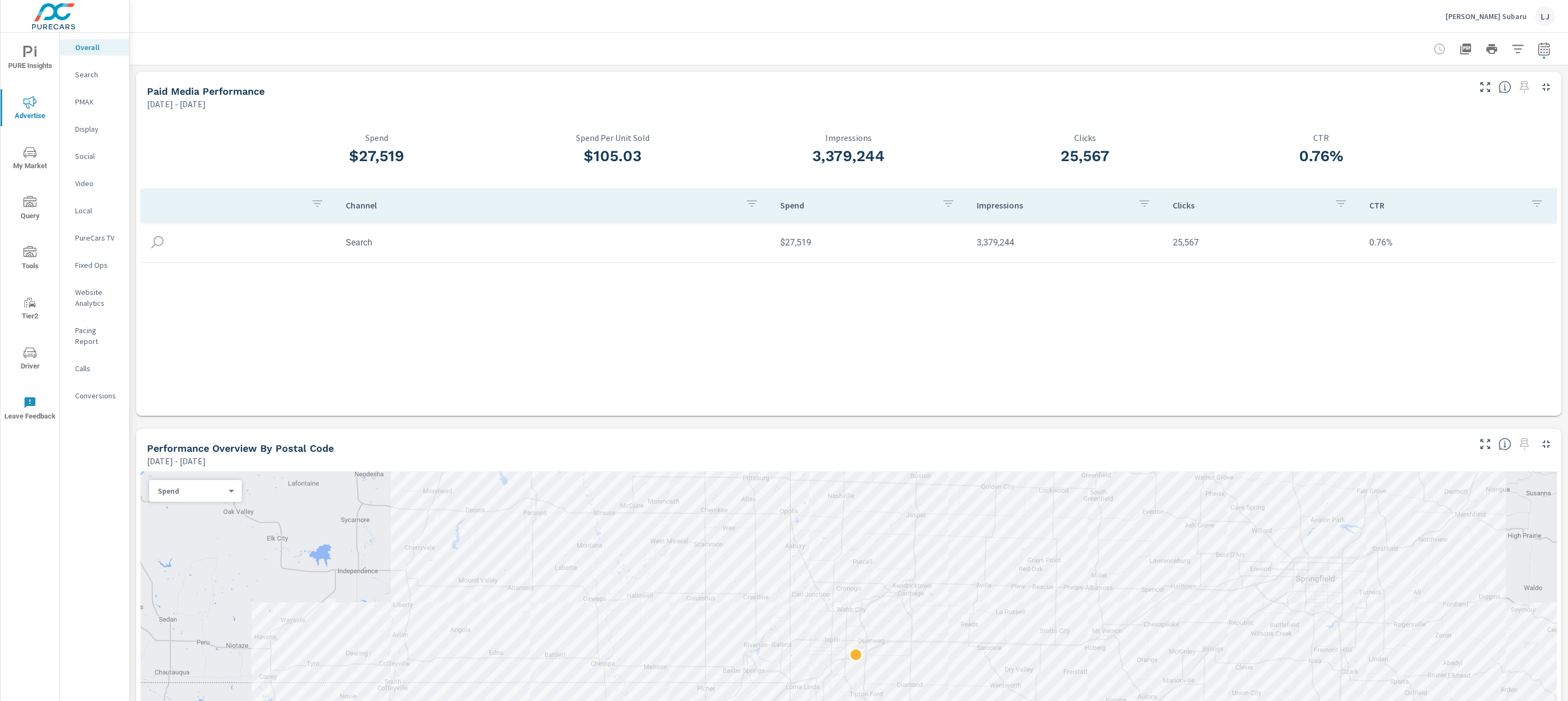
click at [1537, 48] on icon "button" at bounding box center [1544, 49] width 13 height 13
click at [1463, 92] on select "Custom Yesterday Last week Last 7 days Last 14 days Last 30 days Last 45 days L…" at bounding box center [1444, 94] width 118 height 22
click at [1386, 83] on select "Custom Yesterday Last week Last 7 days Last 14 days Last 30 days Last 45 days L…" at bounding box center [1444, 94] width 118 height 22
select select "Last month"
click at [1439, 116] on p "+ Add comparison" at bounding box center [1455, 123] width 139 height 13
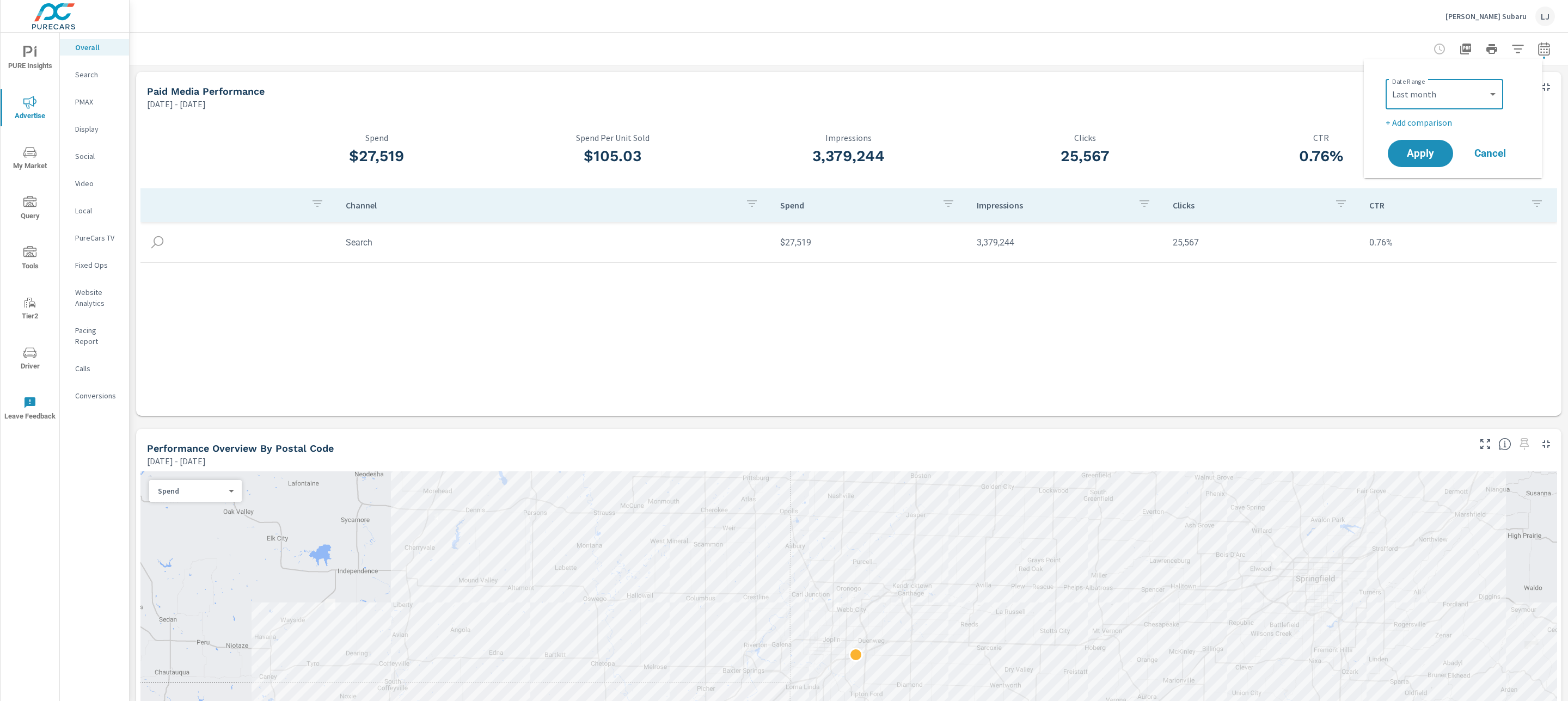
select select "Previous period"
click at [1432, 183] on span "Apply" at bounding box center [1421, 185] width 45 height 10
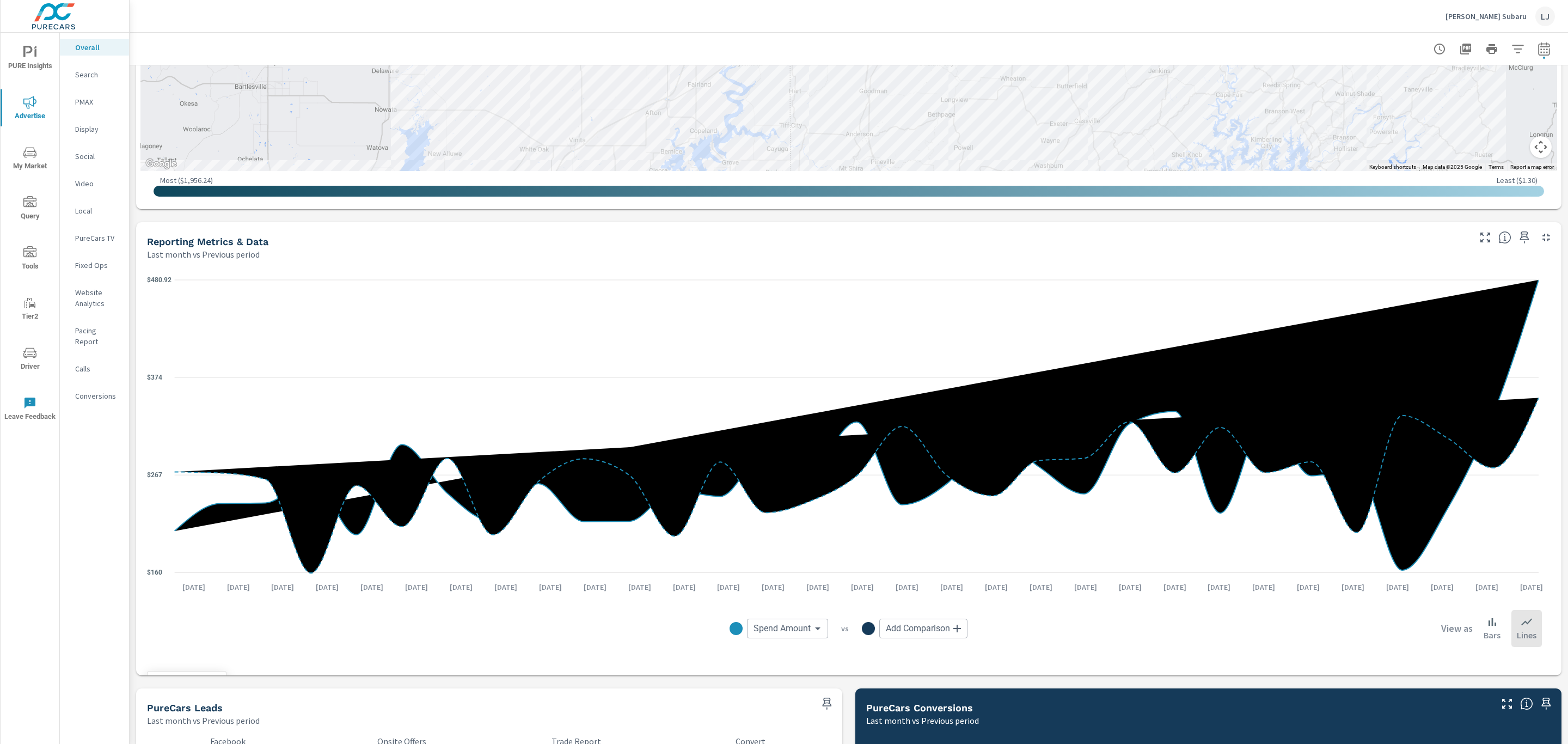
scroll to position [894, 0]
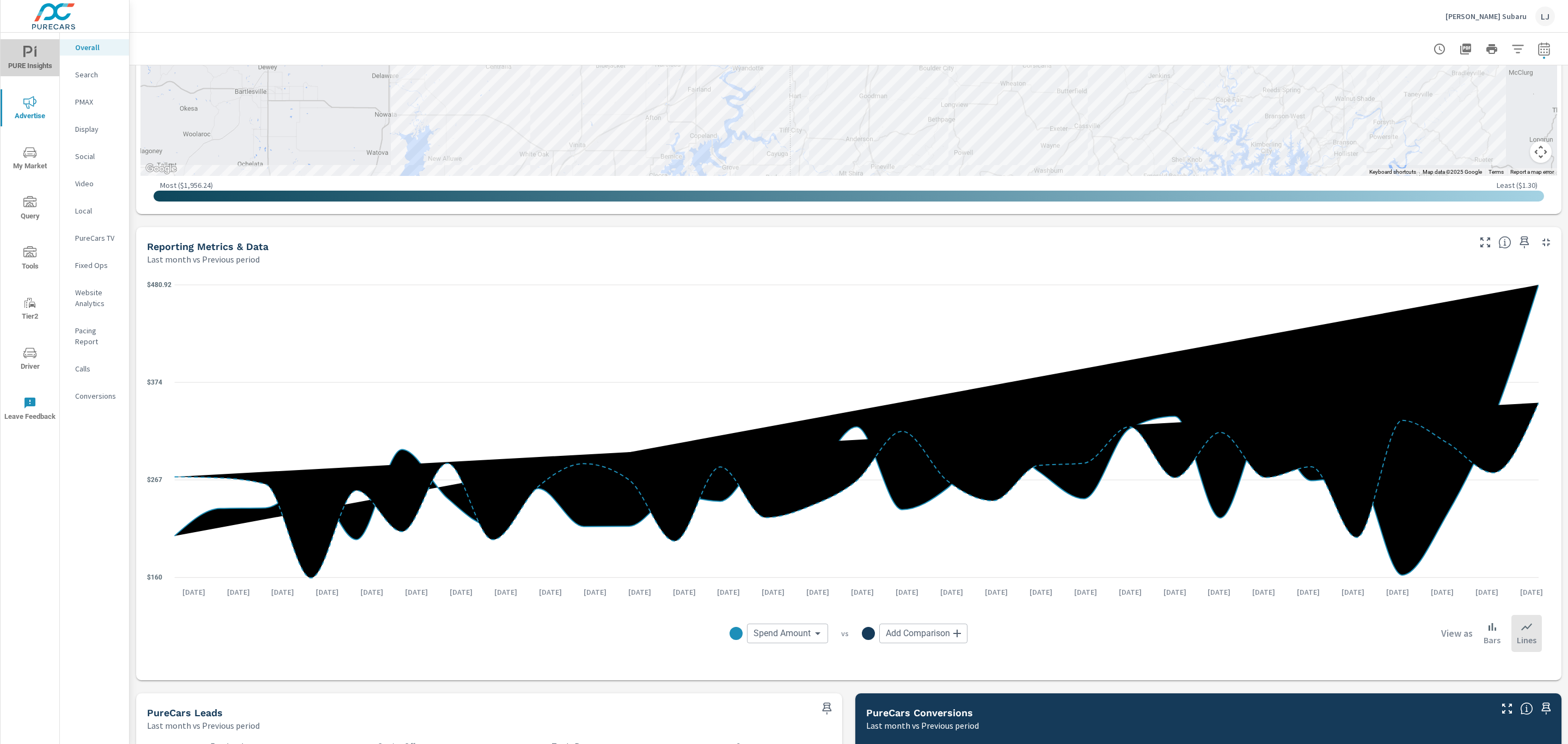
click at [39, 56] on span "PURE Insights" at bounding box center [30, 59] width 52 height 27
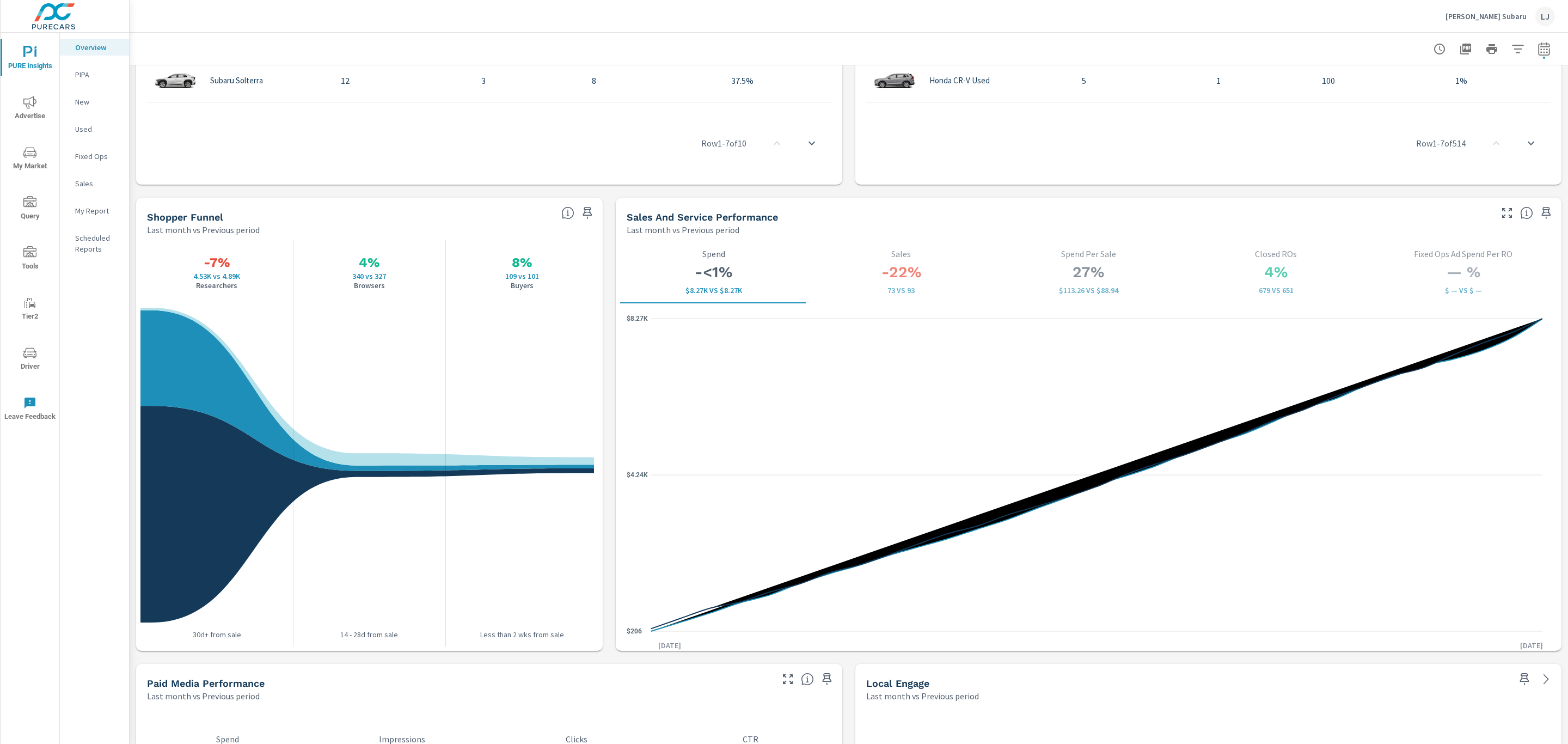
scroll to position [1267, 0]
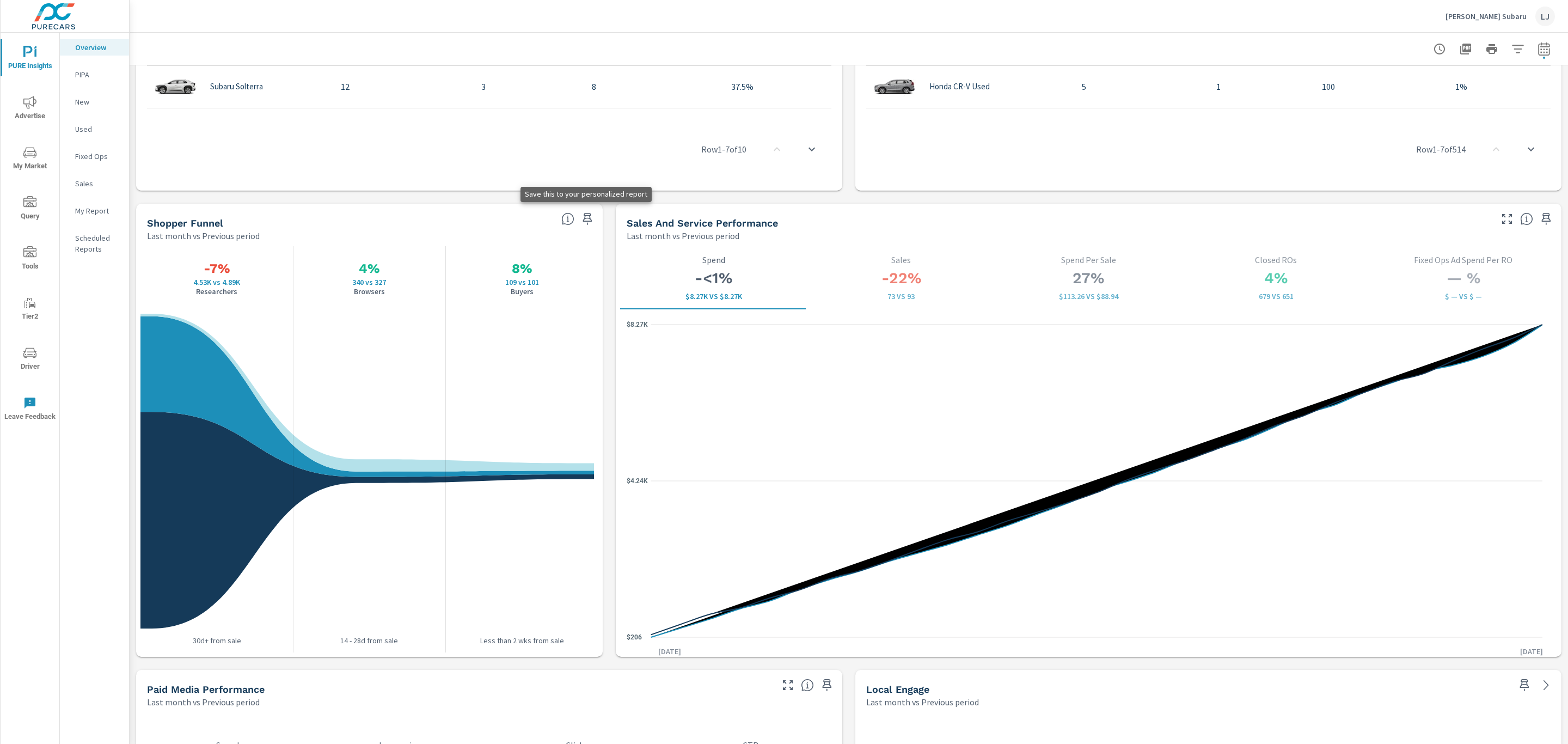
click at [582, 216] on icon "button" at bounding box center [587, 219] width 13 height 13
click at [106, 212] on p "My Report" at bounding box center [98, 211] width 45 height 11
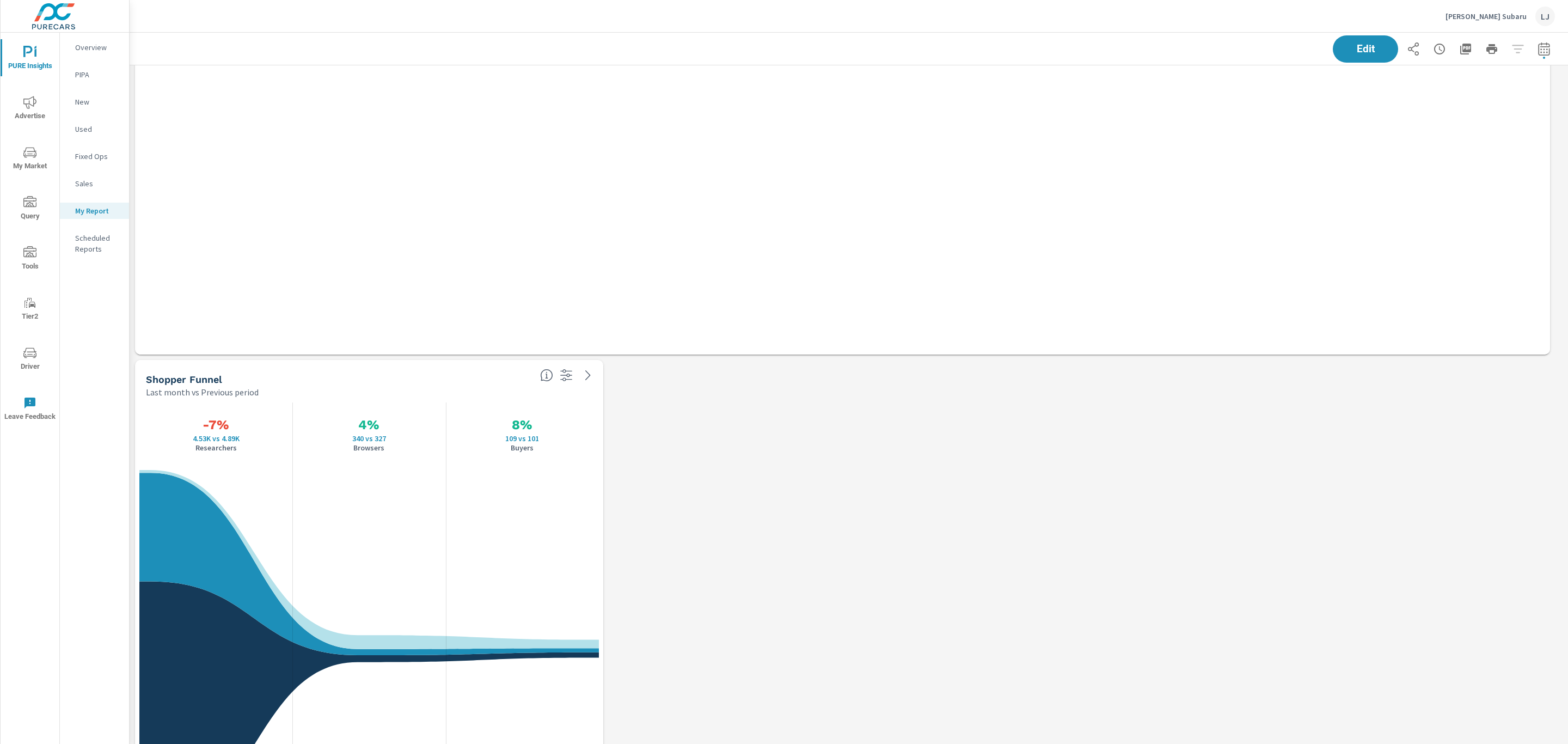
scroll to position [1983, 0]
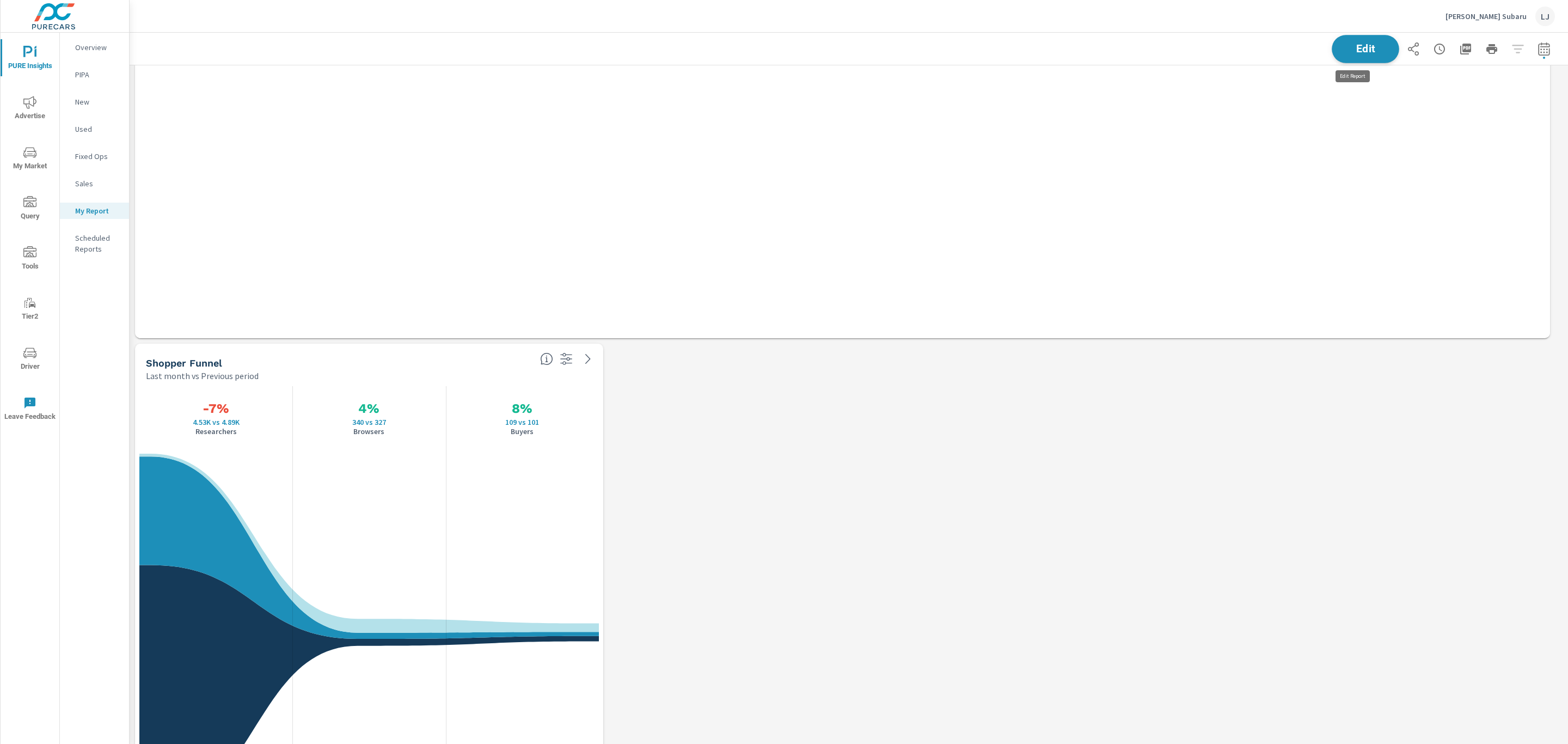
click at [1358, 44] on span "Edit" at bounding box center [1365, 49] width 45 height 10
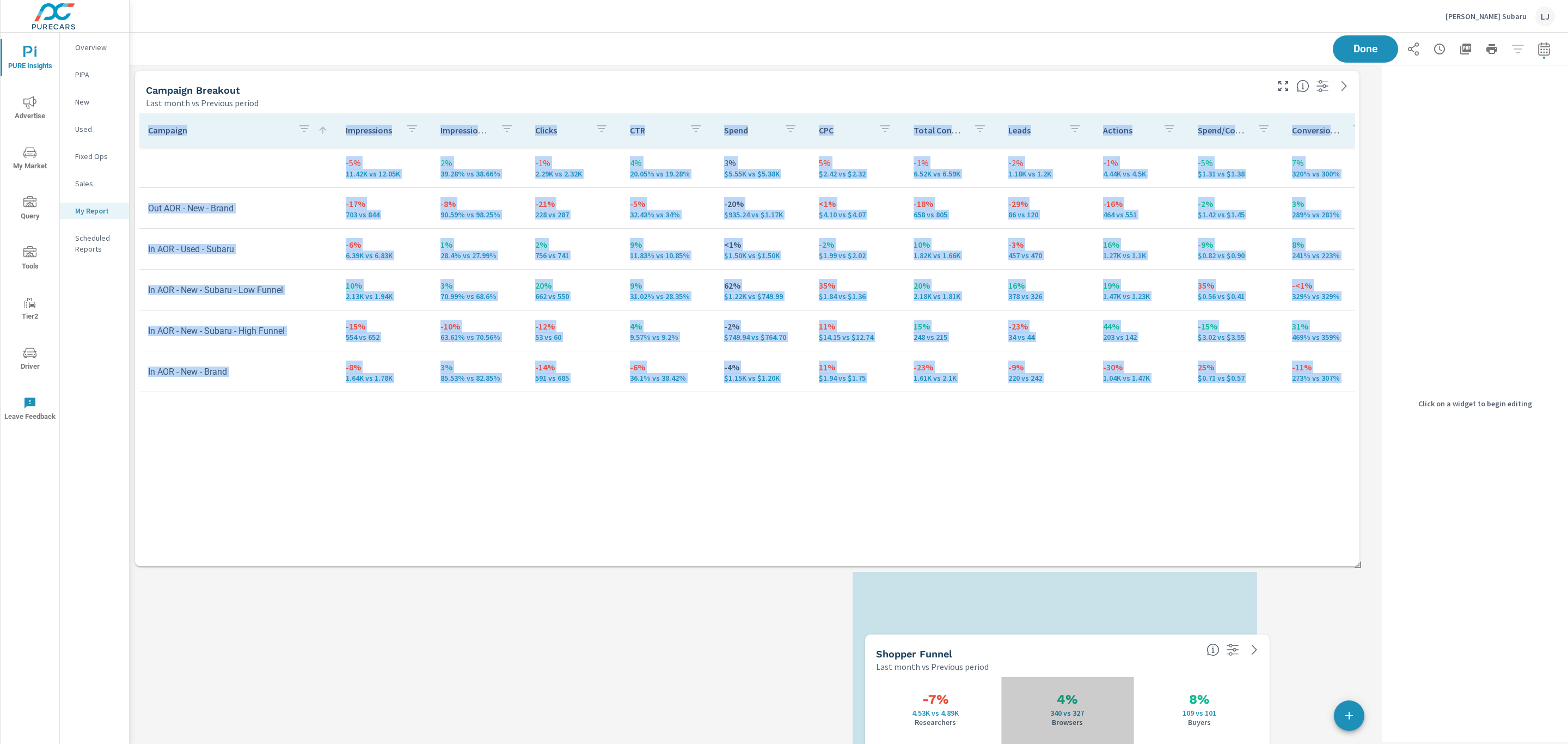
scroll to position [8, 0]
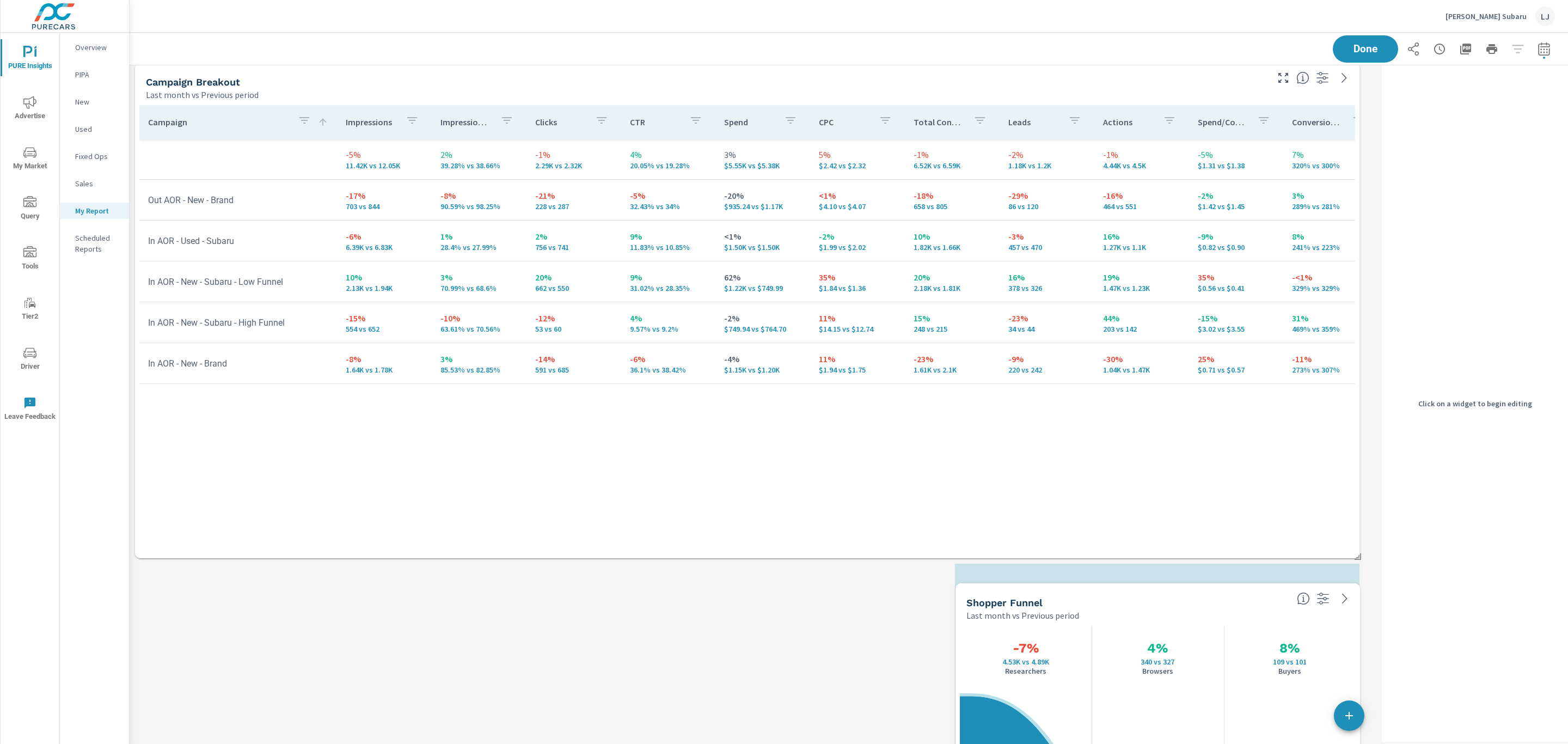
drag, startPoint x: 348, startPoint y: 373, endPoint x: 1169, endPoint y: 613, distance: 855.4
click at [1169, 613] on div "Last month vs Previous period" at bounding box center [1127, 616] width 322 height 13
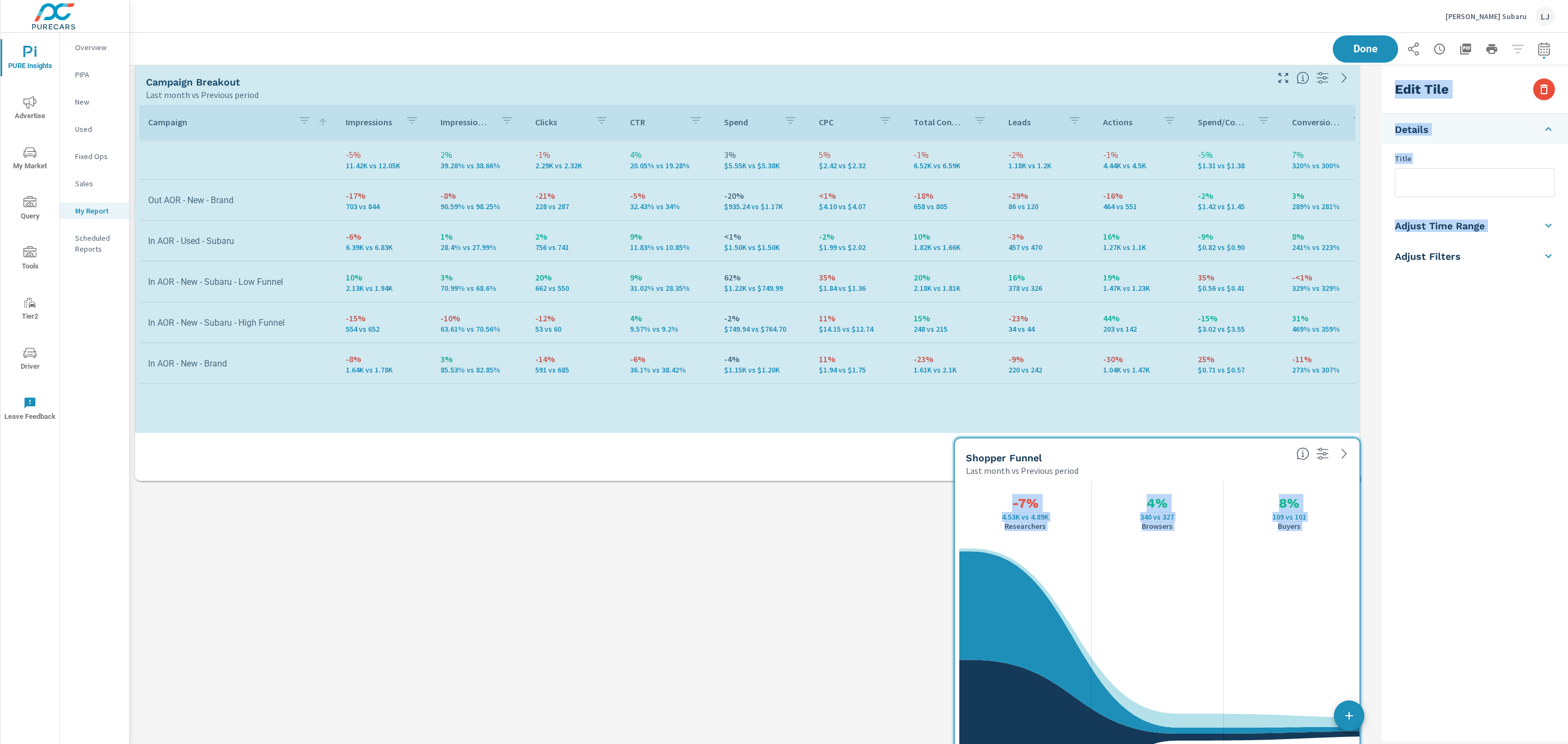
scroll to position [5, 5]
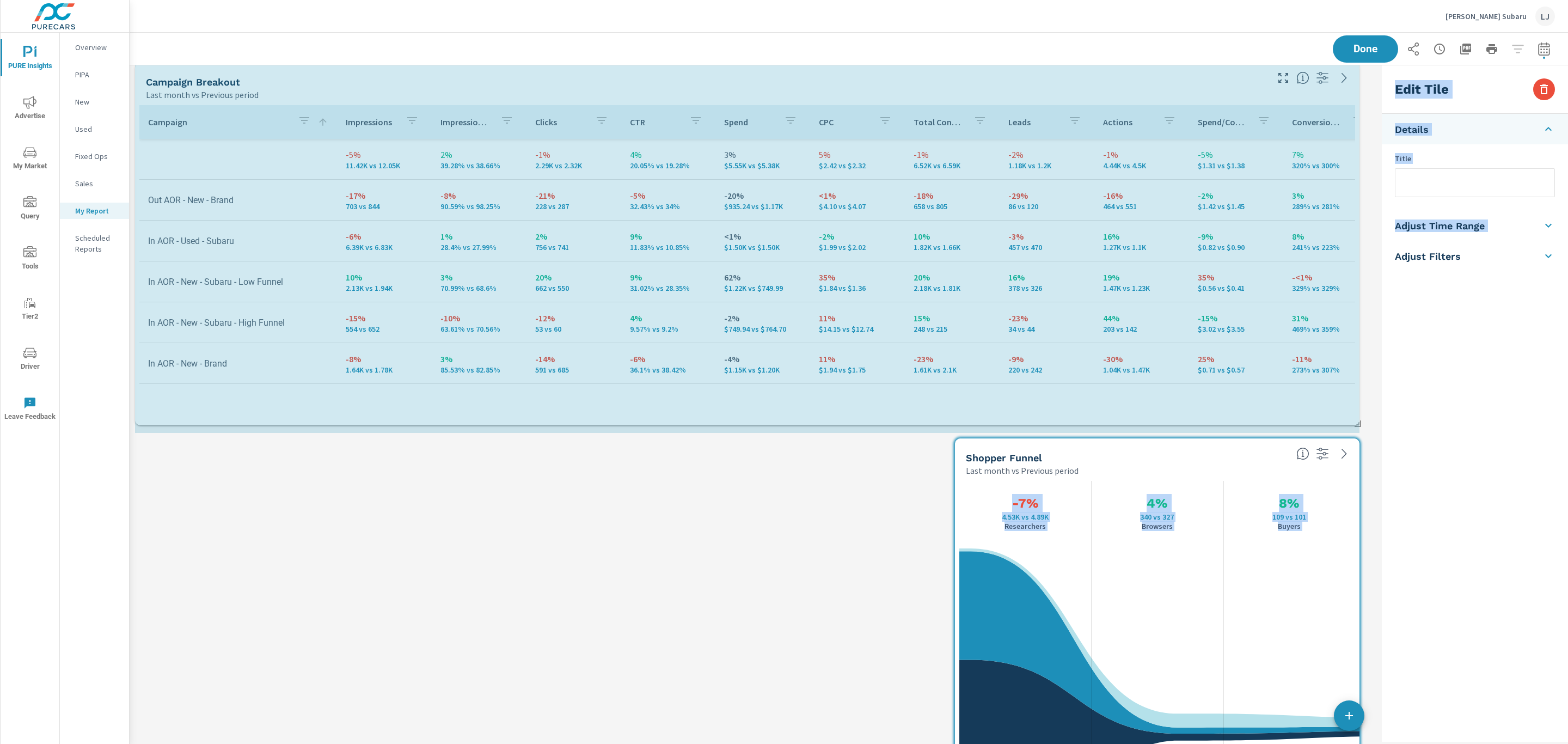
drag, startPoint x: 1357, startPoint y: 557, endPoint x: 1381, endPoint y: 469, distance: 91.2
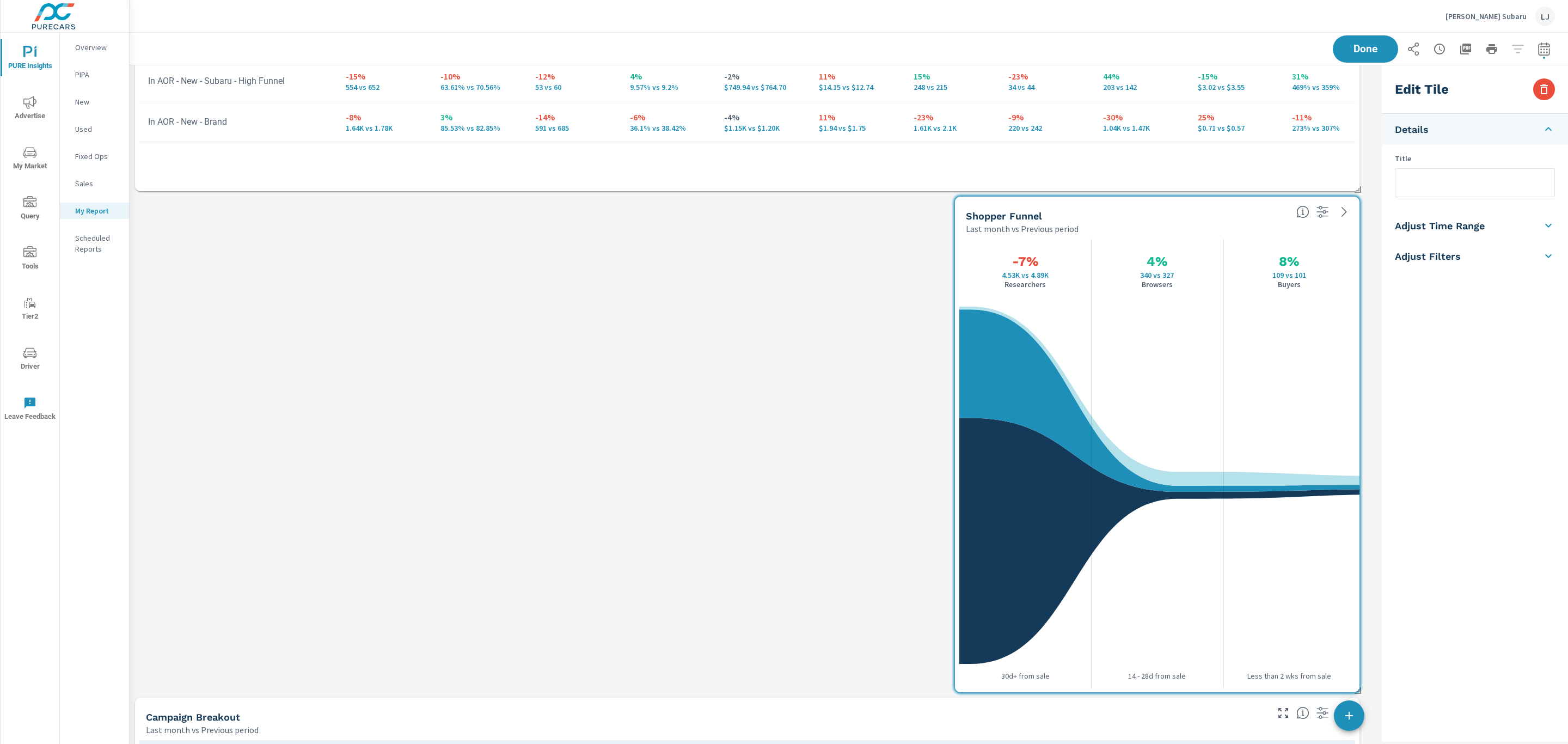
scroll to position [242, 0]
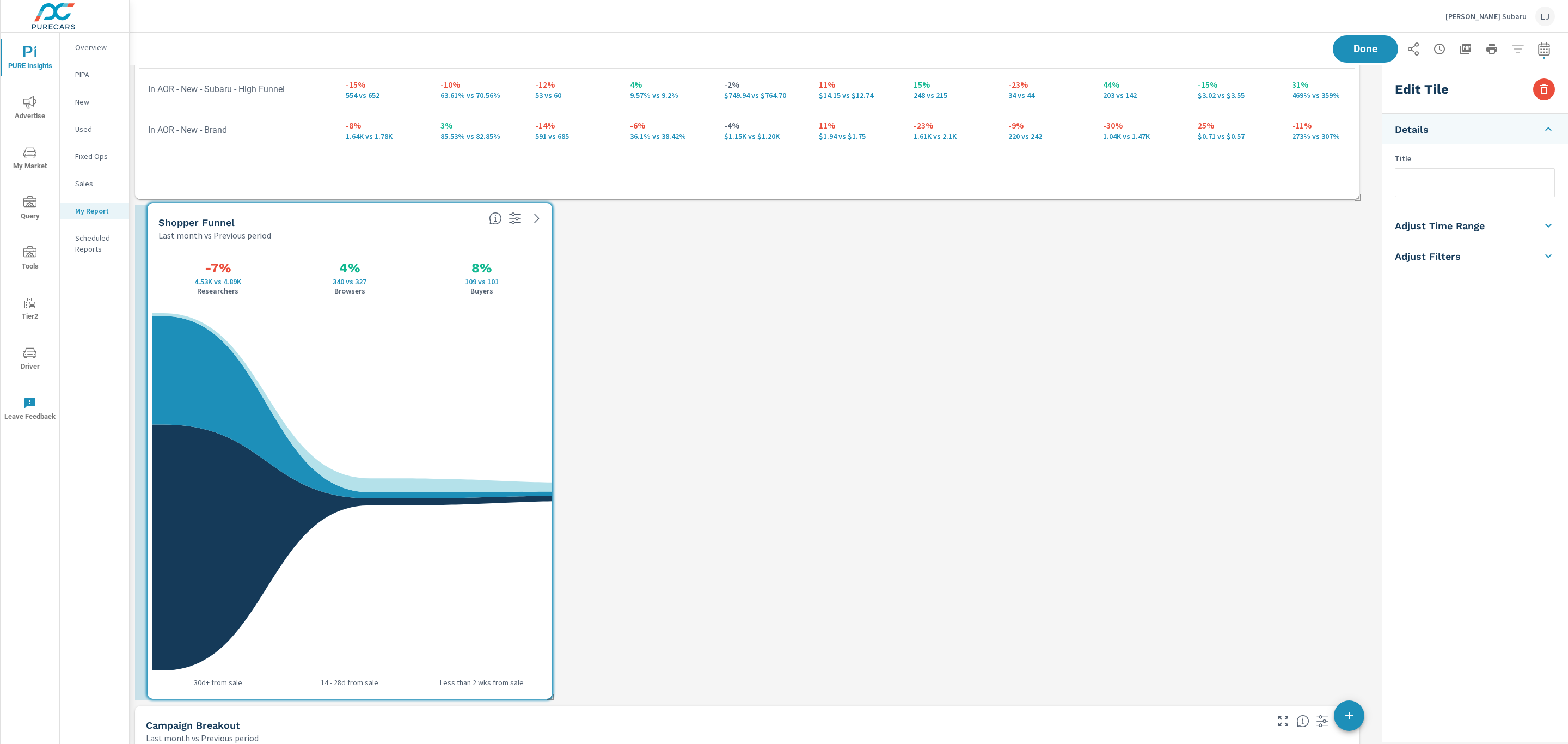
drag, startPoint x: 1173, startPoint y: 223, endPoint x: 362, endPoint y: 221, distance: 811.0
click at [362, 221] on div "Shopper Funnel" at bounding box center [319, 222] width 322 height 13
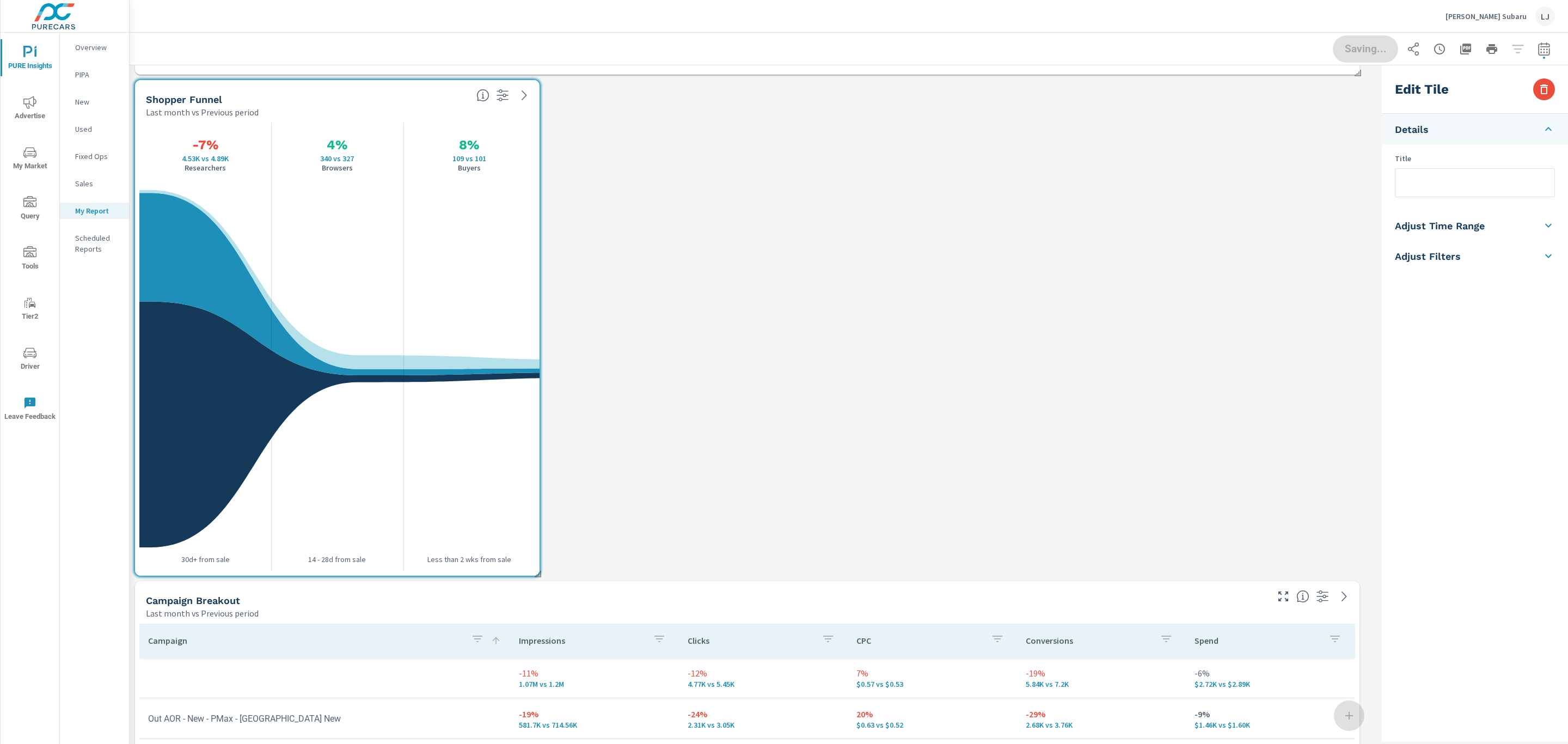
scroll to position [0, 0]
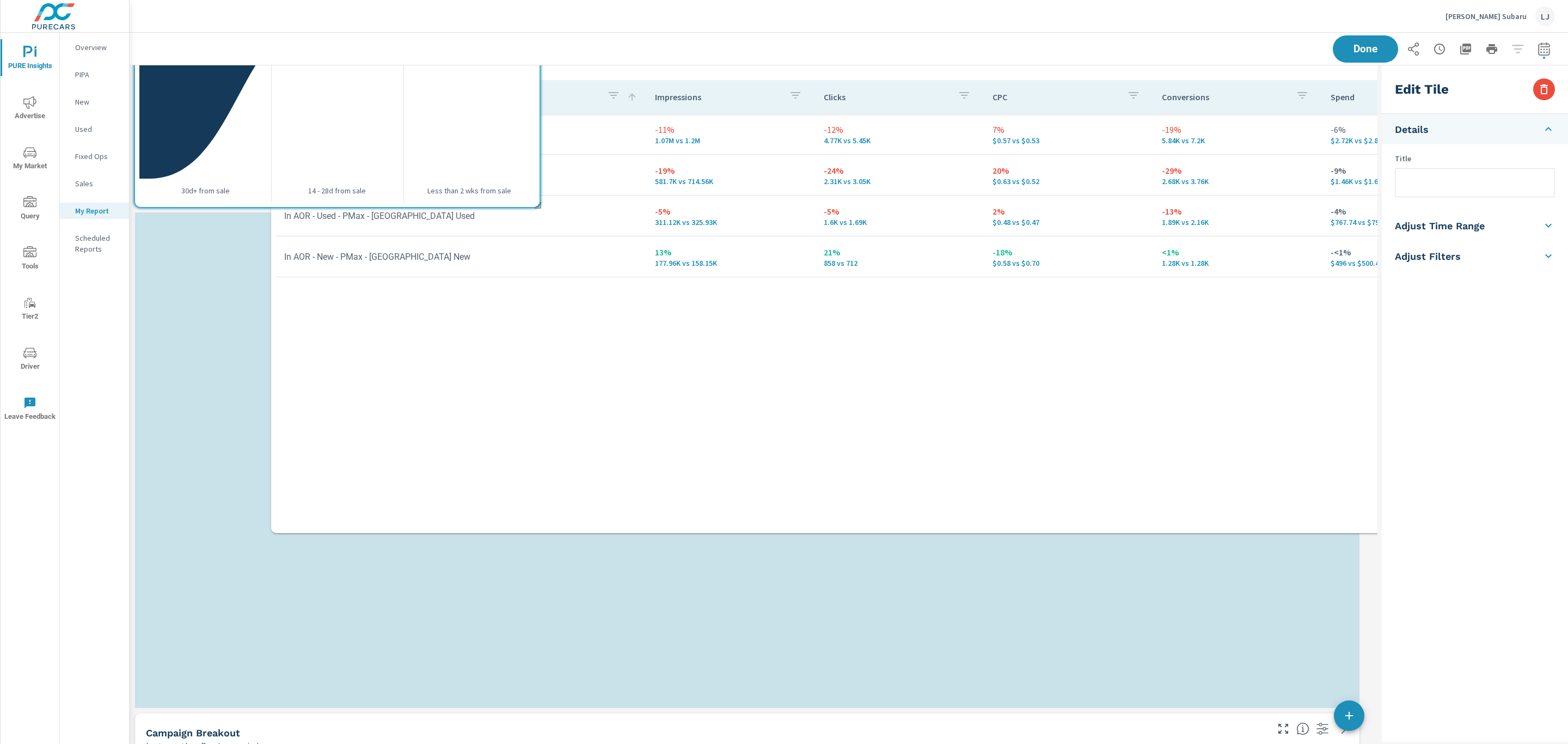
drag, startPoint x: 1000, startPoint y: 224, endPoint x: 1136, endPoint y: 49, distance: 221.6
click at [1136, 49] on div "PURE Insights Report Frank Fletcher Subaru Report date range: Aug 01, 2025 - Au…" at bounding box center [849, 632] width 1438 height 2669
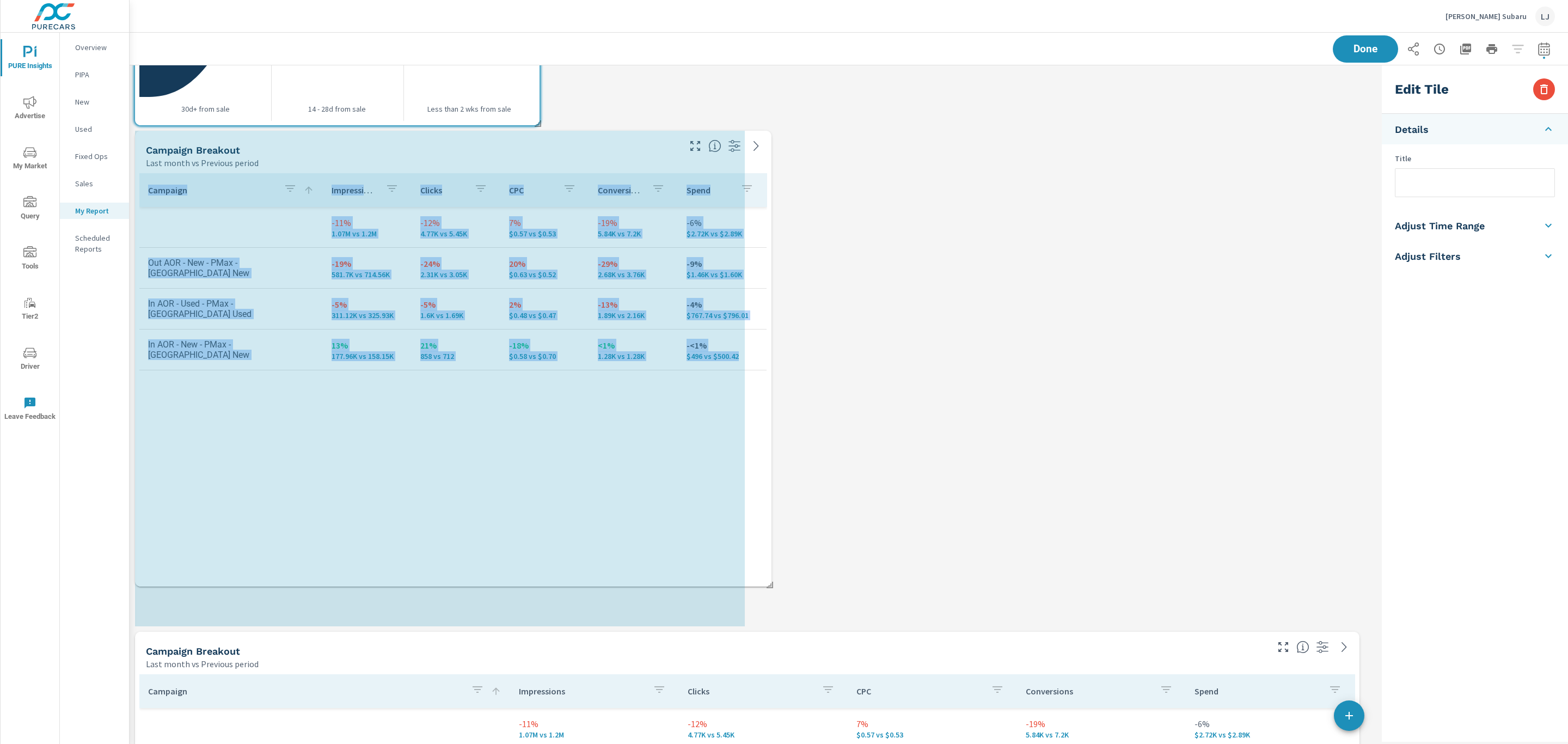
drag, startPoint x: 1360, startPoint y: 626, endPoint x: 893, endPoint y: 595, distance: 468.0
click at [893, 595] on div "Campaign Breakout Last month vs Previous period Campaign Impressions Impression…" at bounding box center [753, 567] width 1248 height 2636
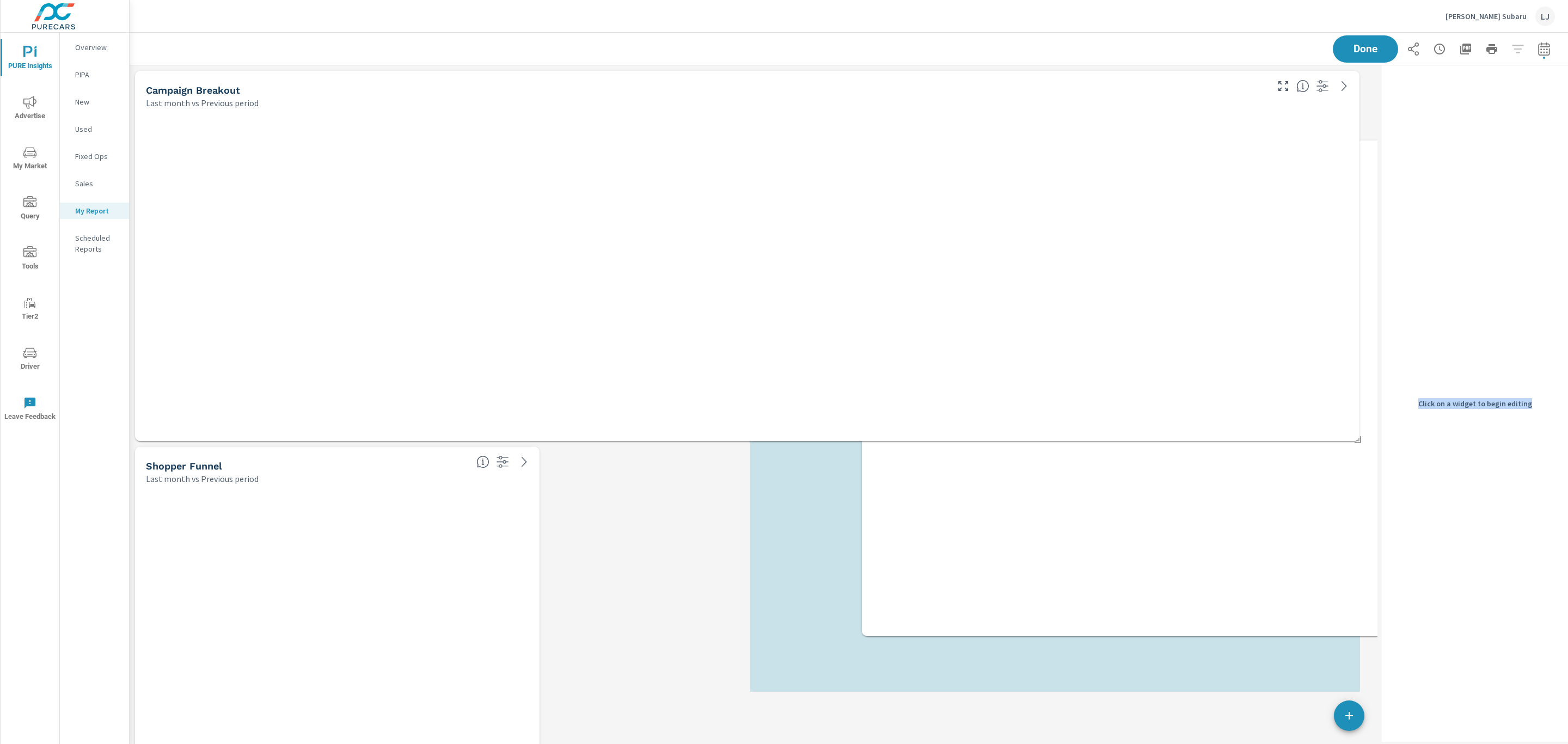
drag, startPoint x: 587, startPoint y: 154, endPoint x: 1173, endPoint y: 113, distance: 587.4
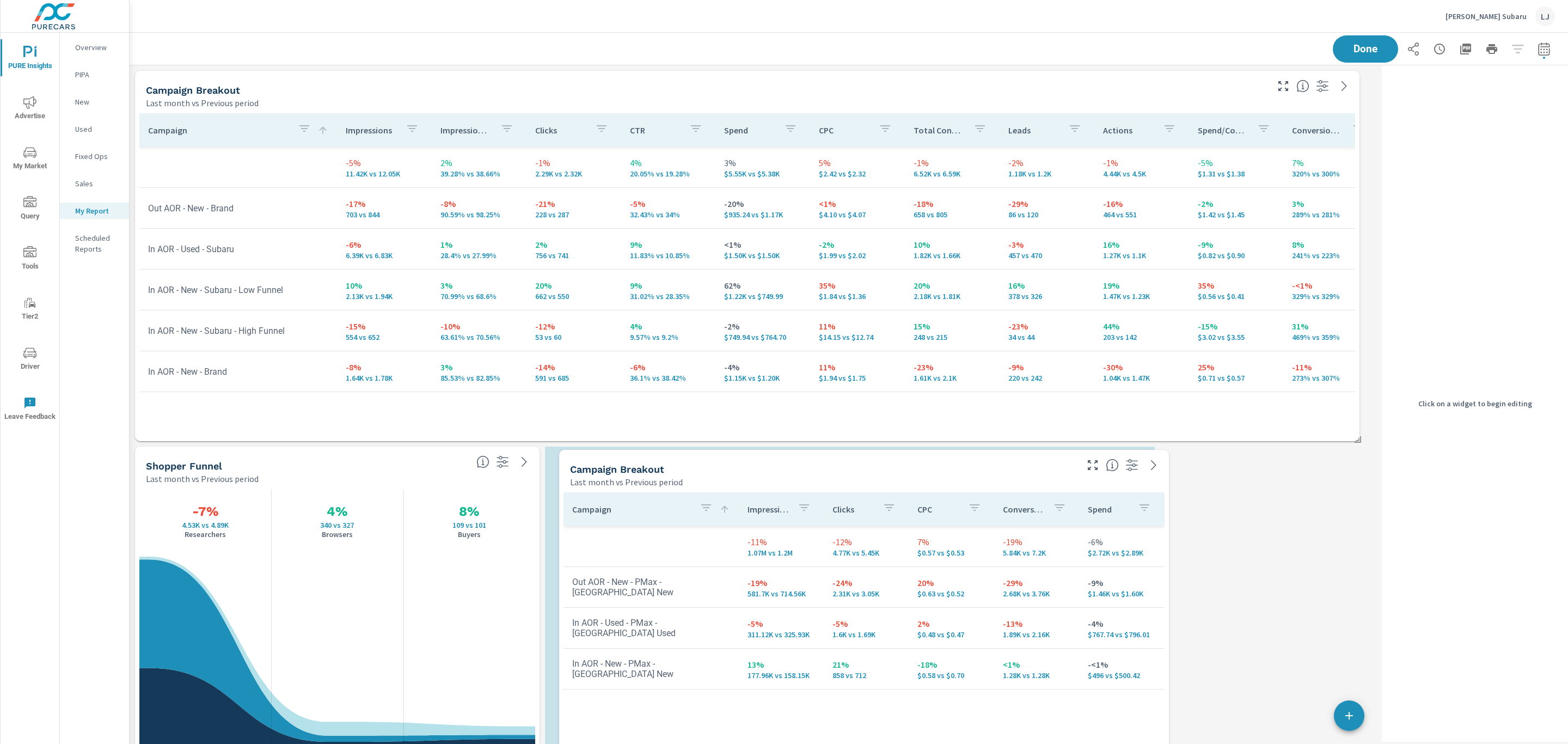
drag, startPoint x: 978, startPoint y: 460, endPoint x: 785, endPoint y: 463, distance: 193.0
click at [785, 463] on div "Campaign Breakout" at bounding box center [823, 469] width 506 height 13
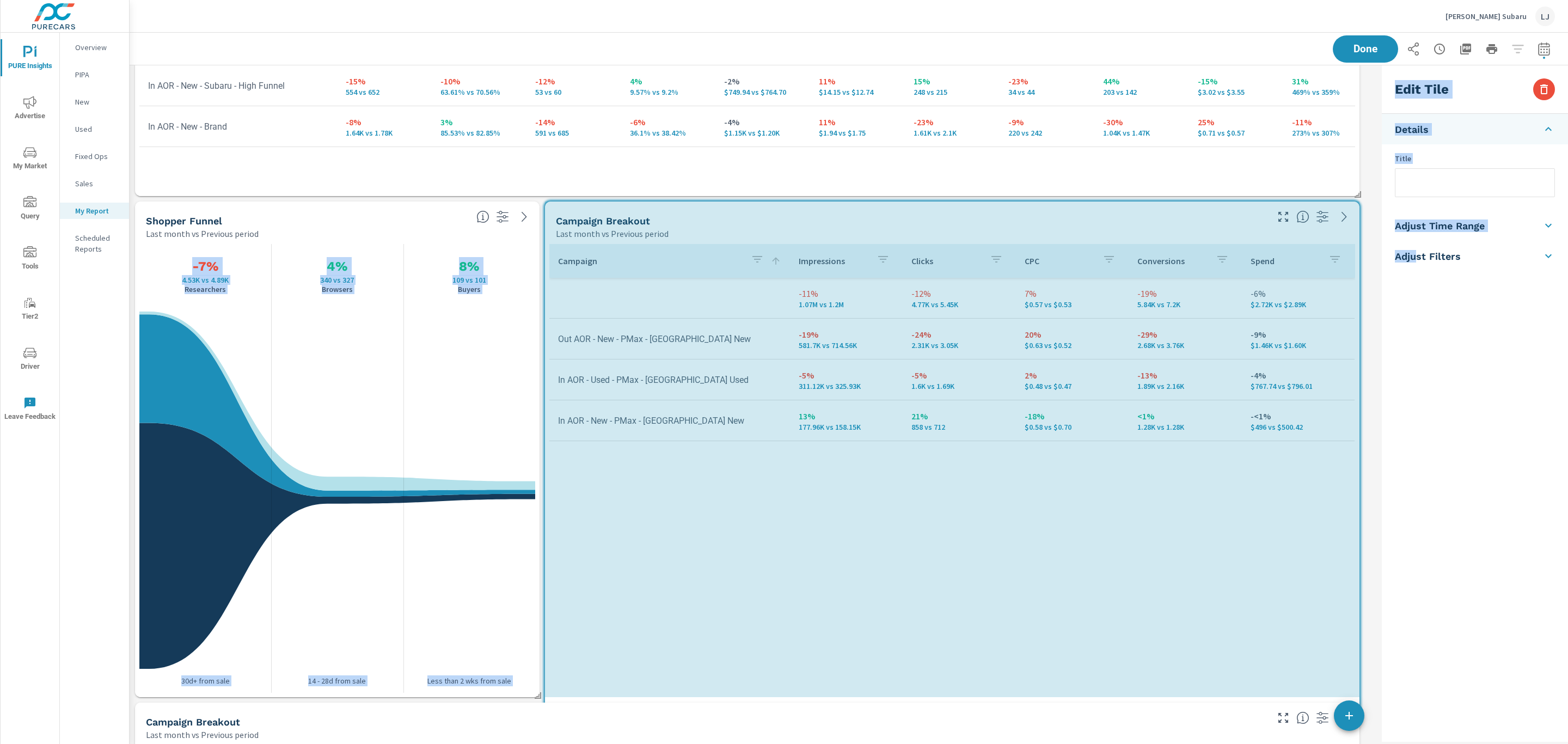
drag, startPoint x: 1156, startPoint y: 698, endPoint x: 1414, endPoint y: 700, distance: 258.0
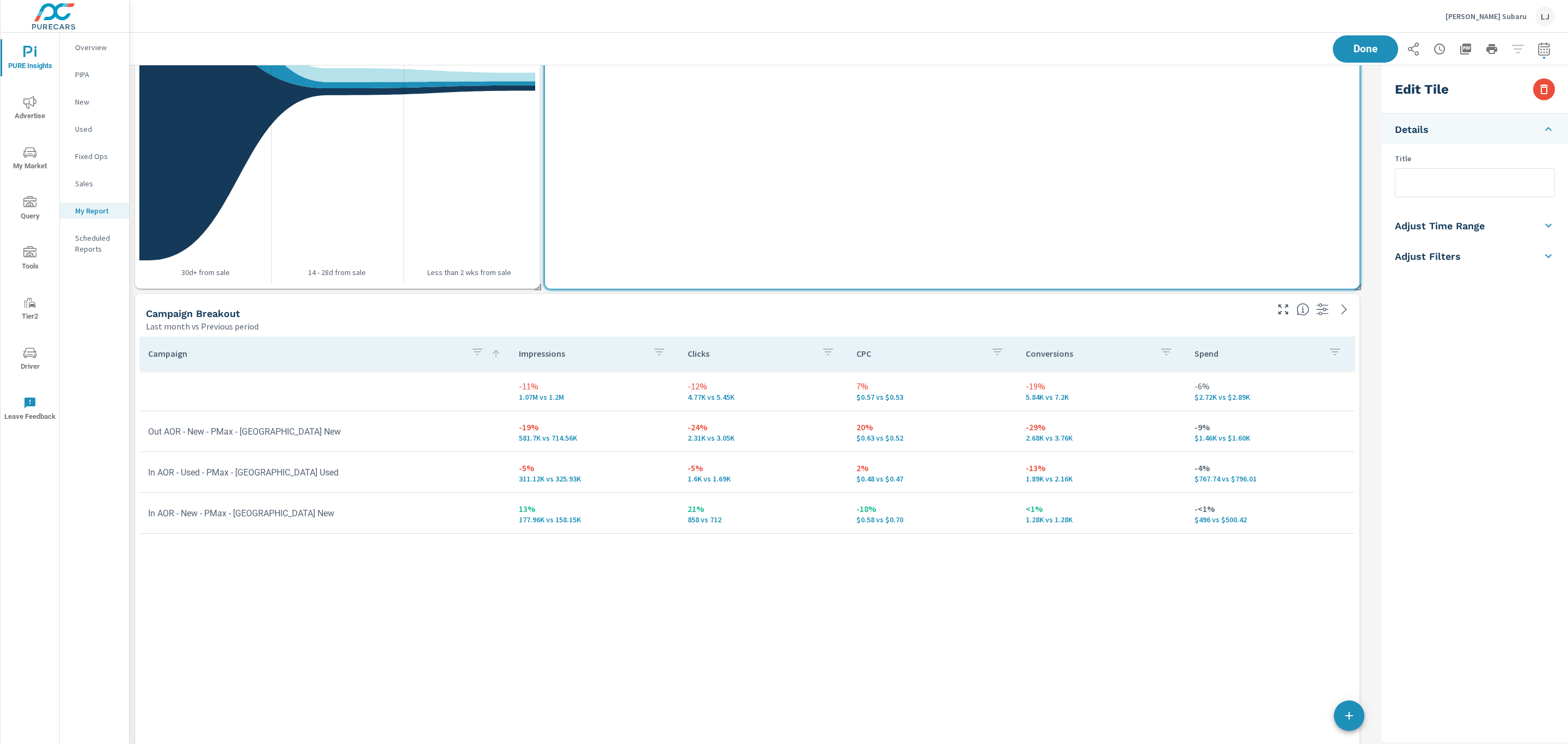
click at [1141, 311] on div "Campaign Breakout" at bounding box center [706, 314] width 1120 height 13
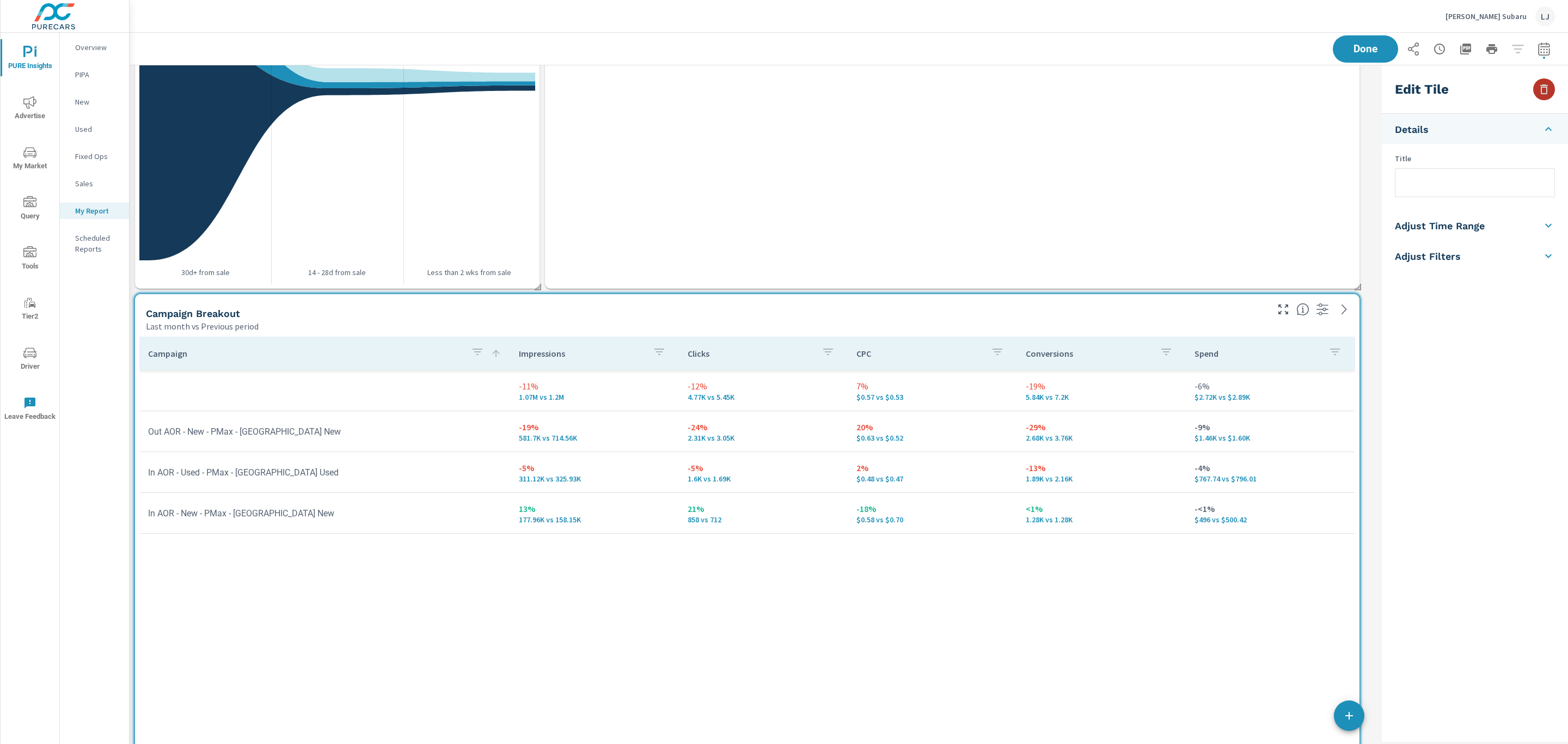
click at [1549, 87] on icon "button" at bounding box center [1544, 89] width 13 height 13
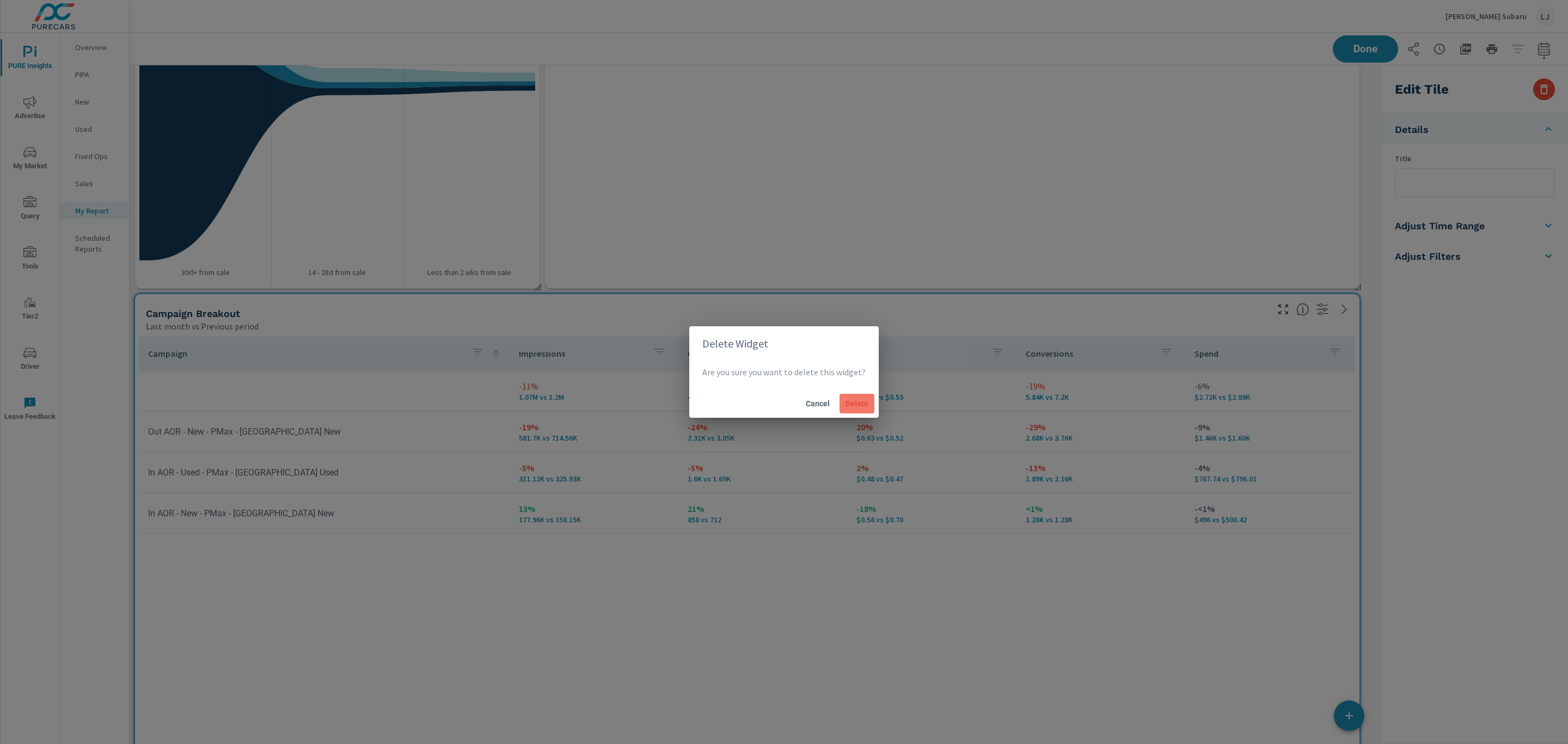
click at [861, 403] on span "Delete" at bounding box center [857, 403] width 26 height 10
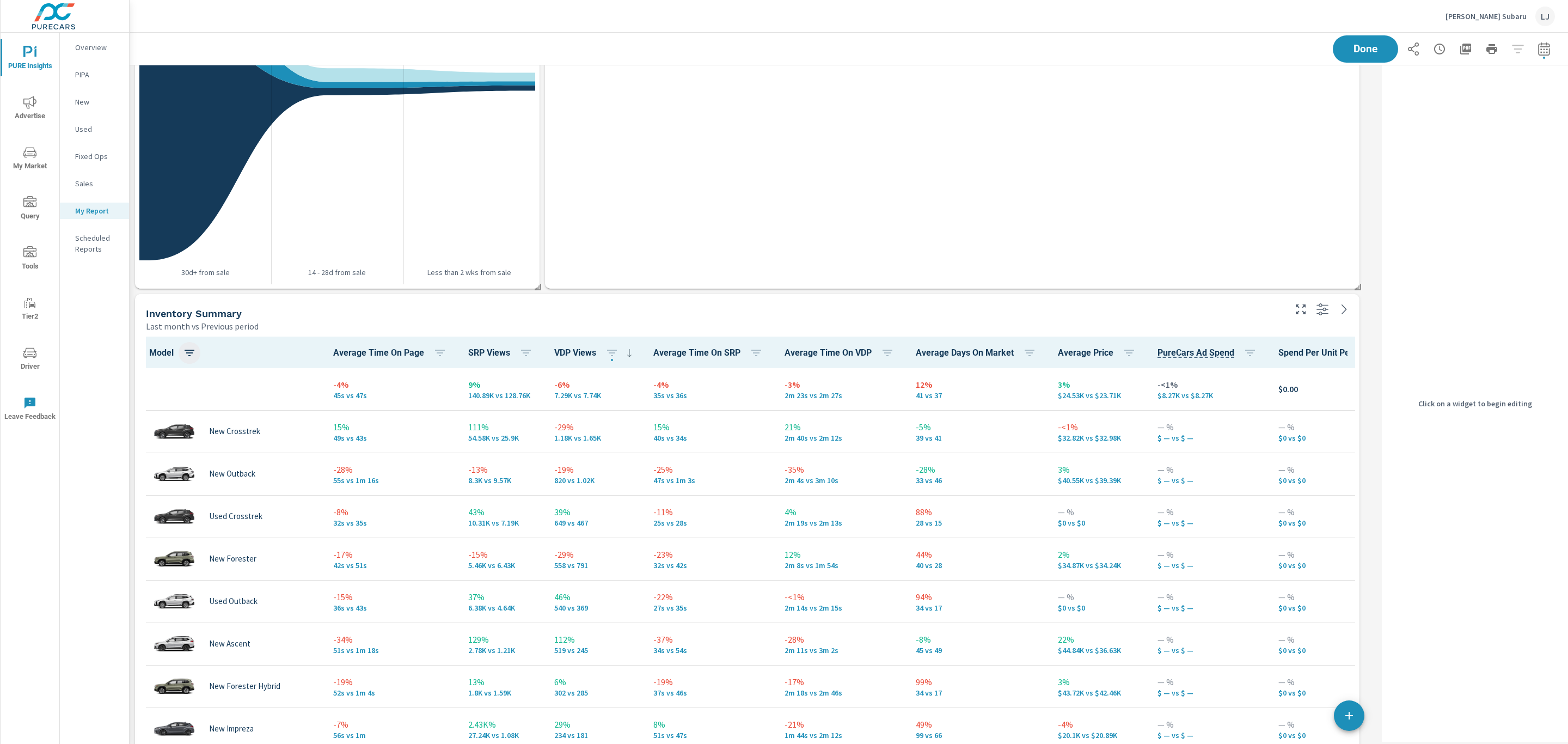
click at [186, 355] on icon "button" at bounding box center [190, 353] width 13 height 13
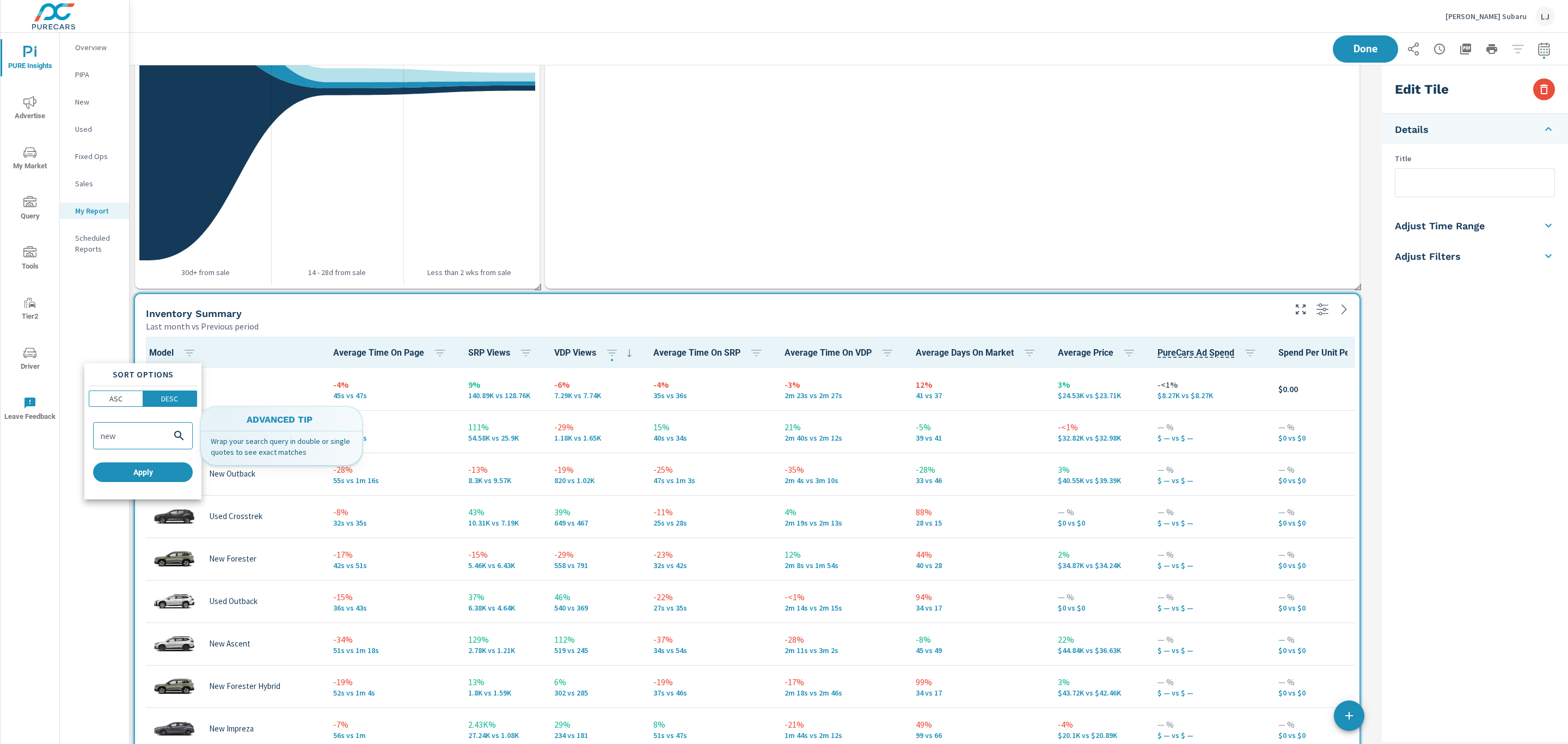
type input "new"
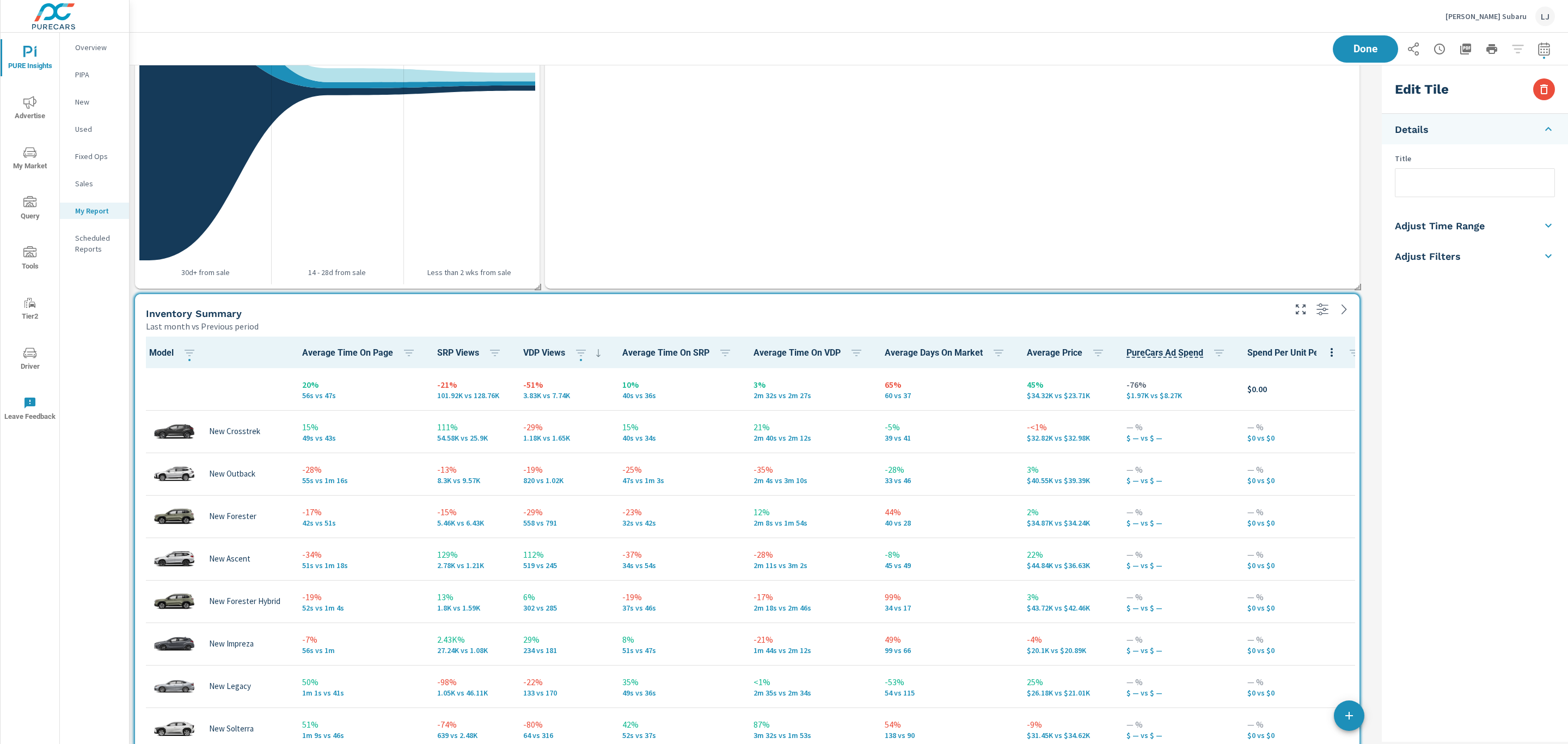
click at [229, 387] on div at bounding box center [217, 389] width 137 height 34
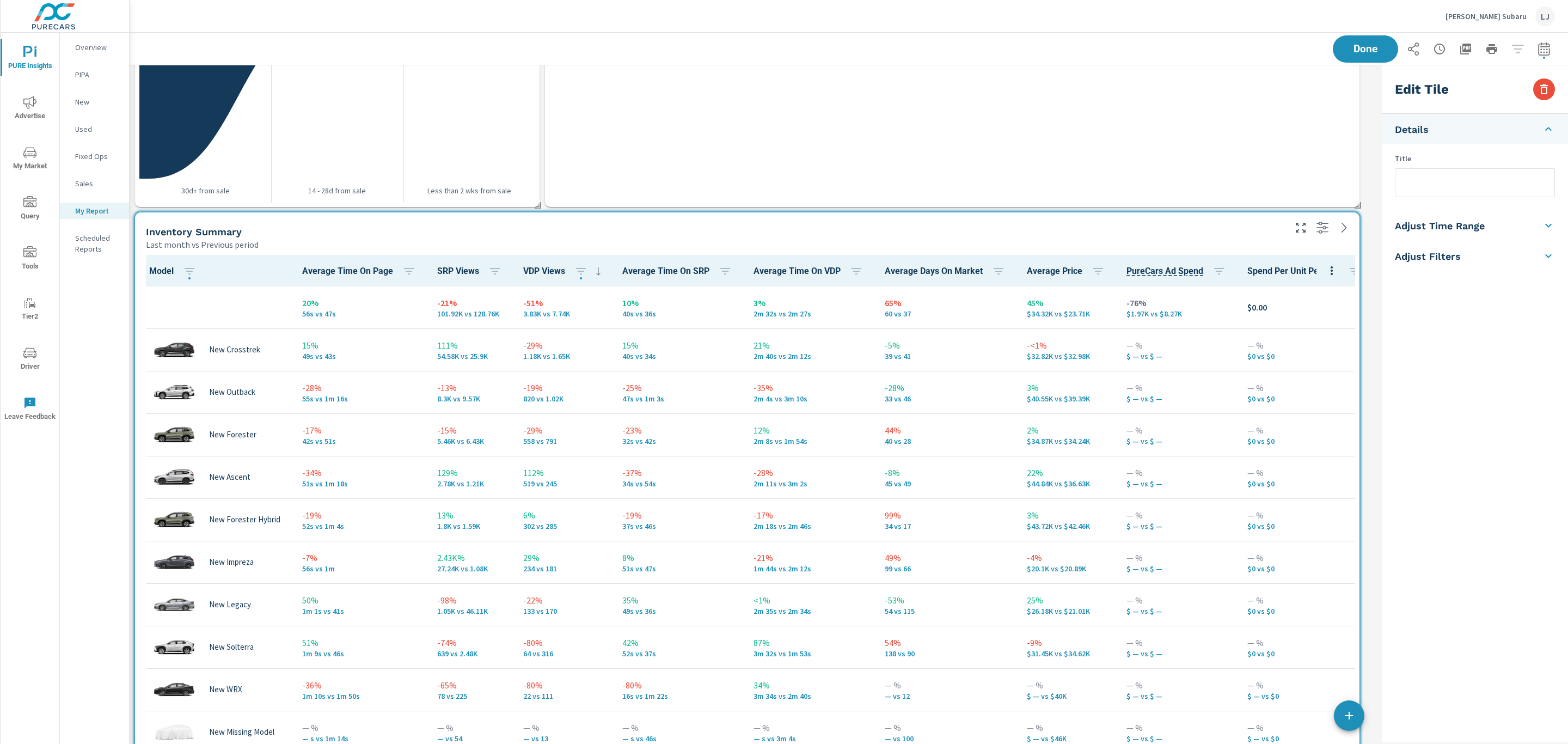
scroll to position [1660, 1262]
click at [592, 270] on icon at bounding box center [599, 271] width 13 height 13
click at [1354, 49] on span "Done" at bounding box center [1365, 49] width 45 height 10
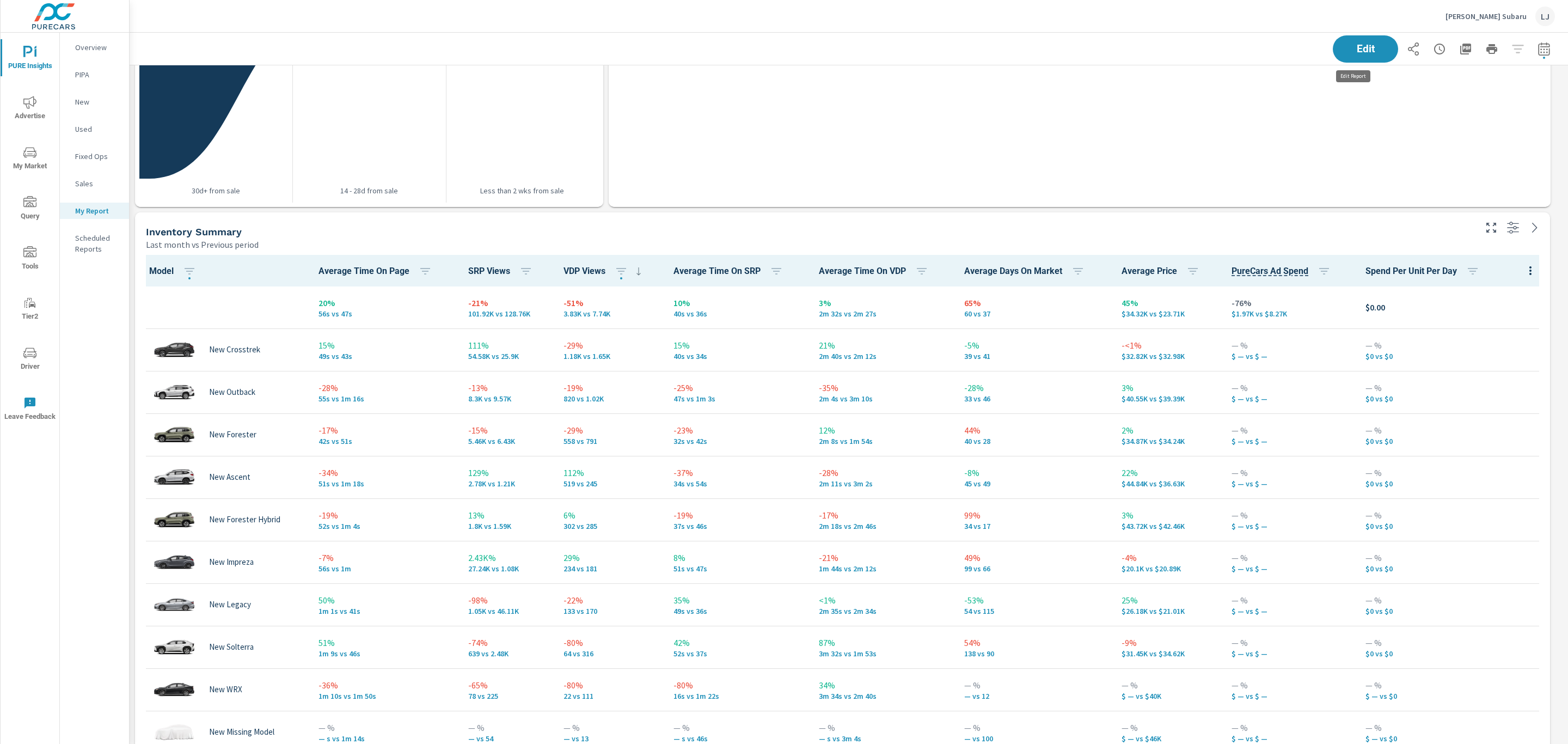
scroll to position [1660, 1451]
click at [35, 372] on span "Driver" at bounding box center [30, 360] width 52 height 27
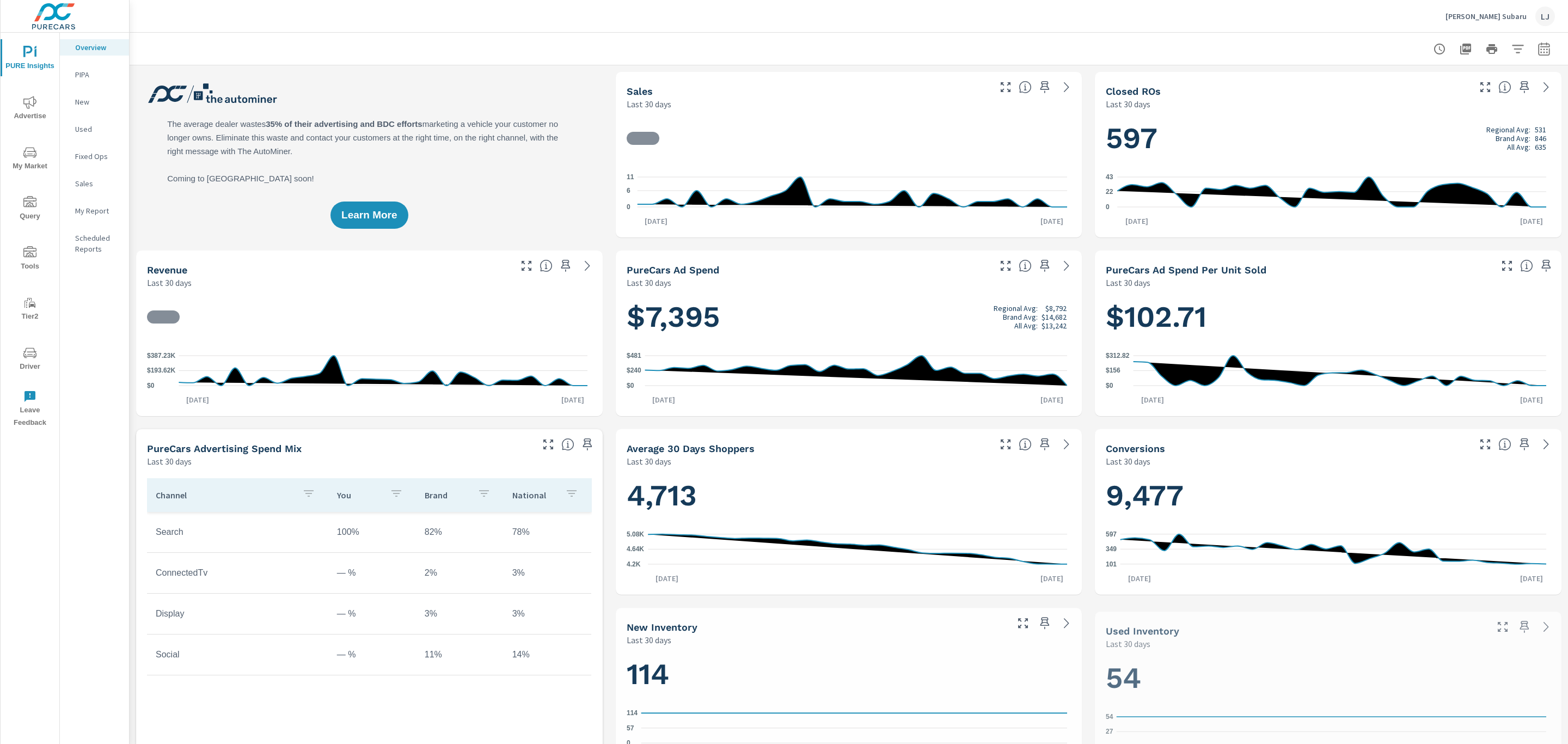
scroll to position [1, 0]
click at [35, 100] on icon "nav menu" at bounding box center [30, 102] width 13 height 13
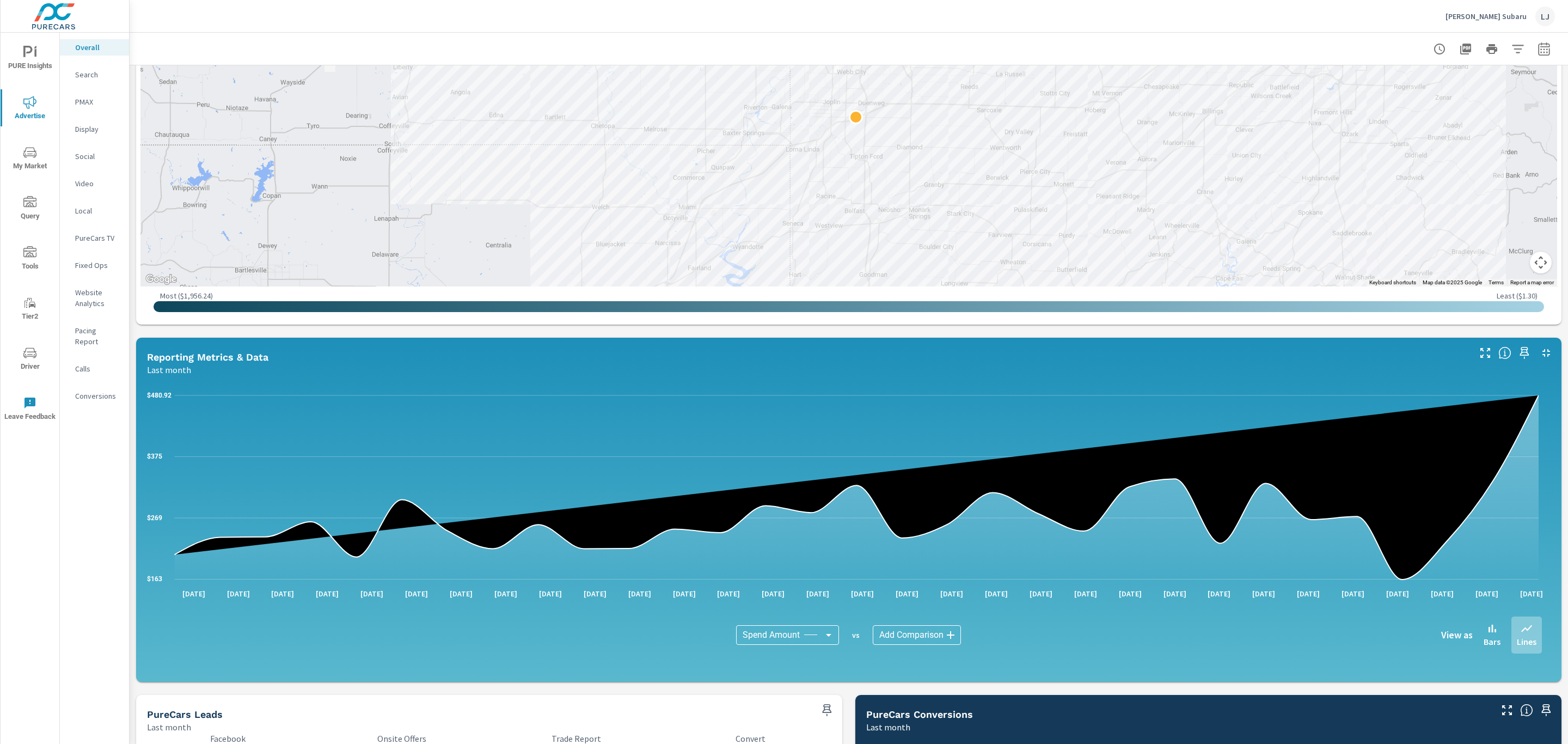
scroll to position [572, 0]
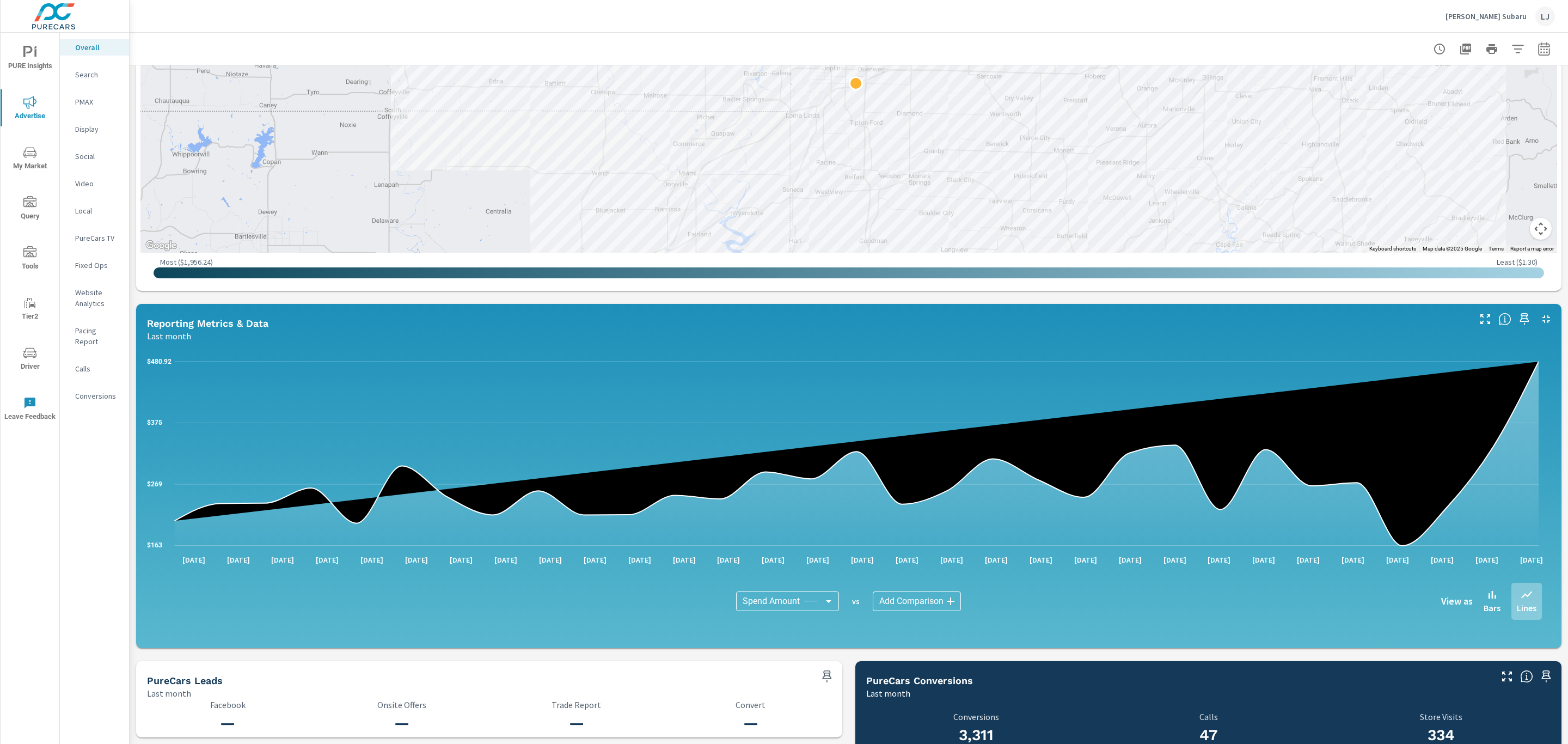
click at [26, 54] on icon "nav menu" at bounding box center [30, 52] width 13 height 13
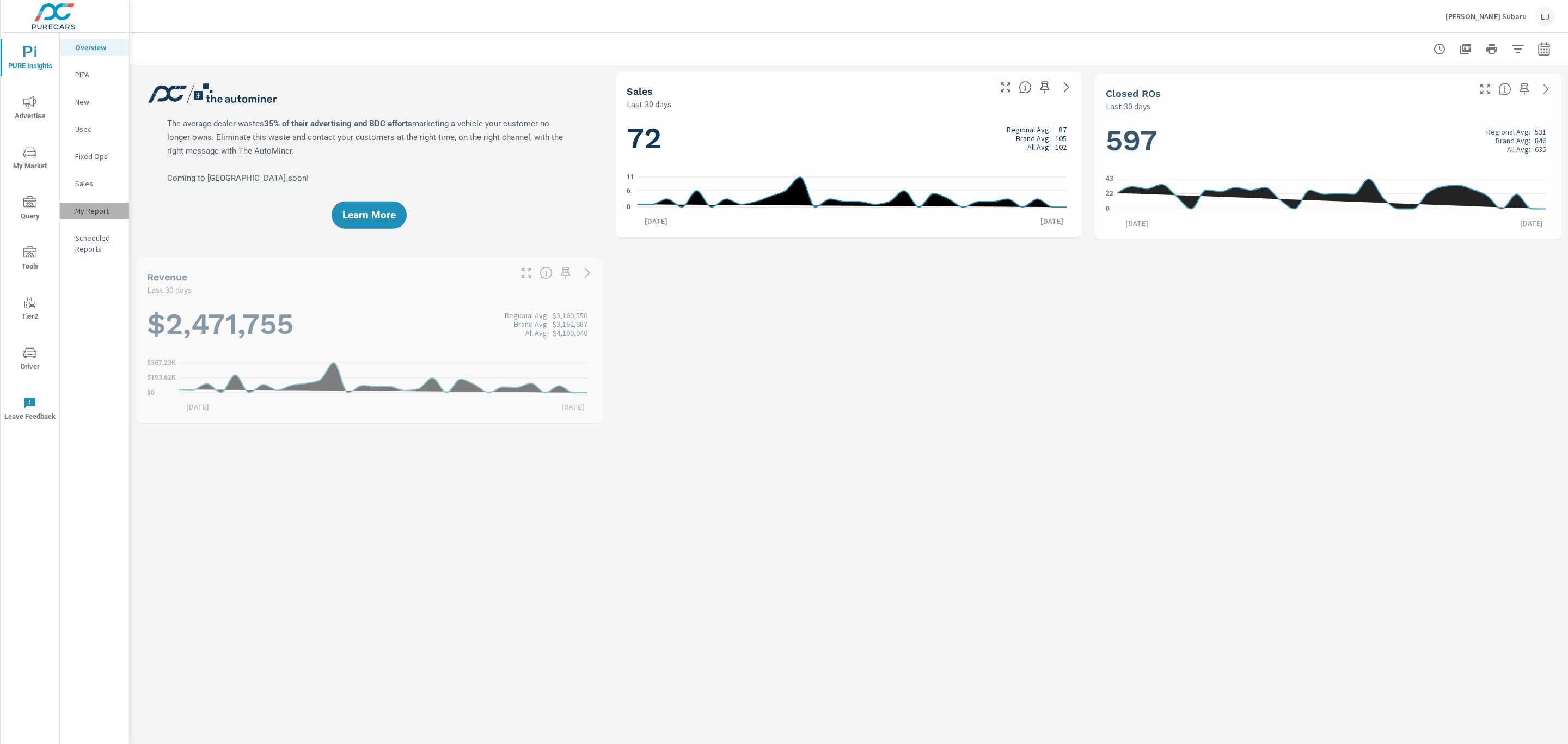
click at [94, 210] on p "My Report" at bounding box center [98, 211] width 45 height 11
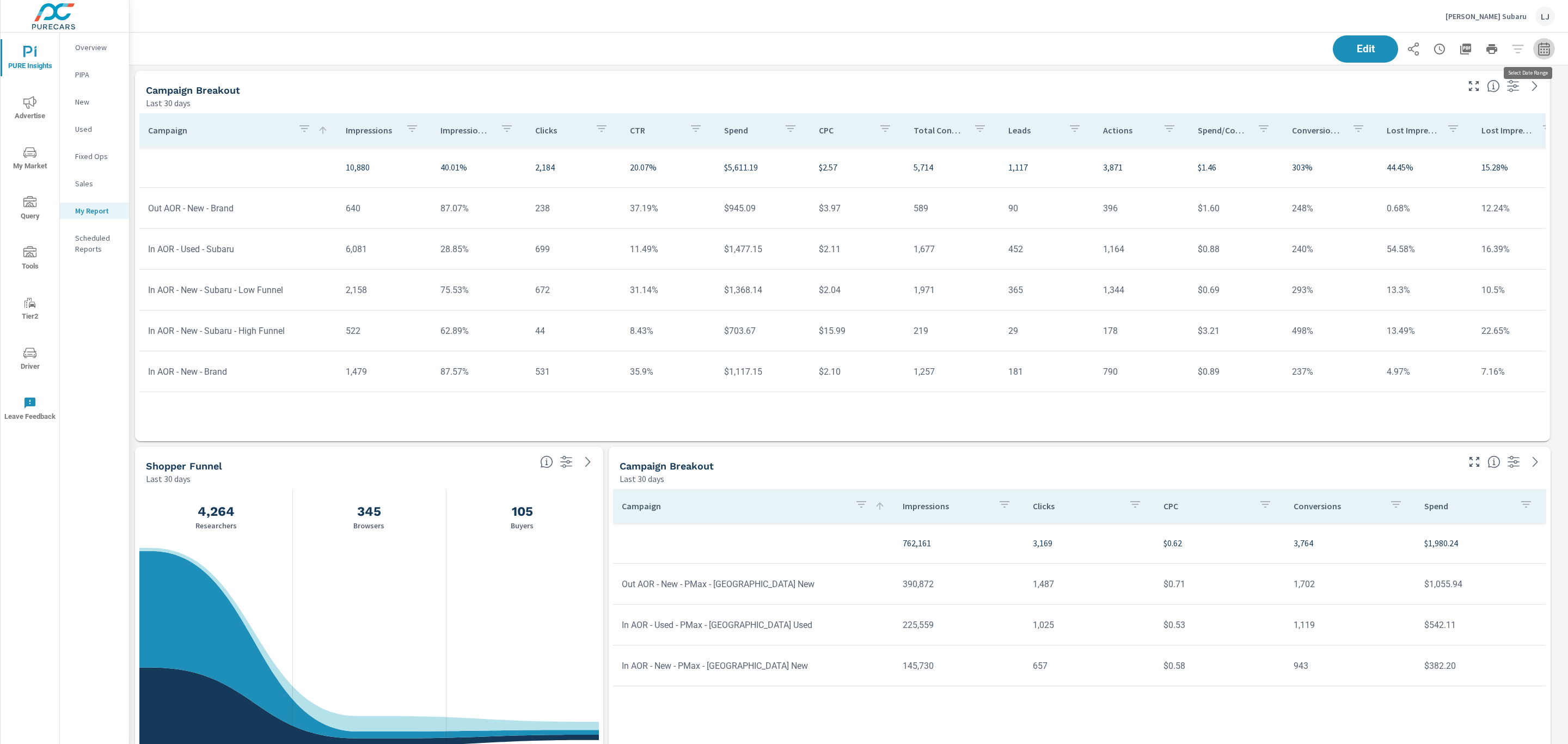
click at [1534, 56] on button "button" at bounding box center [1544, 48] width 22 height 22
click at [1461, 98] on select "Custom [DATE] Last week Last 7 days Last 14 days Last 30 days Last 45 days Last…" at bounding box center [1444, 94] width 109 height 22
click at [1390, 83] on select "Custom [DATE] Last week Last 7 days Last 14 days Last 30 days Last 45 days Last…" at bounding box center [1444, 94] width 109 height 22
select select "Last month"
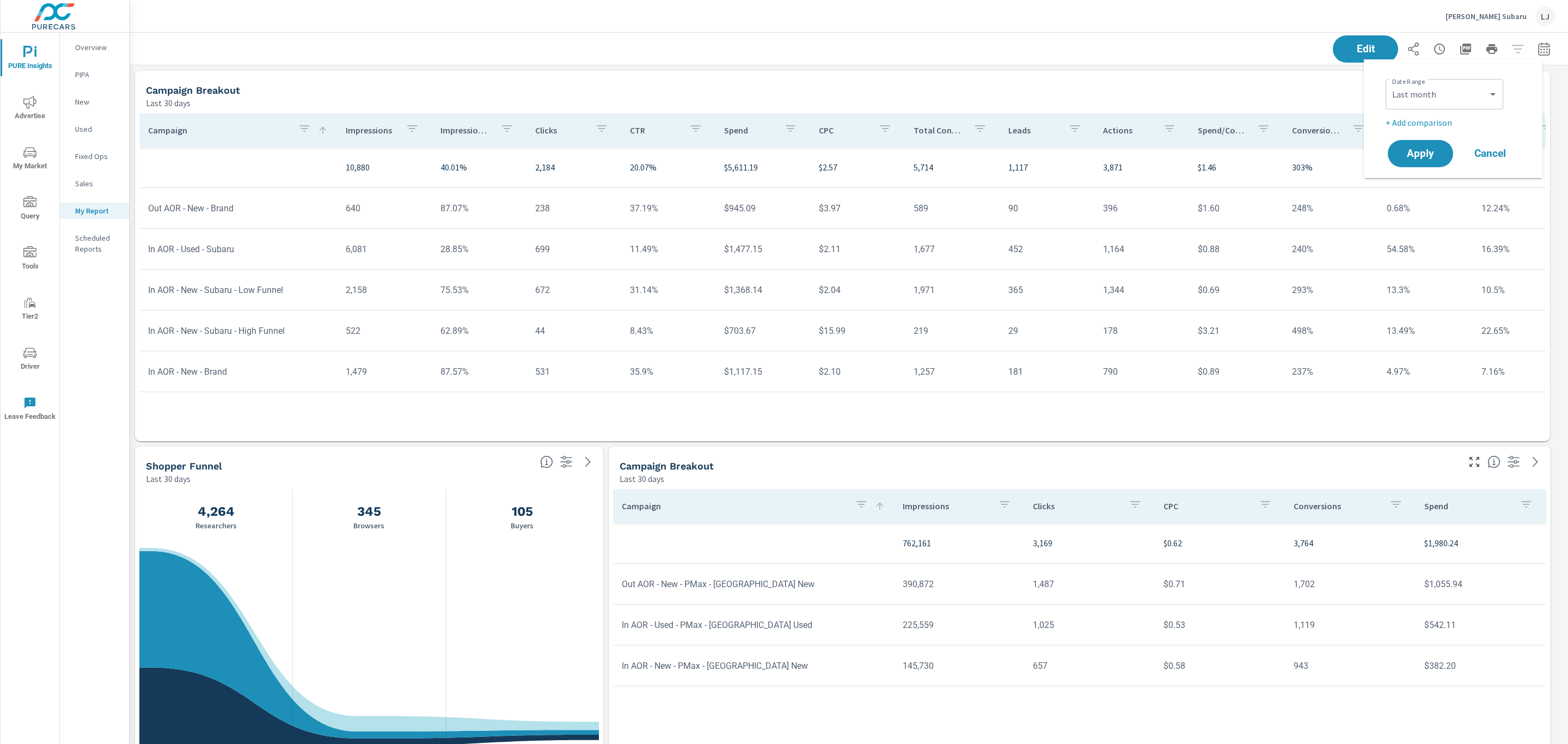
click at [1432, 115] on div "Date Range Custom Yesterday Last week Last 7 days Last 14 days Last 30 days Las…" at bounding box center [1455, 101] width 139 height 54
click at [1431, 124] on p "+ Add comparison" at bounding box center [1455, 123] width 139 height 13
select select "Previous period"
click at [1425, 171] on button "Apply" at bounding box center [1421, 184] width 68 height 28
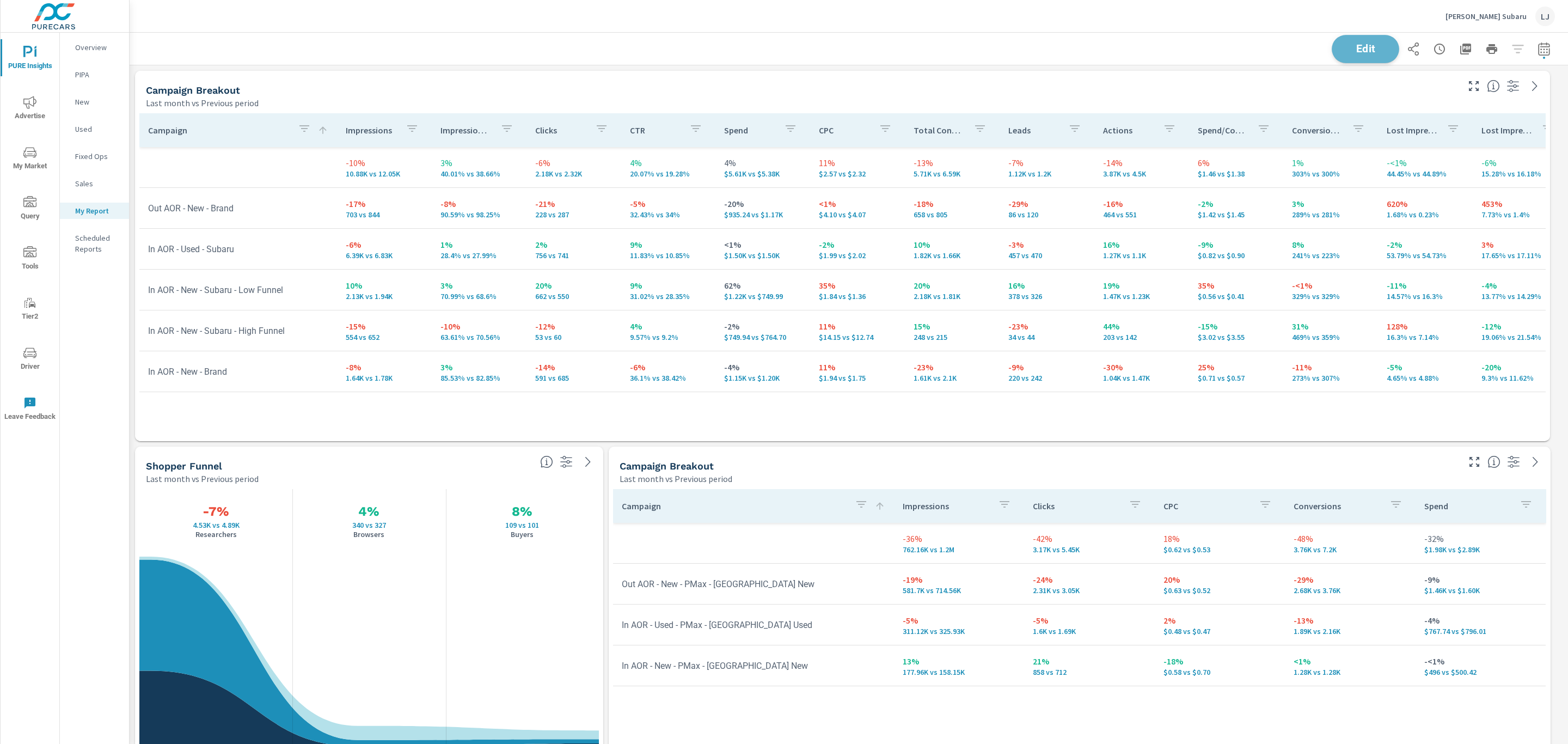
click at [1362, 45] on span "Edit" at bounding box center [1365, 49] width 45 height 10
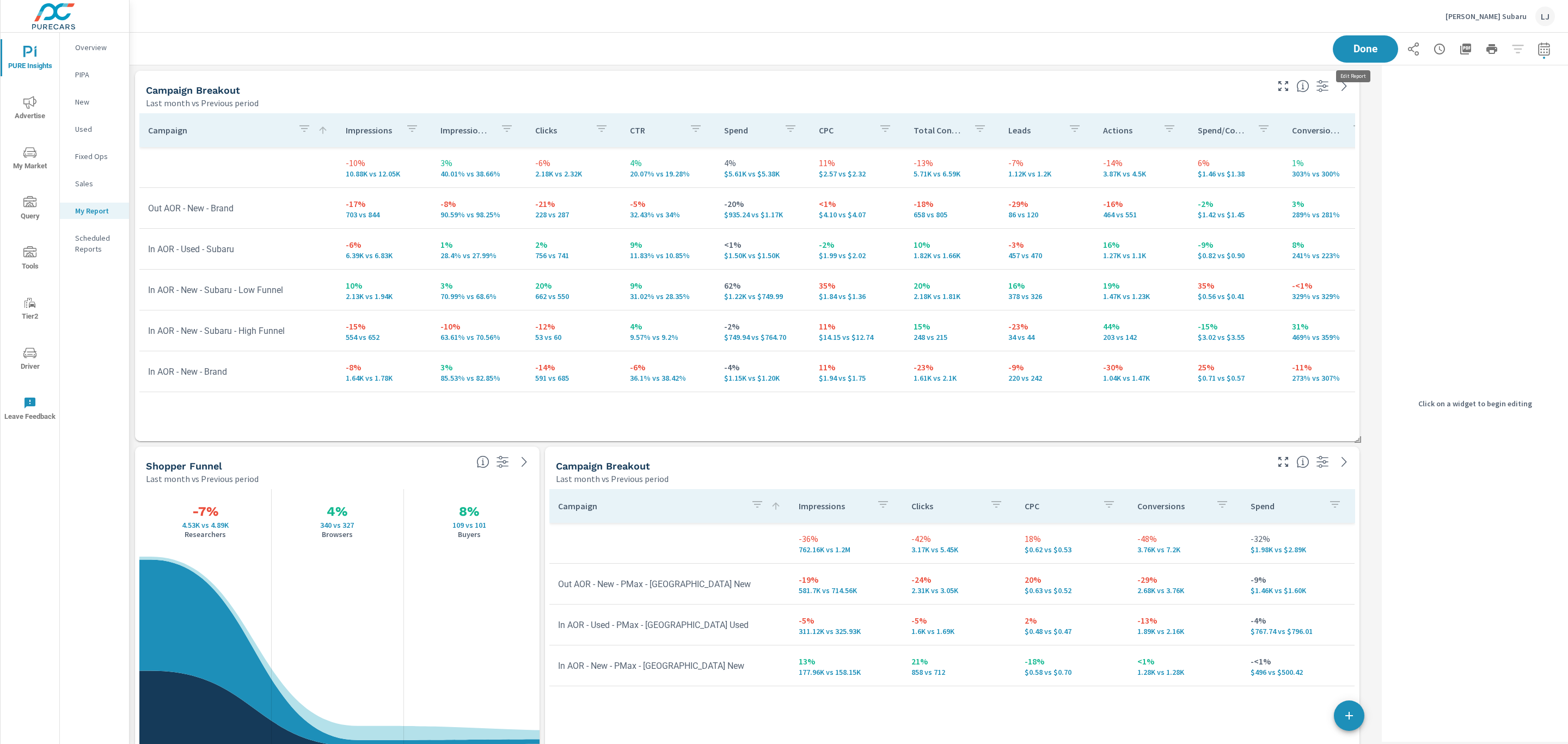
scroll to position [1660, 1262]
click at [202, 95] on h5 "Campaign Breakout" at bounding box center [193, 89] width 95 height 11
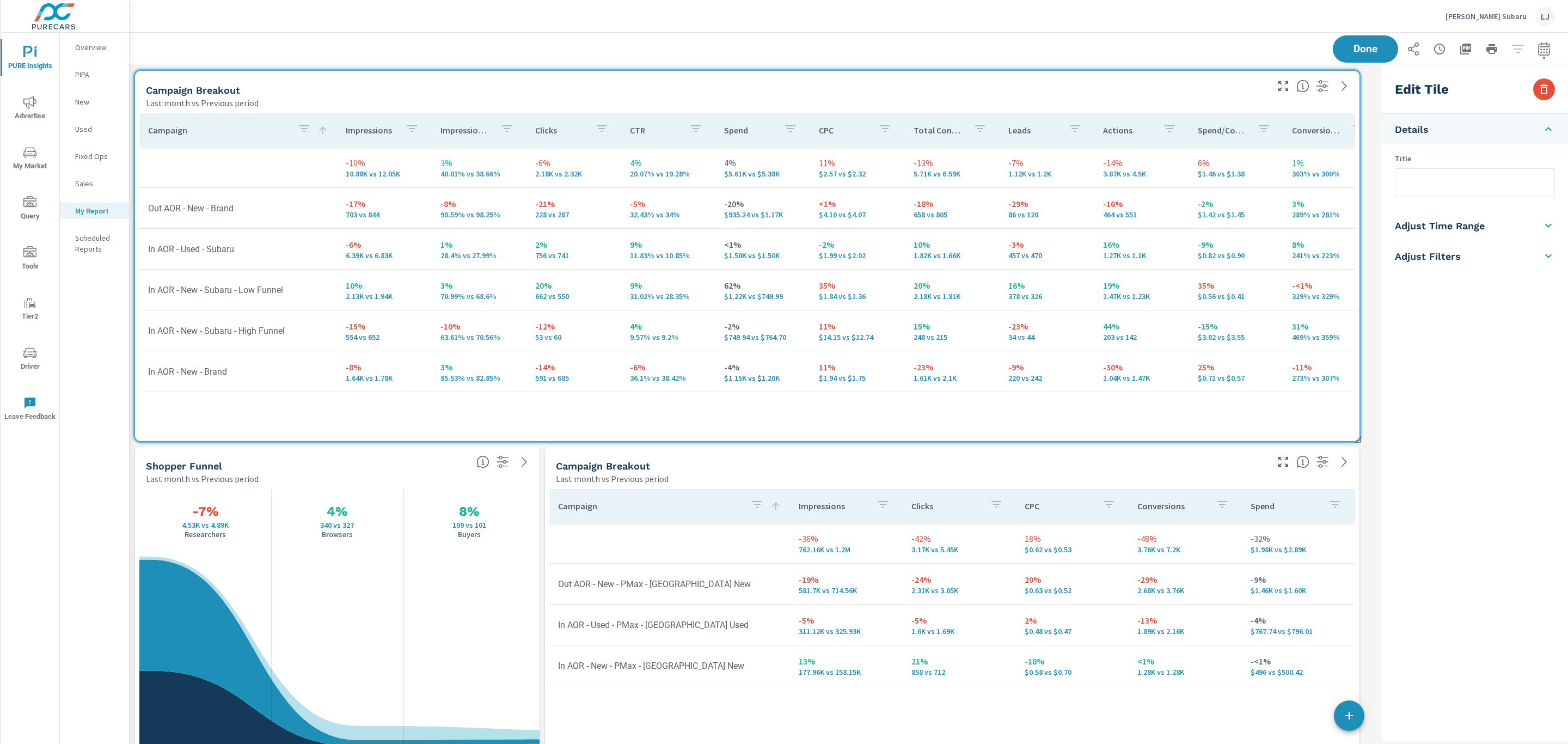
drag, startPoint x: 1436, startPoint y: 185, endPoint x: 1436, endPoint y: 174, distance: 11.0
click at [1438, 183] on input "text" at bounding box center [1476, 182] width 159 height 28
type input "Search"
drag, startPoint x: 1369, startPoint y: 48, endPoint x: 1365, endPoint y: 16, distance: 32.2
click at [1371, 46] on div "Saving..." at bounding box center [1444, 49] width 222 height 28
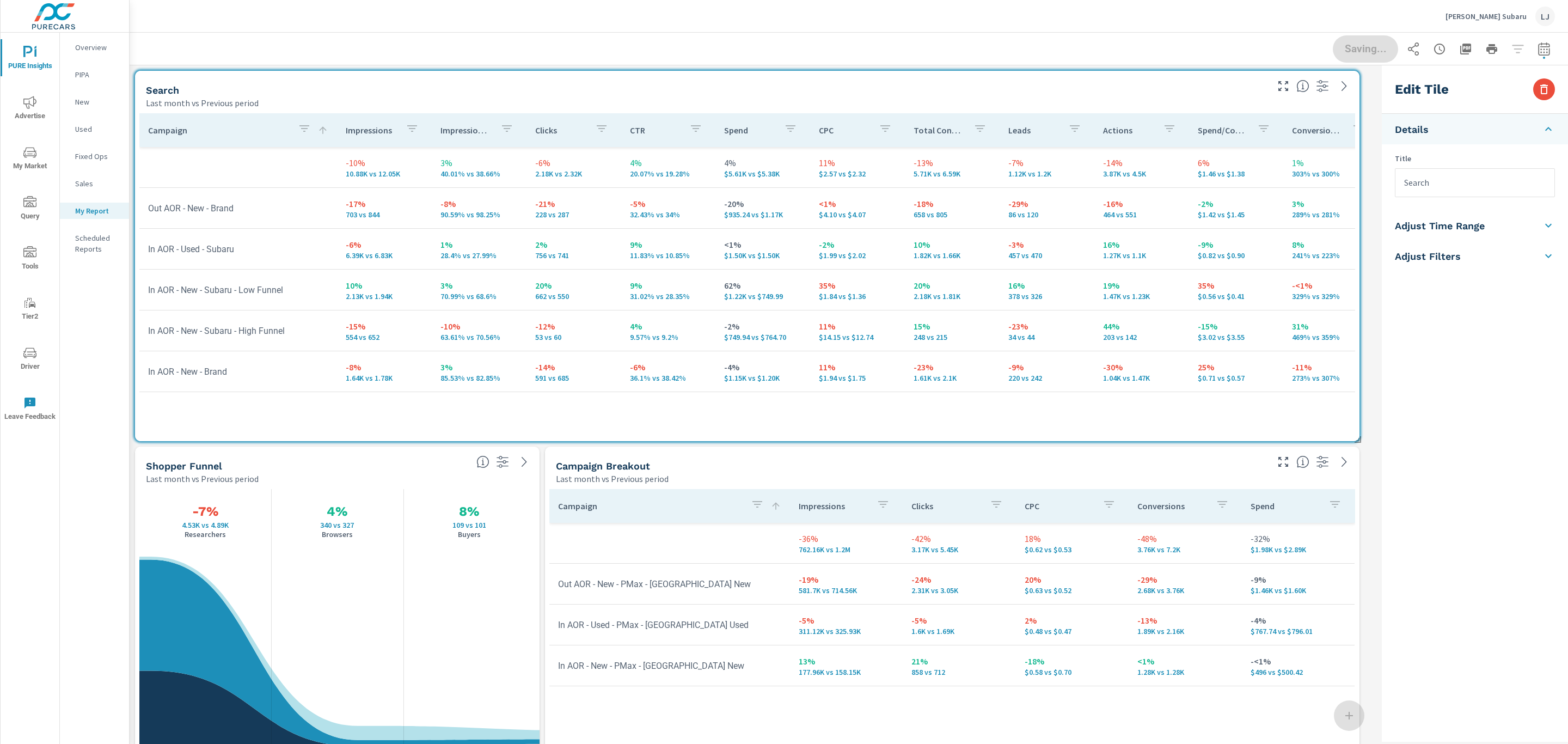
click at [704, 479] on div "Last month vs Previous period" at bounding box center [911, 479] width 710 height 13
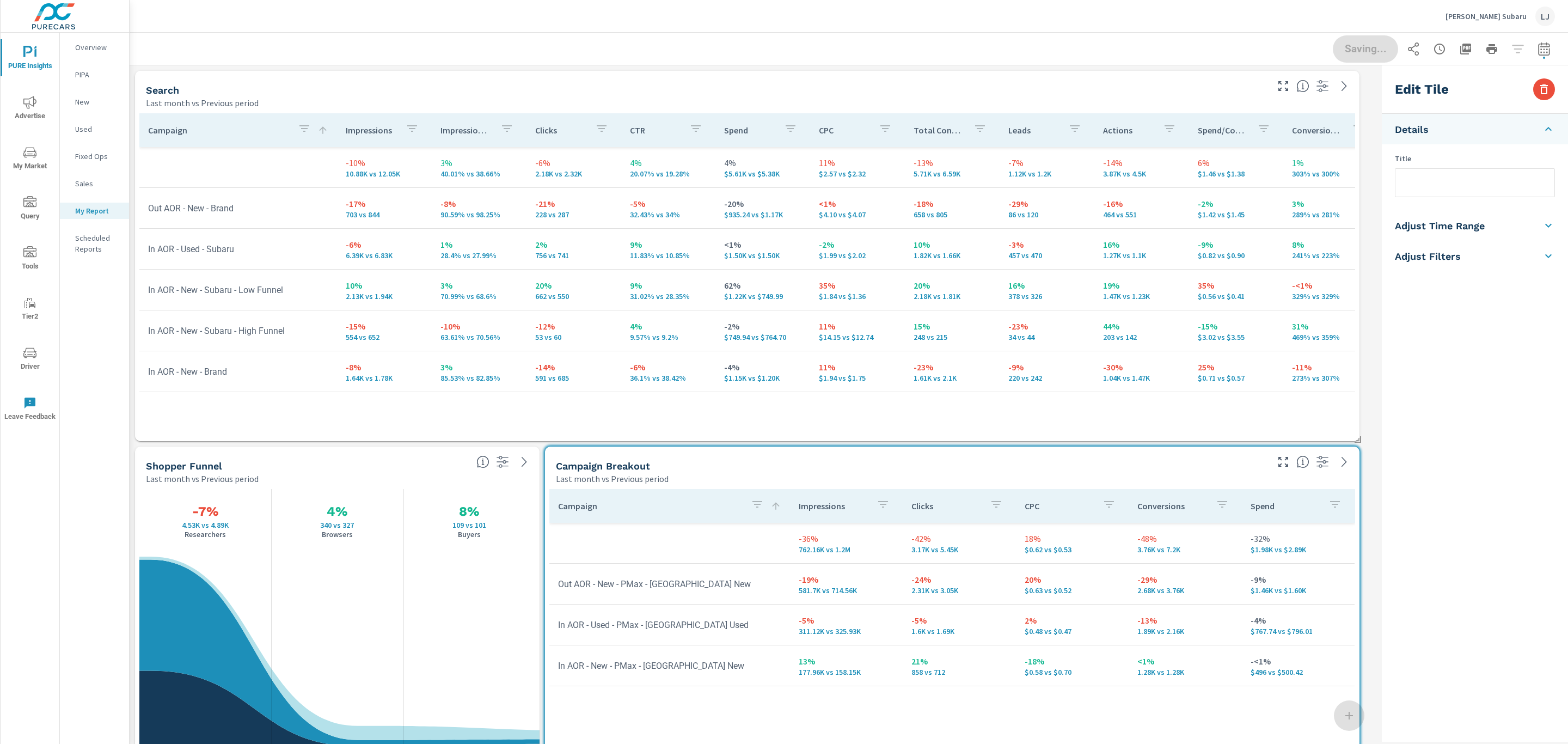
click at [704, 463] on div "Campaign Breakout" at bounding box center [911, 465] width 710 height 13
click at [1453, 175] on input "text" at bounding box center [1476, 182] width 159 height 28
type input "PMax"
drag, startPoint x: 1371, startPoint y: 22, endPoint x: 1369, endPoint y: 31, distance: 9.2
click at [1371, 28] on div "Frank Fletcher Subaru LJ" at bounding box center [849, 16] width 1412 height 32
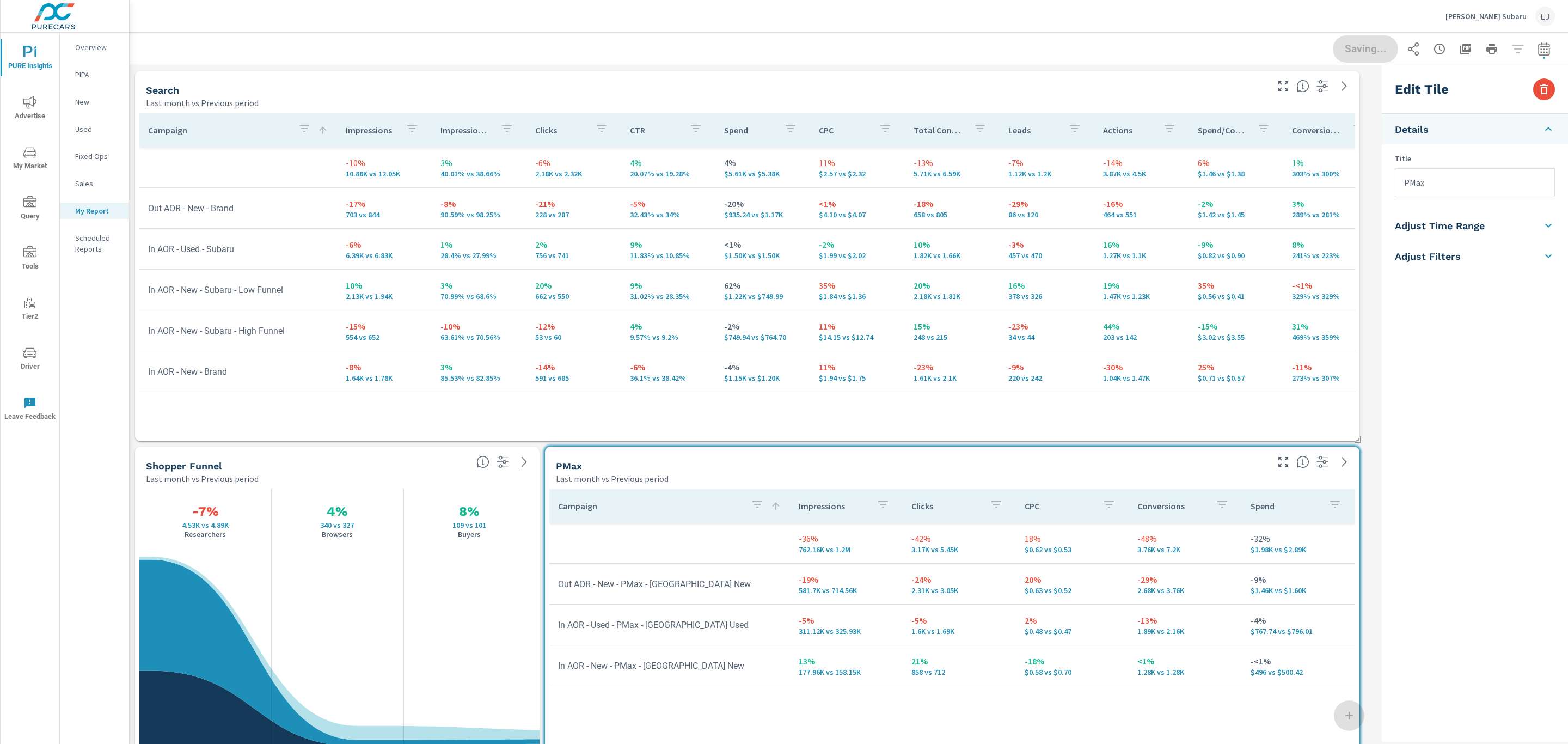
click at [1361, 42] on div "Saving..." at bounding box center [1444, 49] width 222 height 28
click at [1351, 39] on button "Done" at bounding box center [1365, 49] width 68 height 28
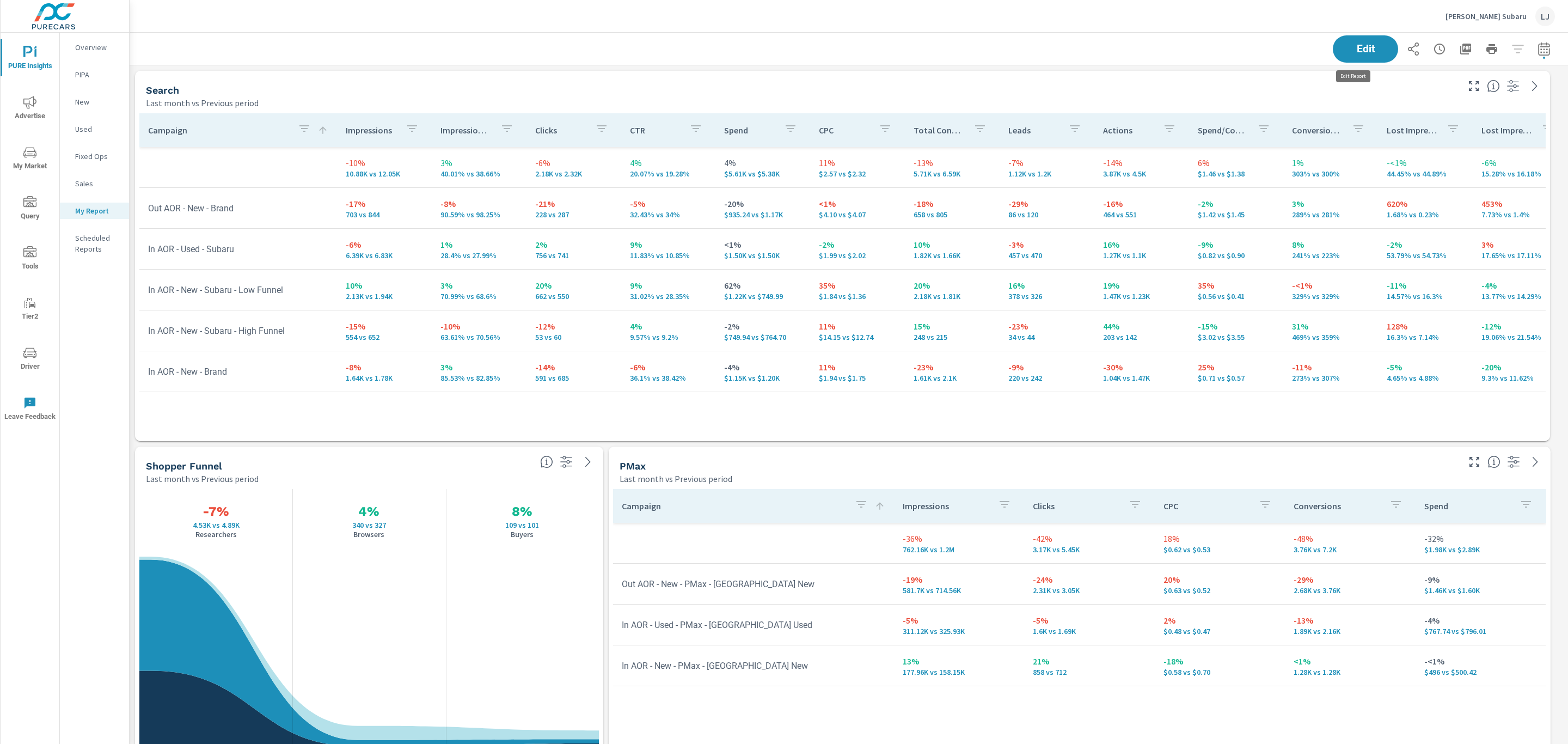
scroll to position [1660, 1451]
click at [1537, 46] on icon "button" at bounding box center [1544, 49] width 13 height 13
select select "Last month"
select select "Previous period"
click at [1408, 175] on button "Apply" at bounding box center [1421, 184] width 68 height 28
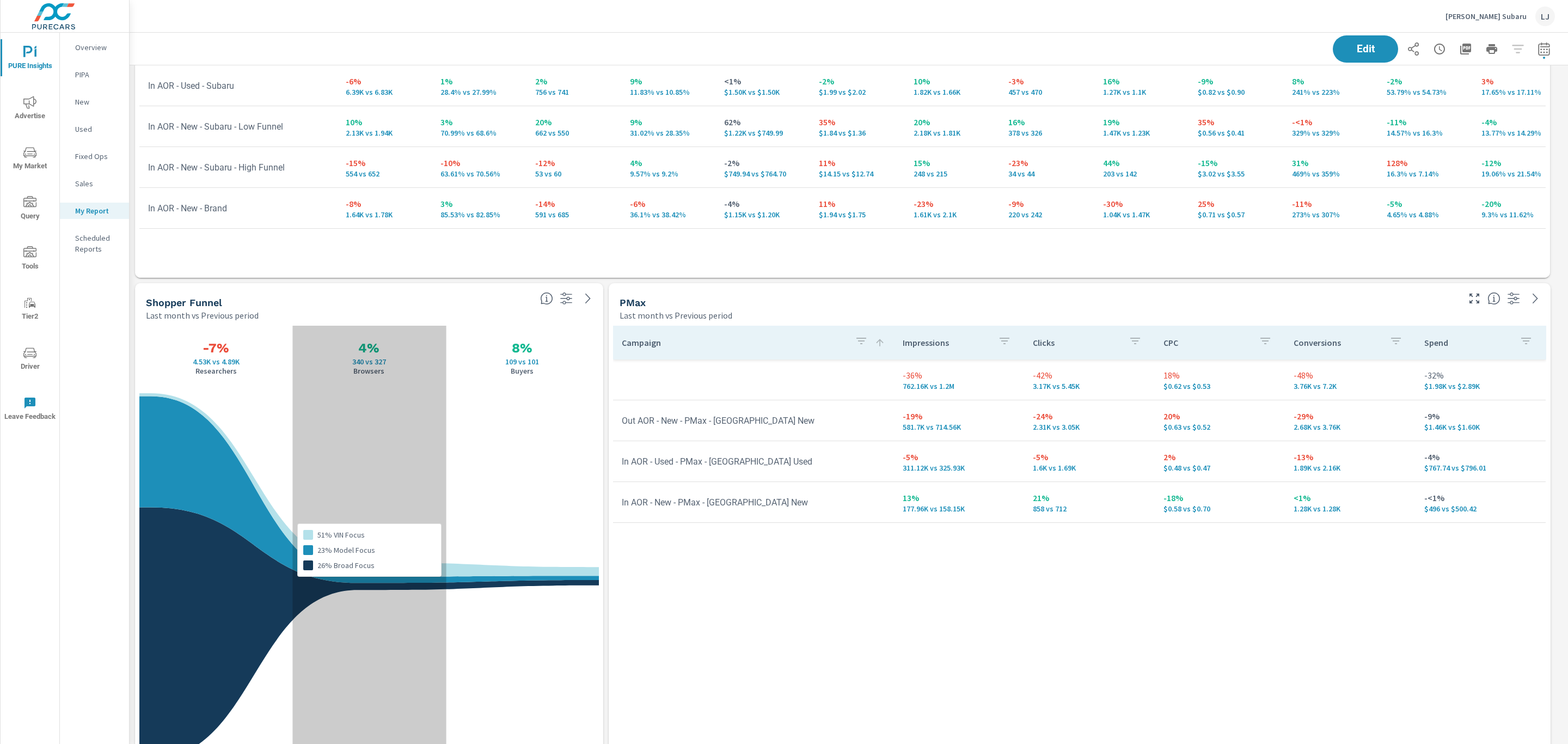
scroll to position [0, 0]
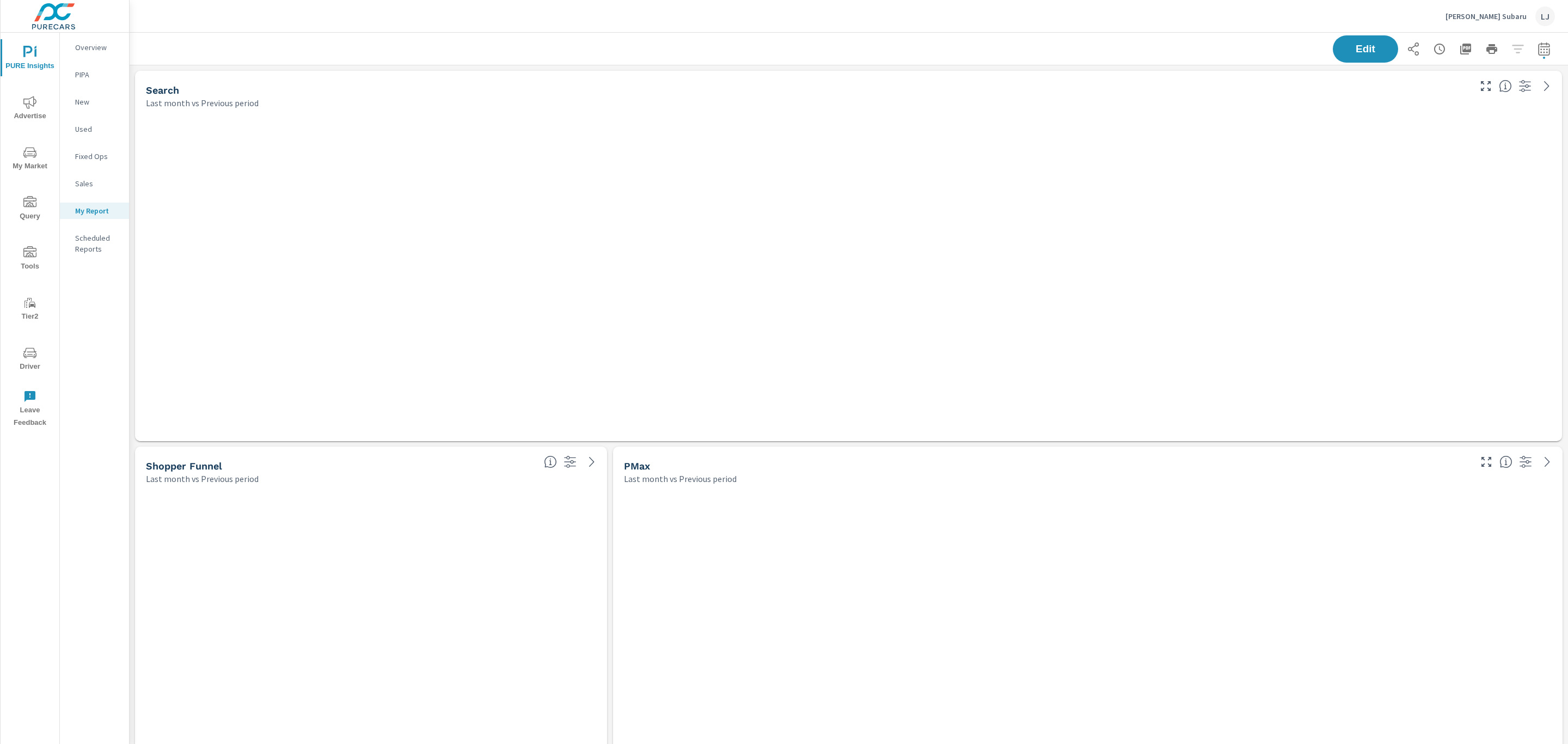
scroll to position [1660, 1451]
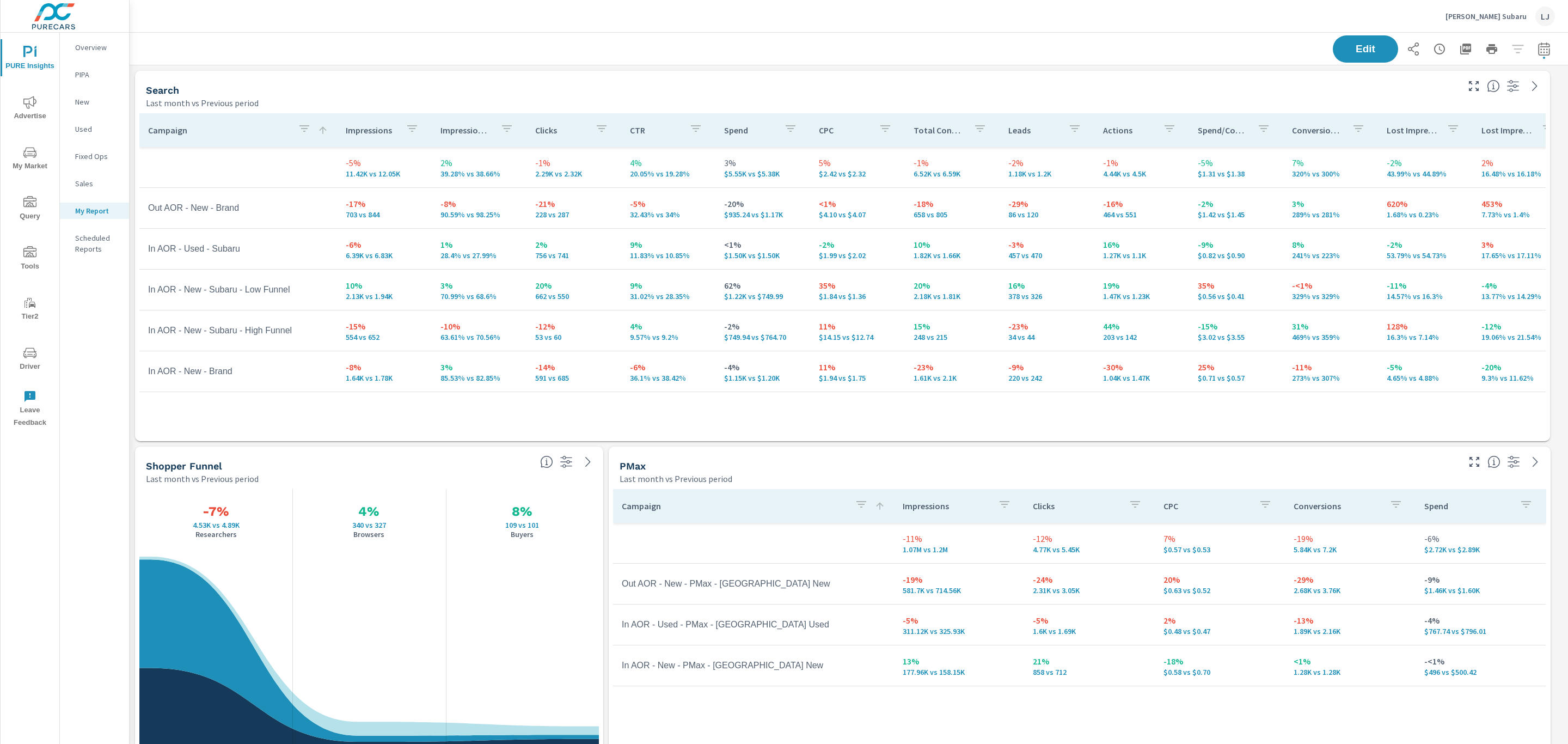
click at [30, 106] on icon "nav menu" at bounding box center [30, 103] width 13 height 13
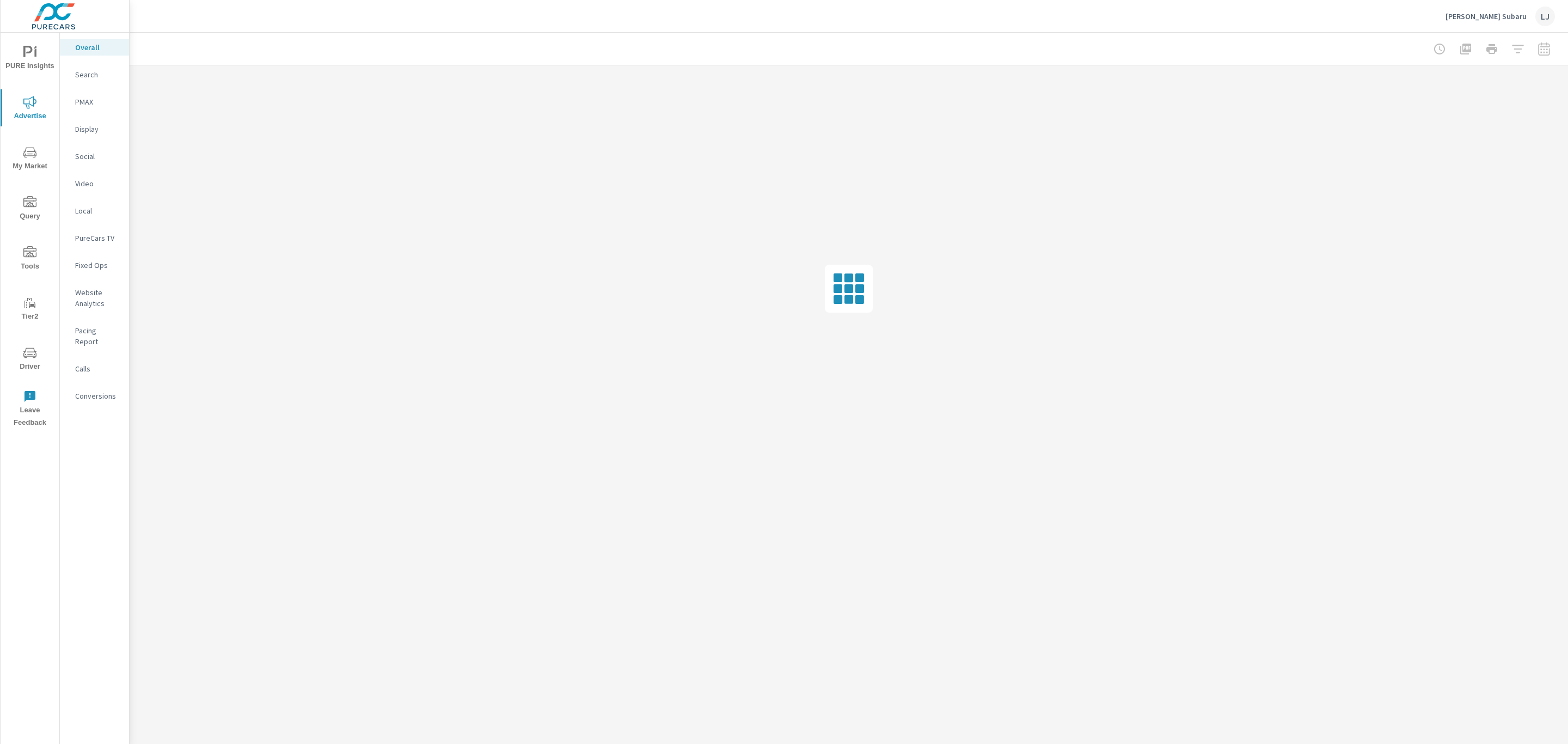
click at [23, 165] on span "My Market" at bounding box center [30, 159] width 52 height 27
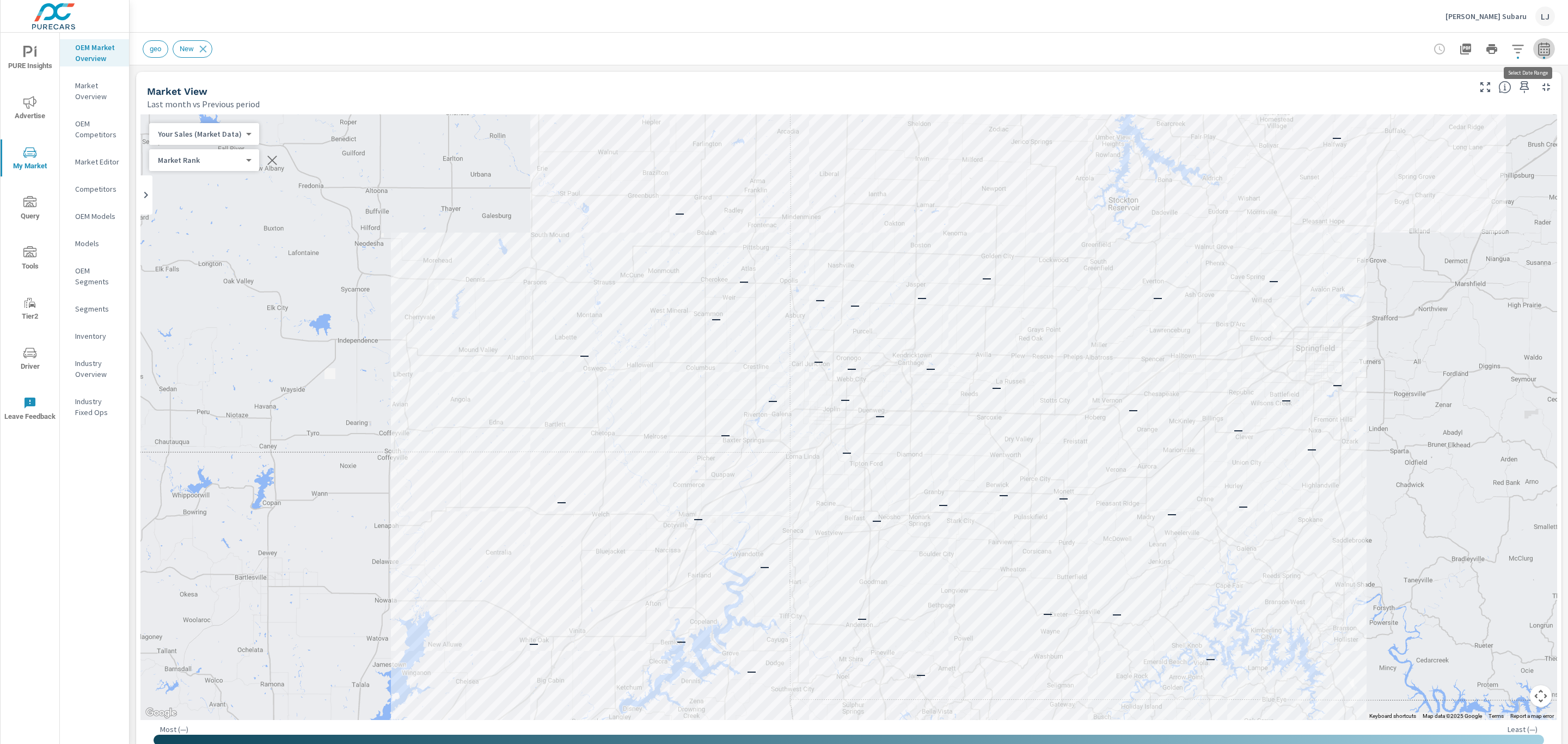
click at [1538, 46] on icon "button" at bounding box center [1543, 48] width 11 height 13
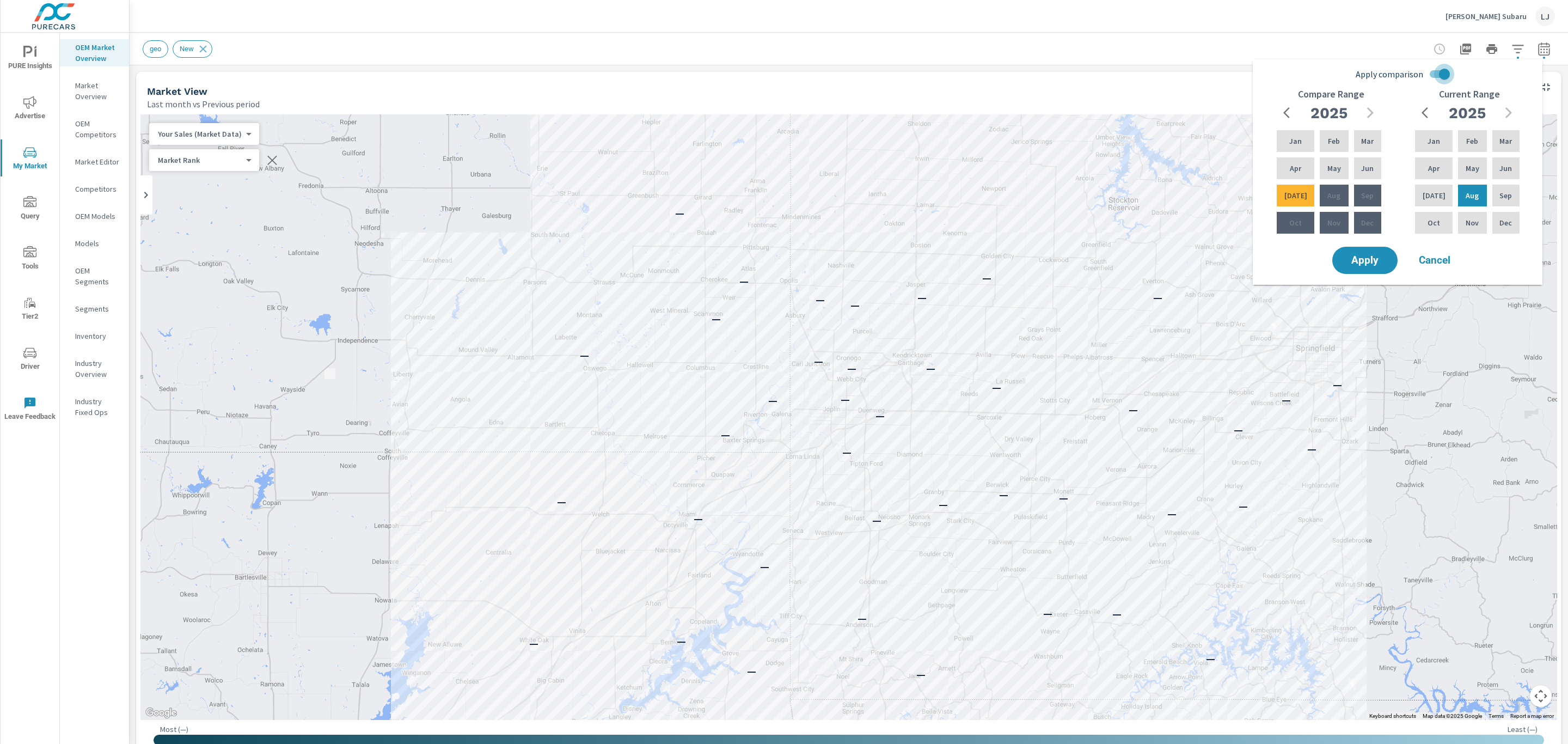
click at [1450, 72] on input "Apply comparison" at bounding box center [1444, 74] width 62 height 21
checkbox input "false"
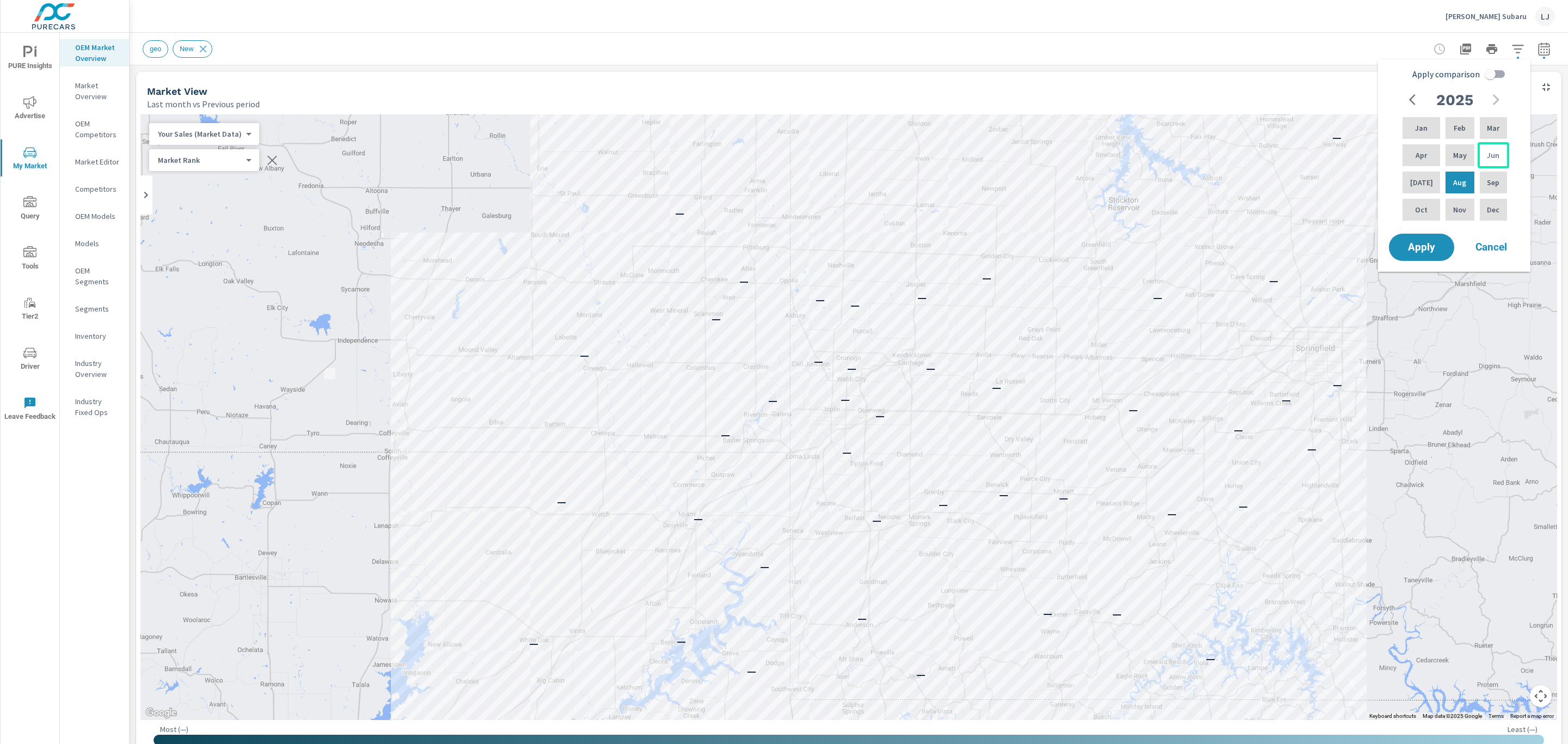
click at [1495, 157] on p "Jun" at bounding box center [1493, 155] width 13 height 11
click at [1461, 186] on p "Aug" at bounding box center [1460, 182] width 13 height 11
click at [1427, 244] on span "Apply" at bounding box center [1422, 247] width 45 height 10
